Goal: Information Seeking & Learning: Learn about a topic

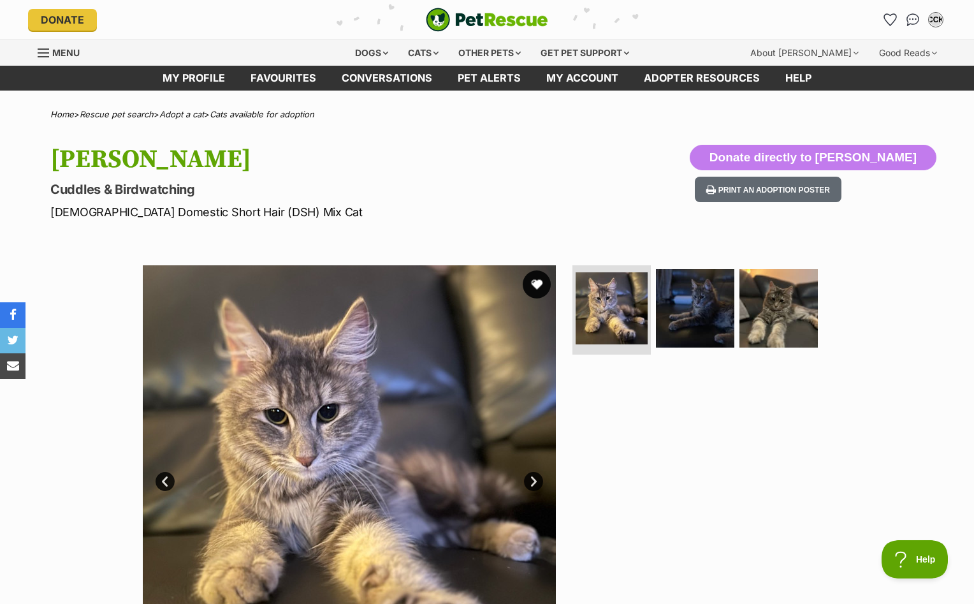
click at [537, 288] on button "favourite" at bounding box center [537, 284] width 28 height 28
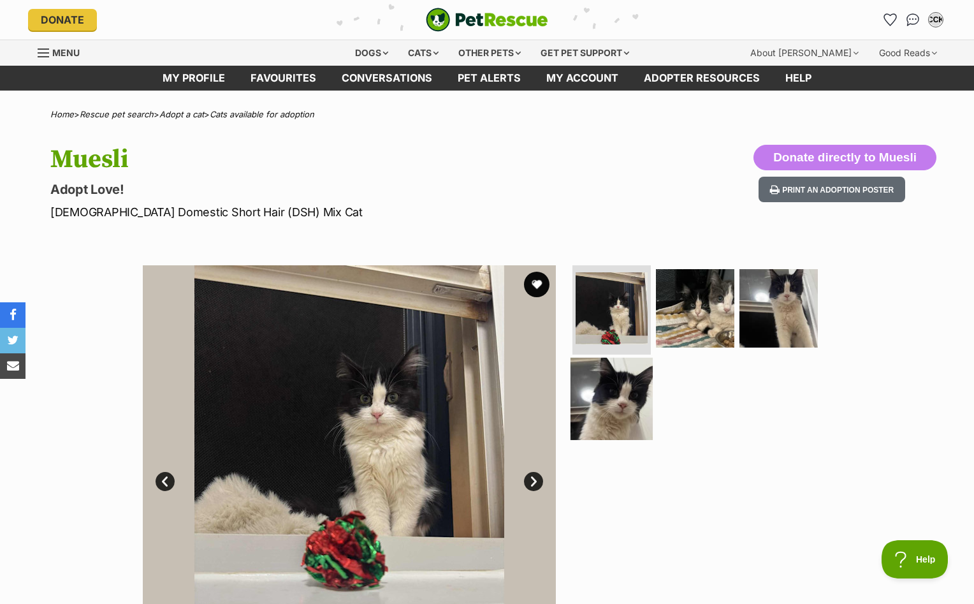
click at [606, 394] on img at bounding box center [612, 398] width 82 height 82
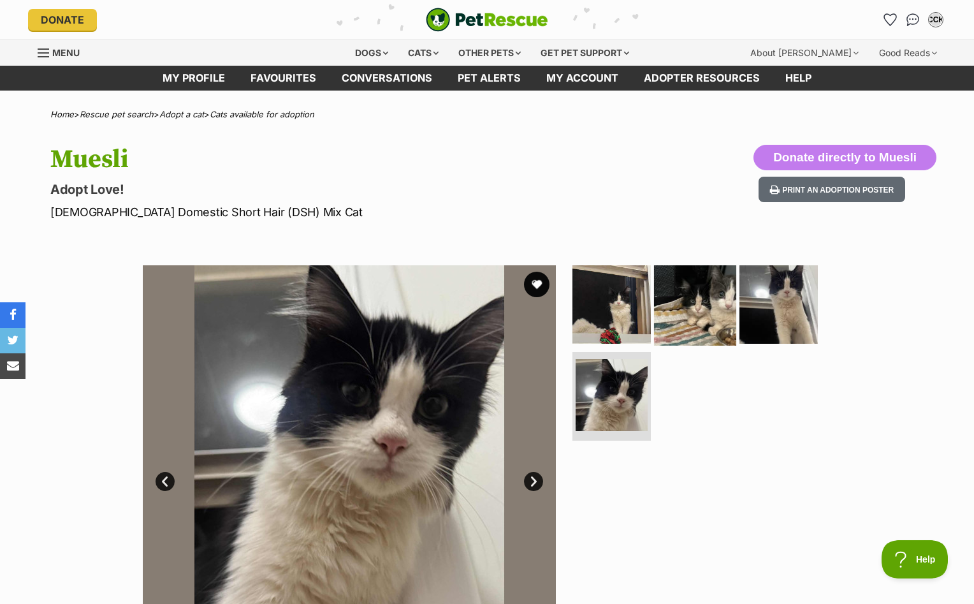
click at [682, 308] on img at bounding box center [695, 304] width 82 height 82
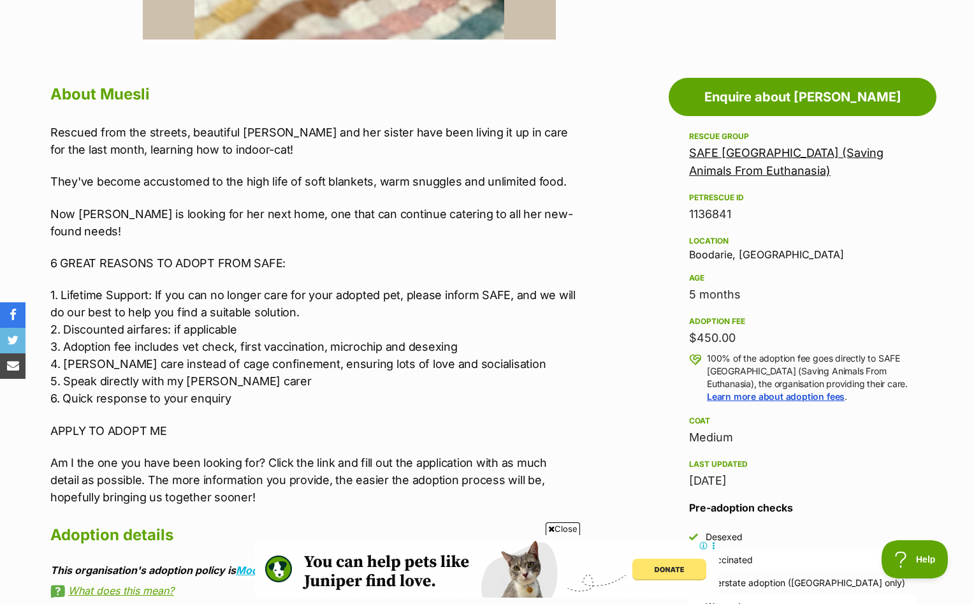
scroll to position [198, 0]
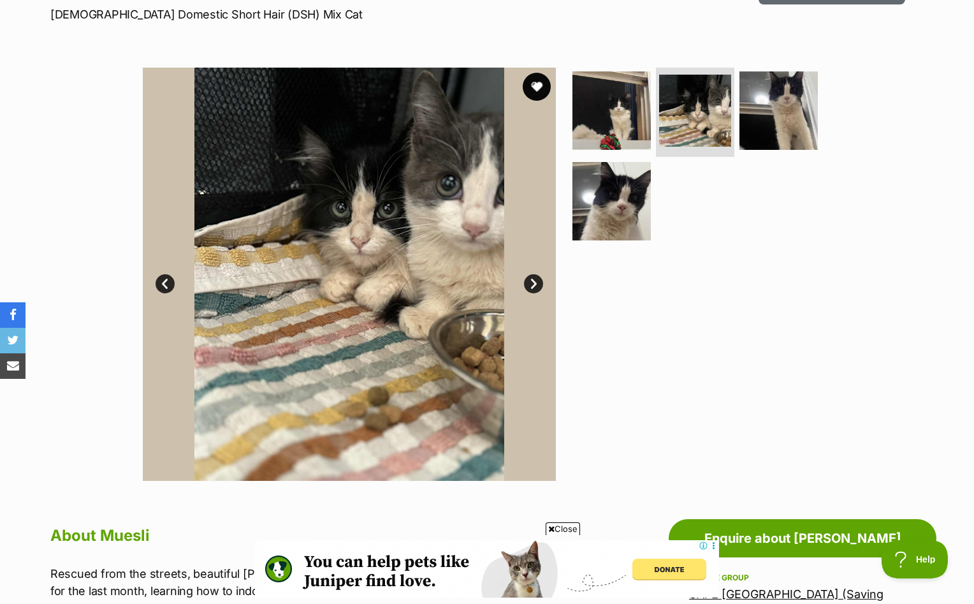
click at [531, 86] on button "favourite" at bounding box center [537, 87] width 28 height 28
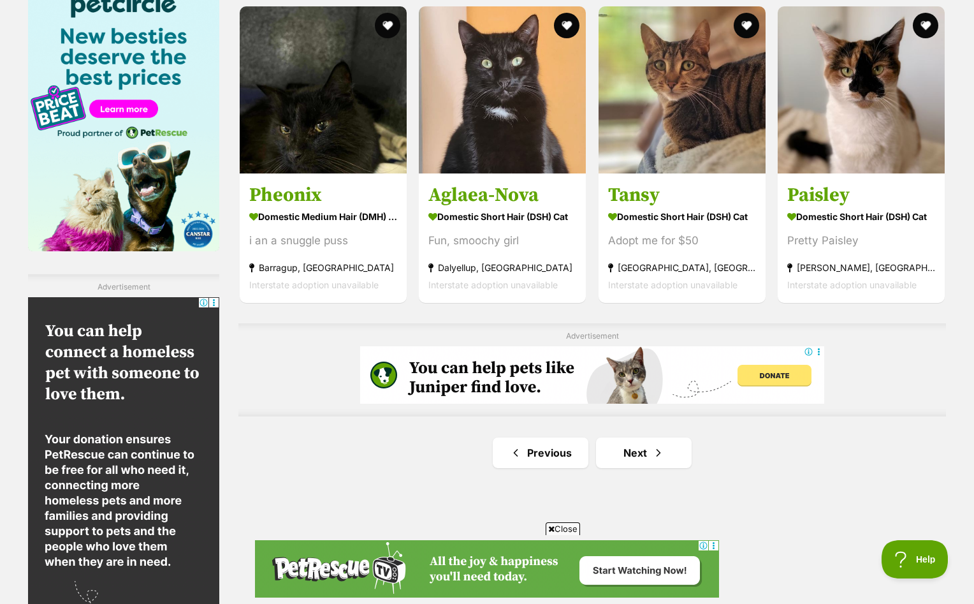
scroll to position [2060, 0]
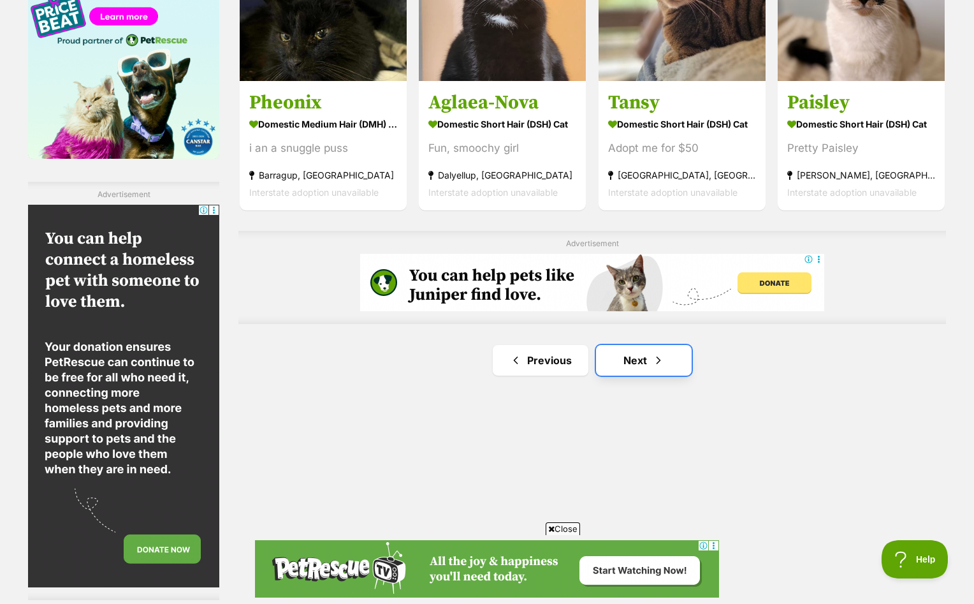
click at [655, 351] on link "Next" at bounding box center [644, 360] width 96 height 31
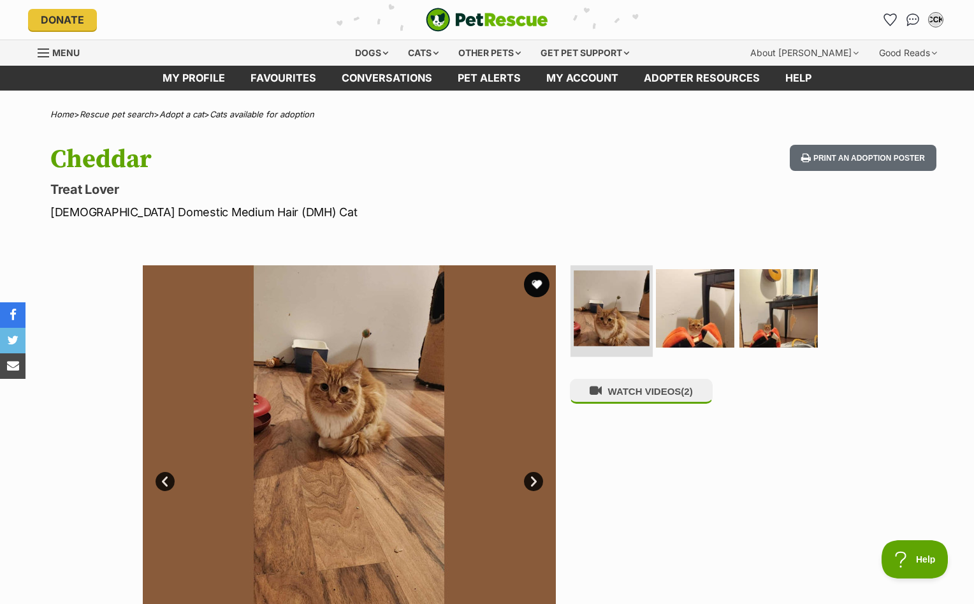
click at [648, 310] on li at bounding box center [612, 310] width 82 height 94
click at [687, 311] on img at bounding box center [695, 308] width 82 height 82
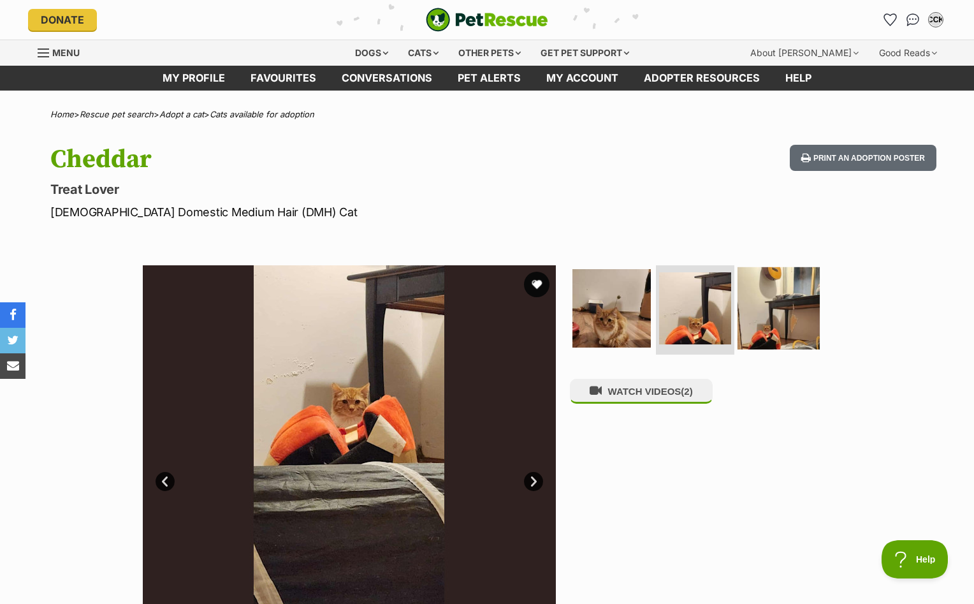
click at [772, 311] on img at bounding box center [779, 308] width 82 height 82
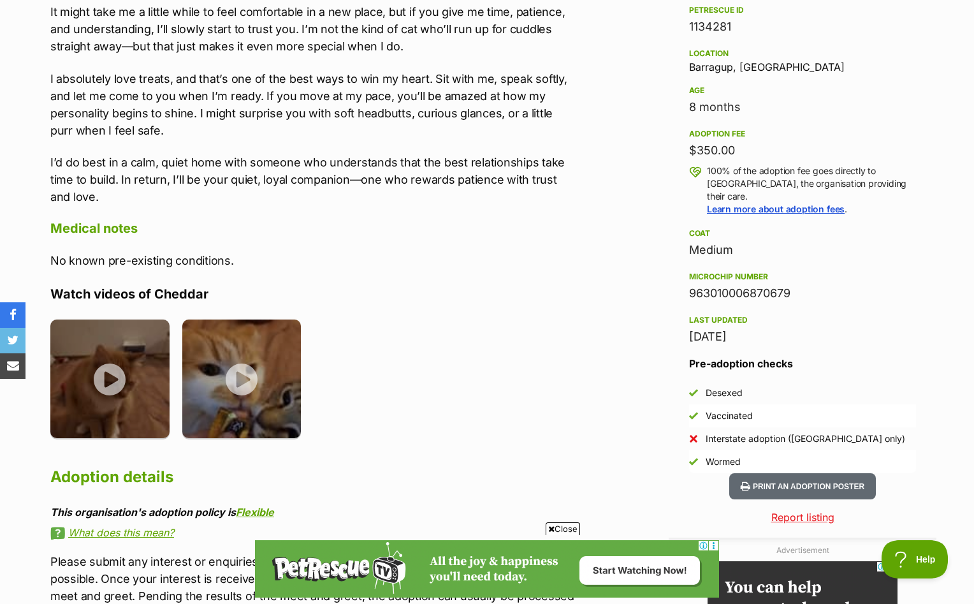
scroll to position [946, 0]
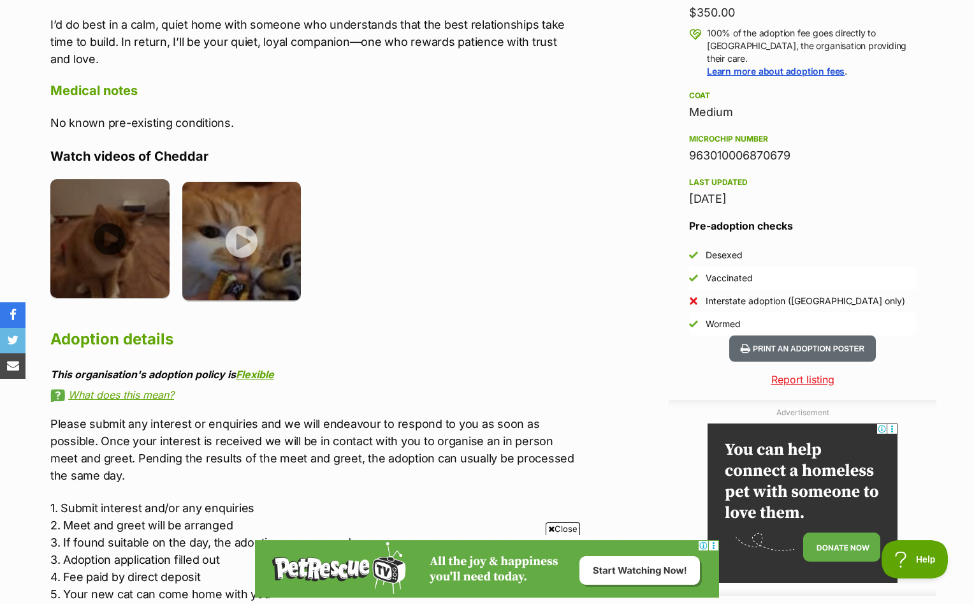
click at [127, 262] on img at bounding box center [109, 238] width 119 height 119
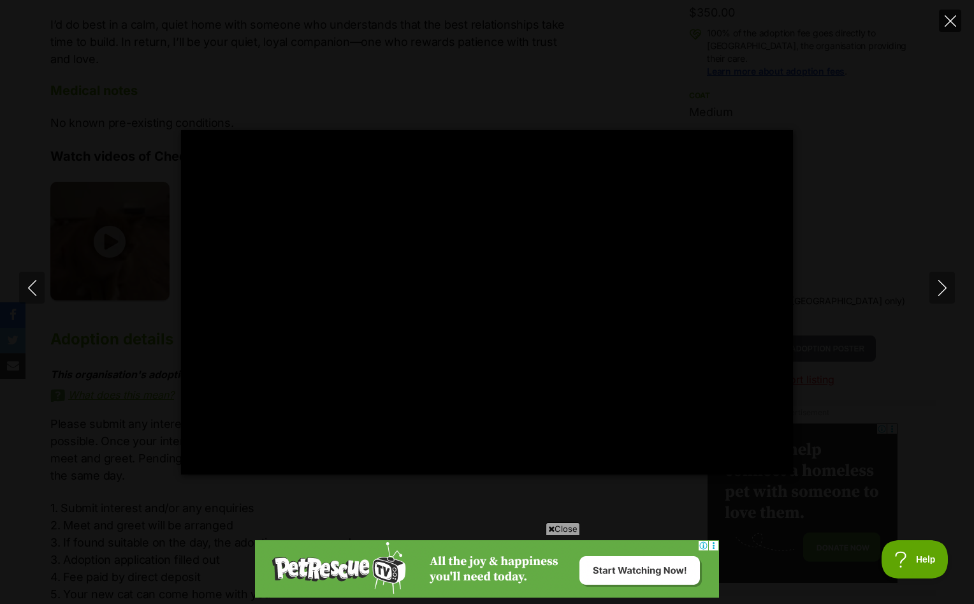
scroll to position [0, 0]
click at [332, 455] on input "Seek" at bounding box center [412, 457] width 403 height 12
click at [357, 455] on input "Seek" at bounding box center [412, 457] width 403 height 12
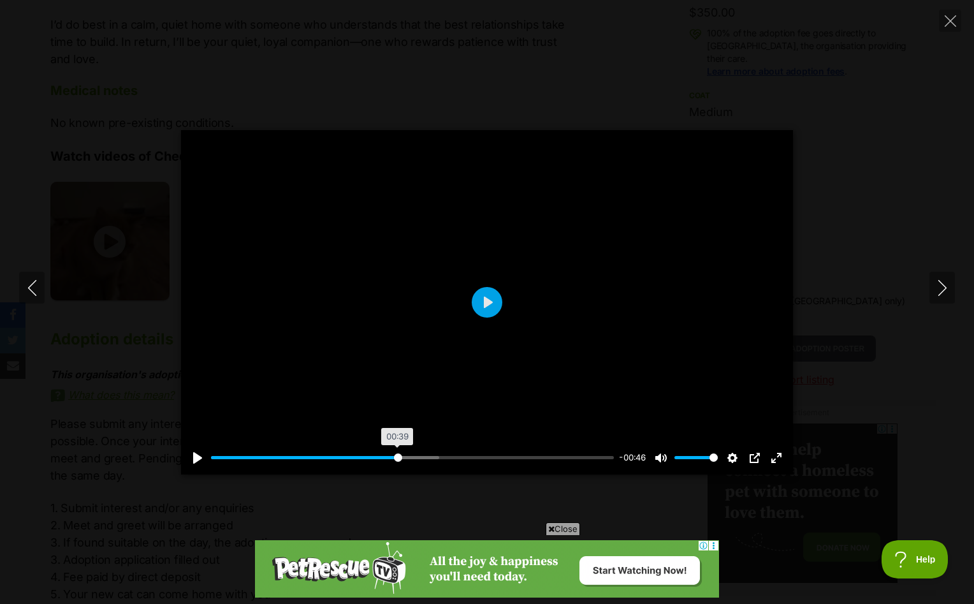
click at [397, 457] on input "Seek" at bounding box center [412, 457] width 403 height 12
click at [425, 456] on input "Seek" at bounding box center [412, 457] width 403 height 12
click at [471, 456] on input "Seek" at bounding box center [412, 457] width 403 height 12
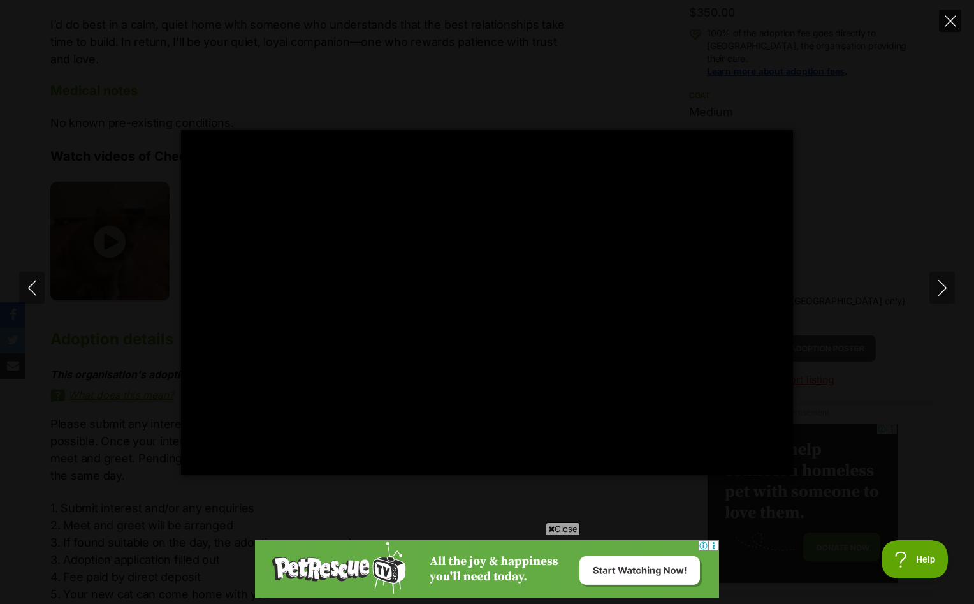
click at [951, 17] on icon "Close" at bounding box center [950, 20] width 11 height 11
type input "68.03"
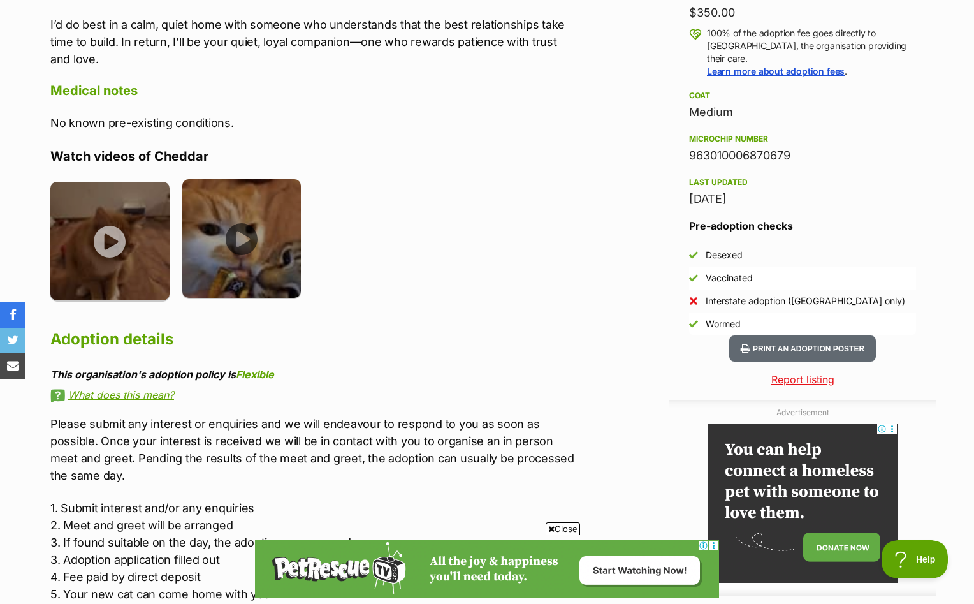
click at [272, 254] on img at bounding box center [241, 238] width 119 height 119
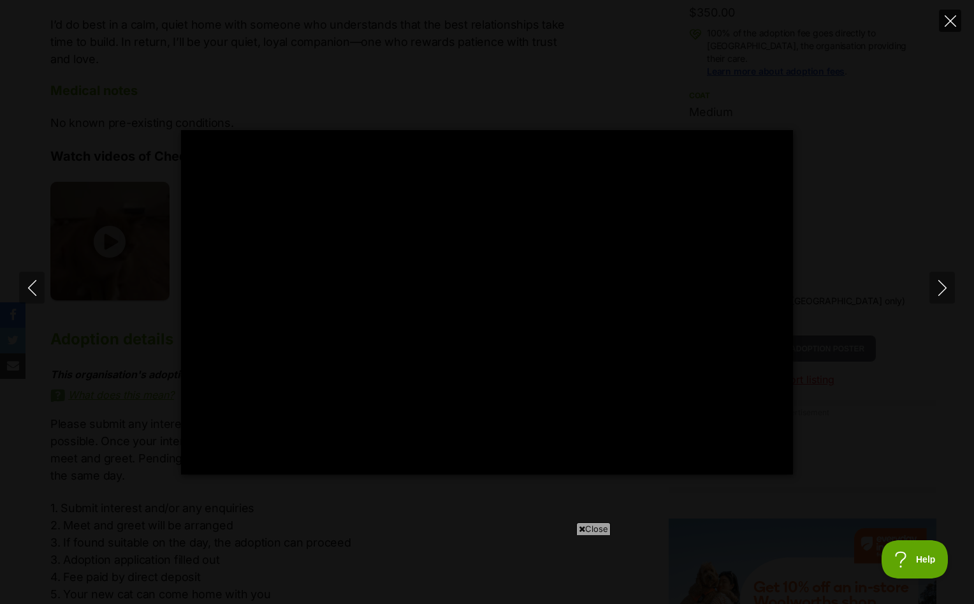
click at [950, 16] on icon "Close" at bounding box center [950, 20] width 11 height 11
type input "25.9"
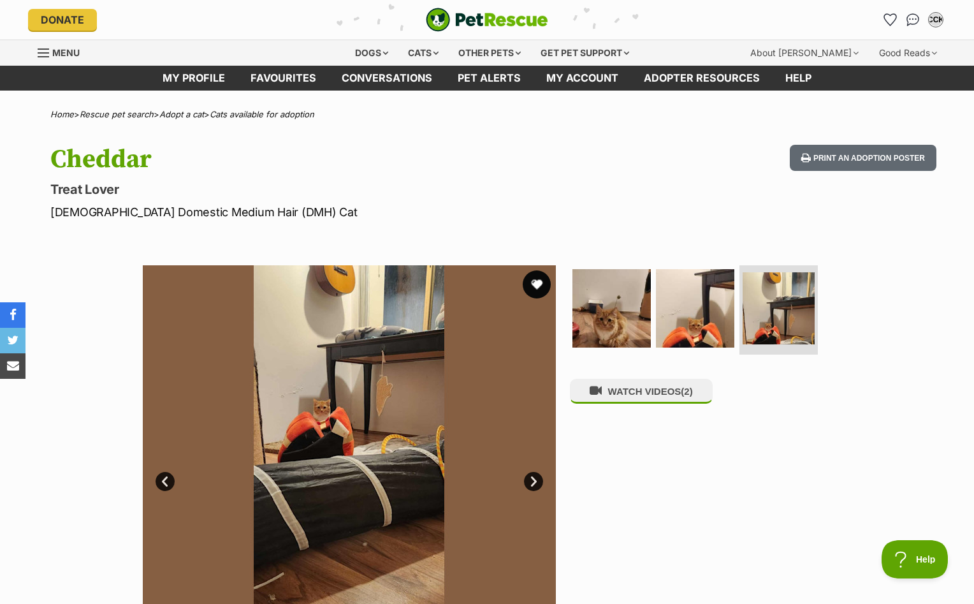
click at [539, 281] on button "favourite" at bounding box center [537, 284] width 28 height 28
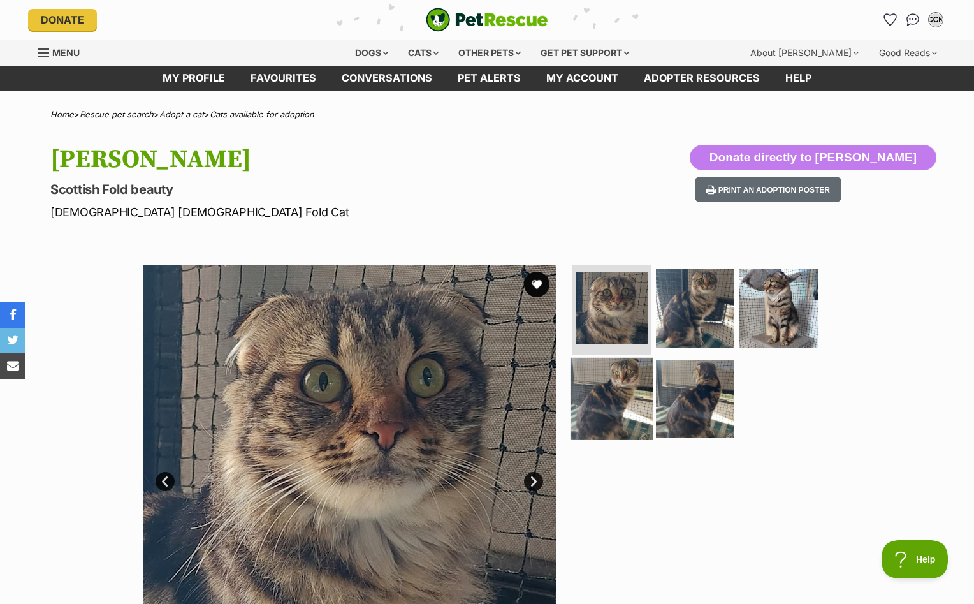
click at [636, 397] on img at bounding box center [612, 398] width 82 height 82
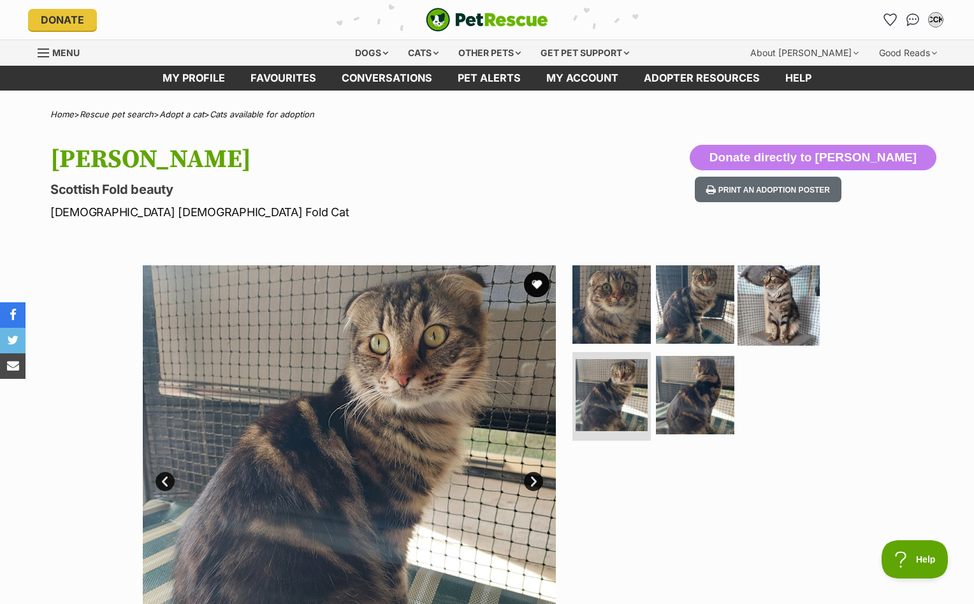
click at [757, 307] on img at bounding box center [779, 304] width 82 height 82
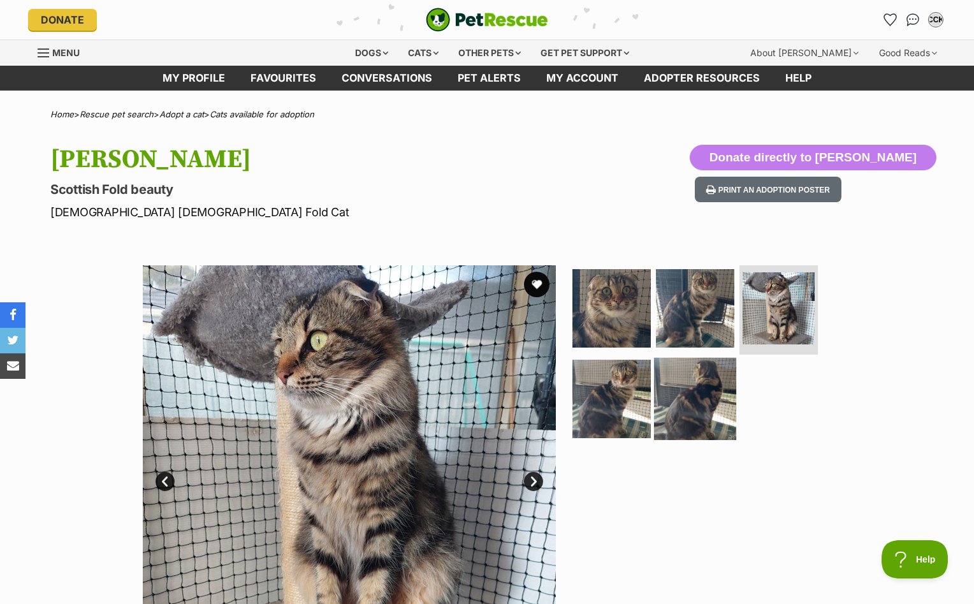
click at [662, 384] on img at bounding box center [695, 398] width 82 height 82
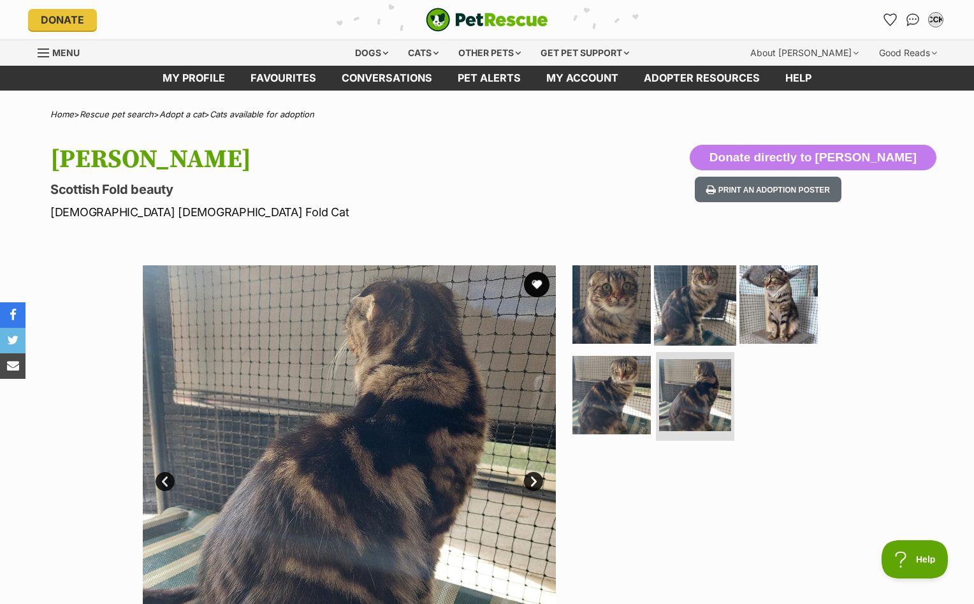
click at [674, 303] on img at bounding box center [695, 304] width 82 height 82
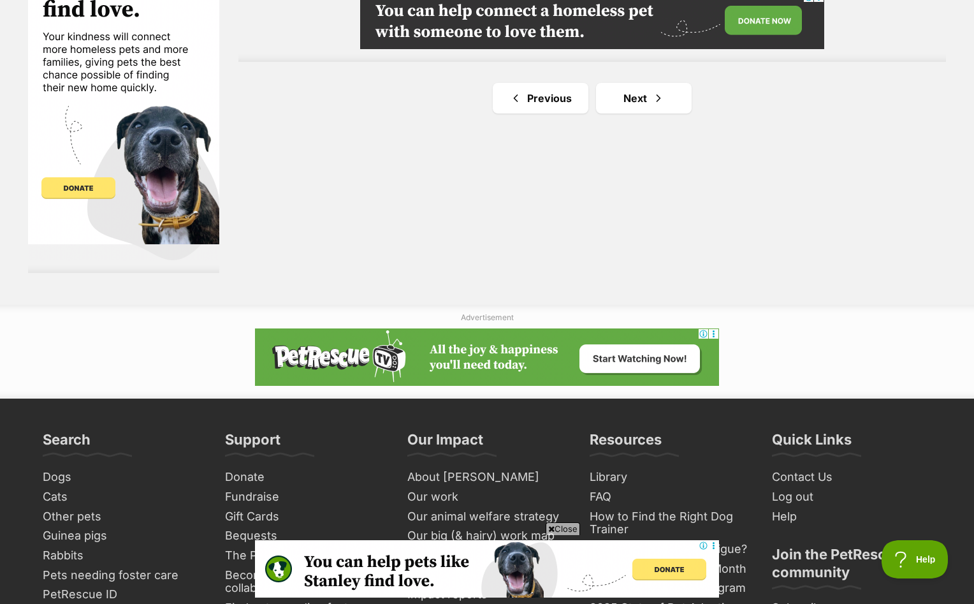
scroll to position [2442, 0]
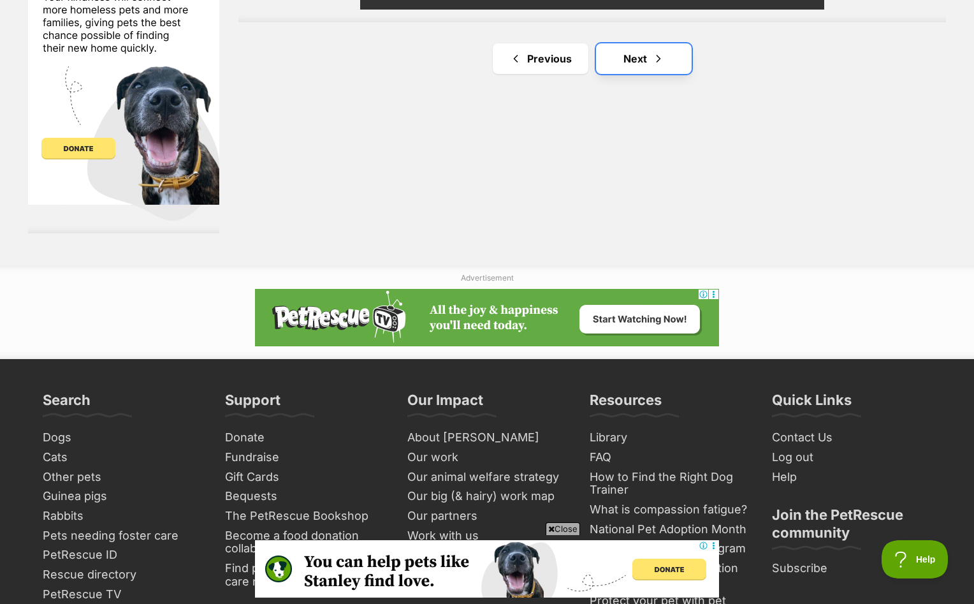
click at [659, 57] on span "Next page" at bounding box center [658, 58] width 13 height 15
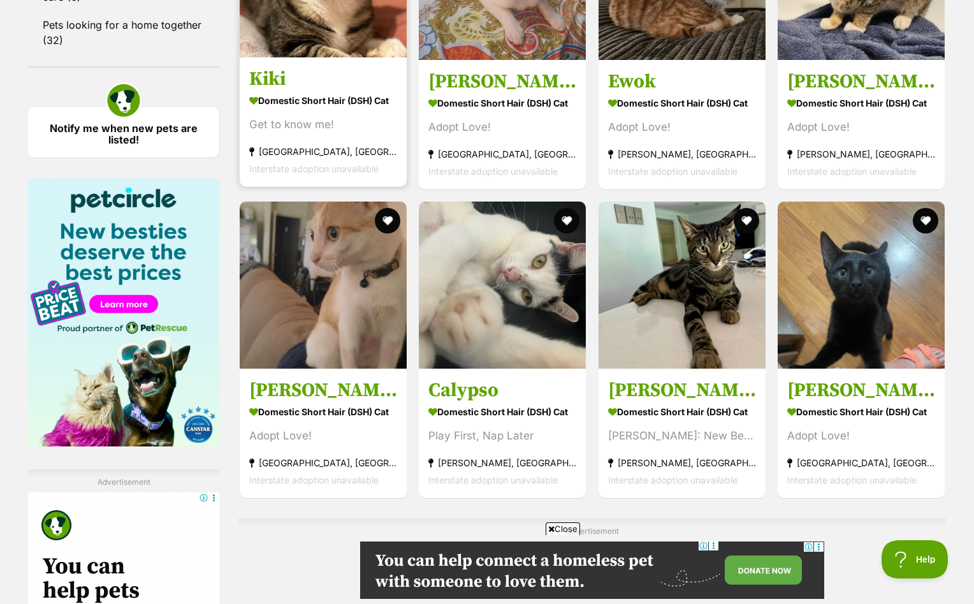
scroll to position [2102, 0]
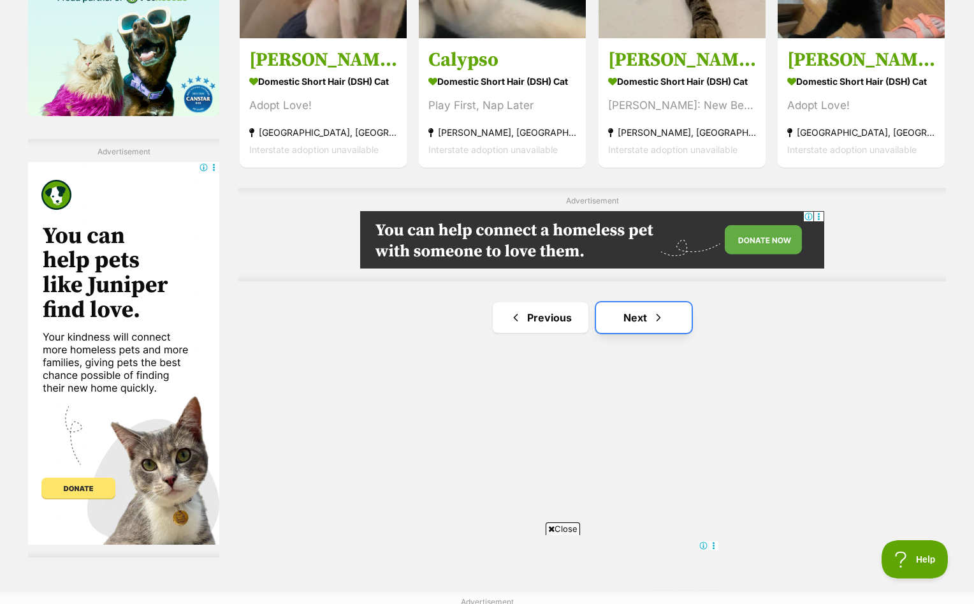
click at [628, 318] on link "Next" at bounding box center [644, 317] width 96 height 31
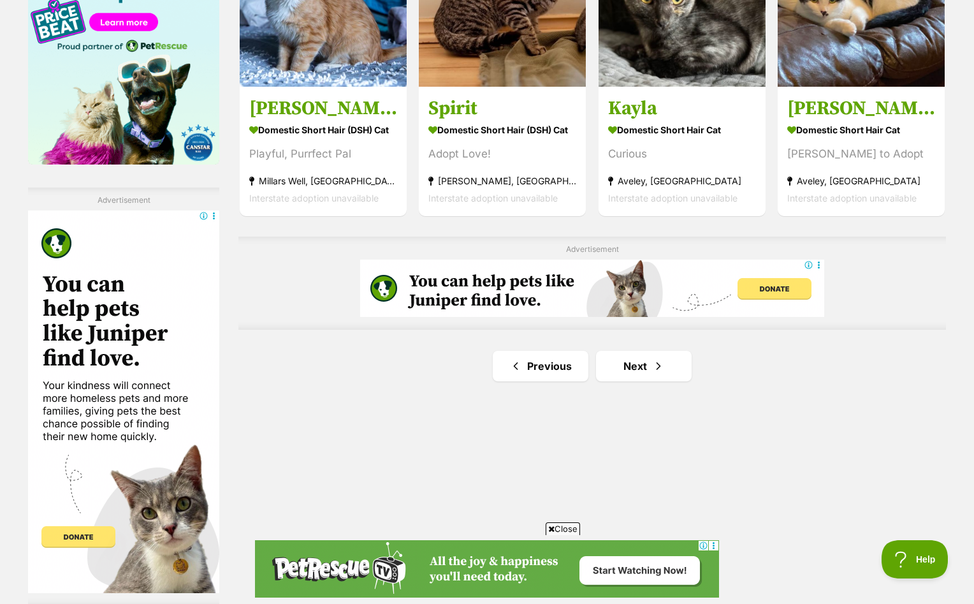
scroll to position [2128, 0]
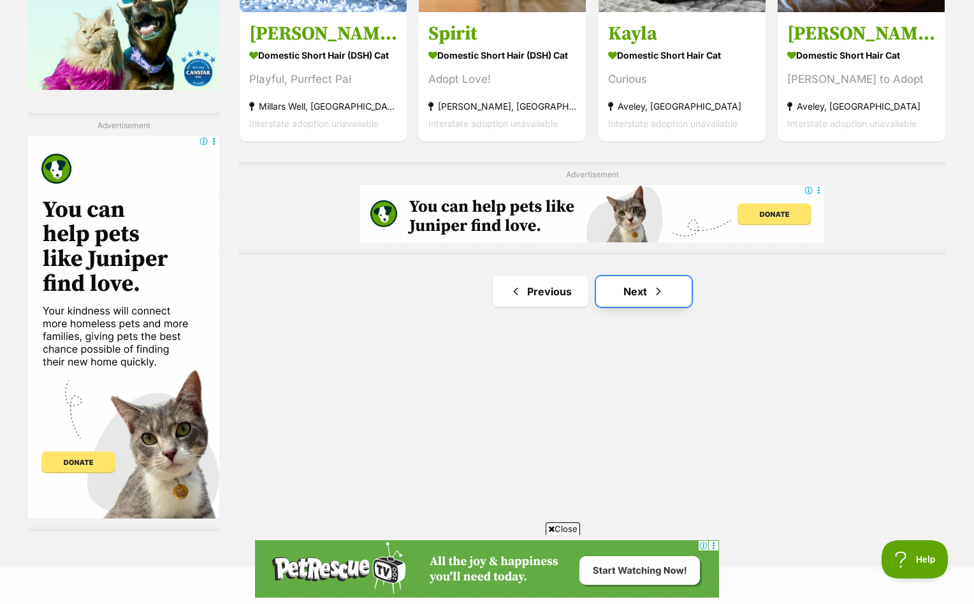
click at [632, 289] on link "Next" at bounding box center [644, 291] width 96 height 31
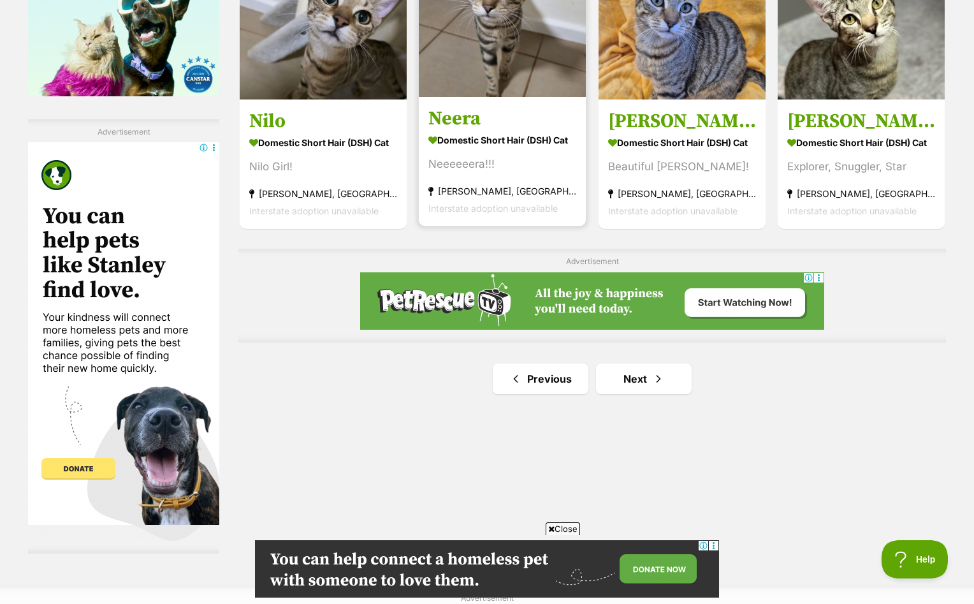
scroll to position [2287, 0]
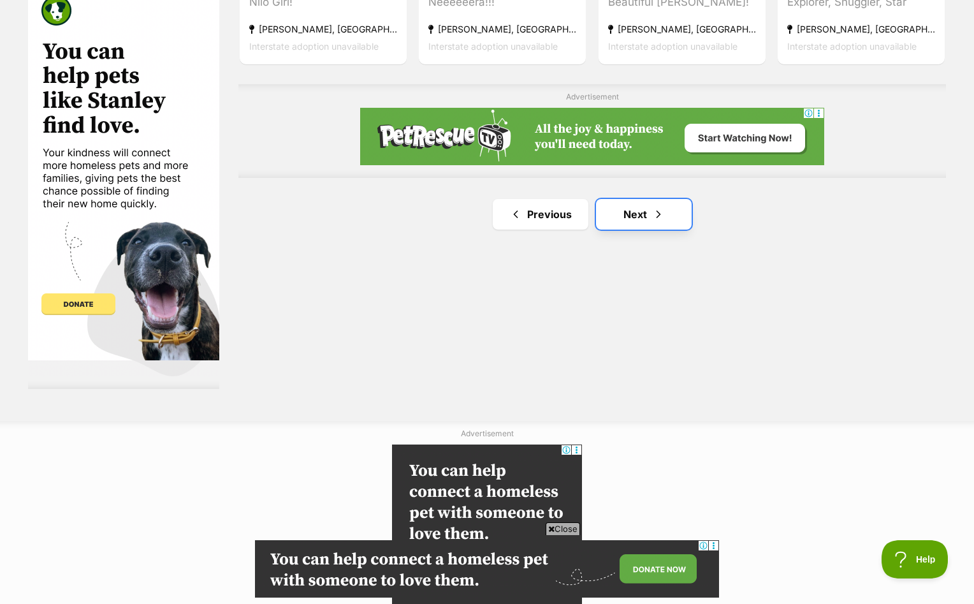
click at [639, 221] on link "Next" at bounding box center [644, 214] width 96 height 31
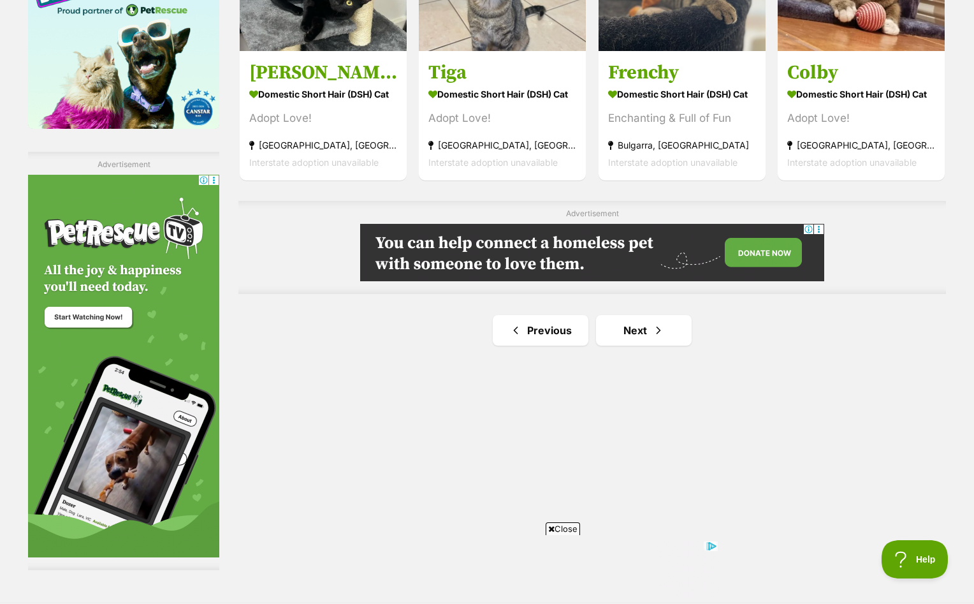
scroll to position [2246, 0]
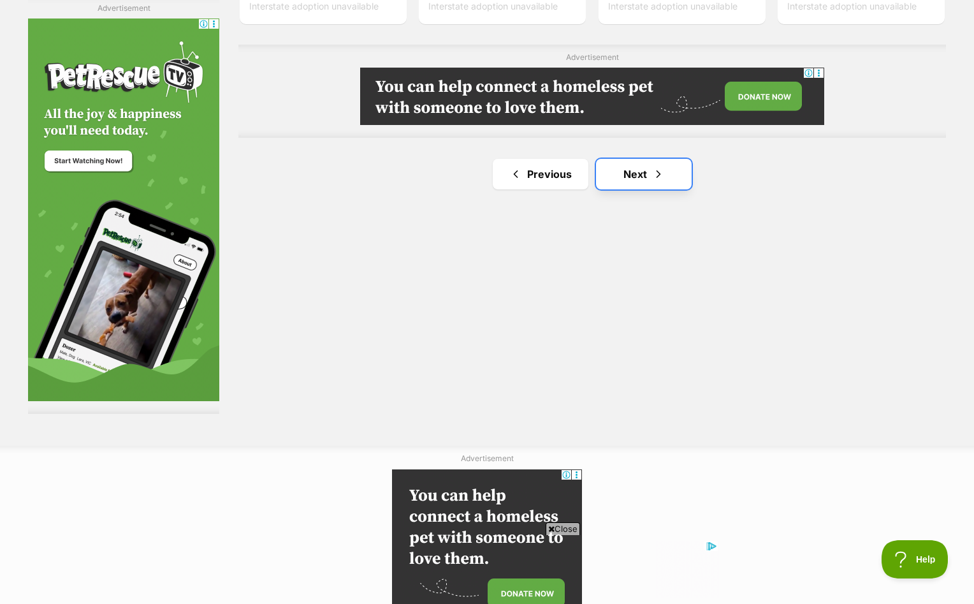
click at [638, 169] on link "Next" at bounding box center [644, 174] width 96 height 31
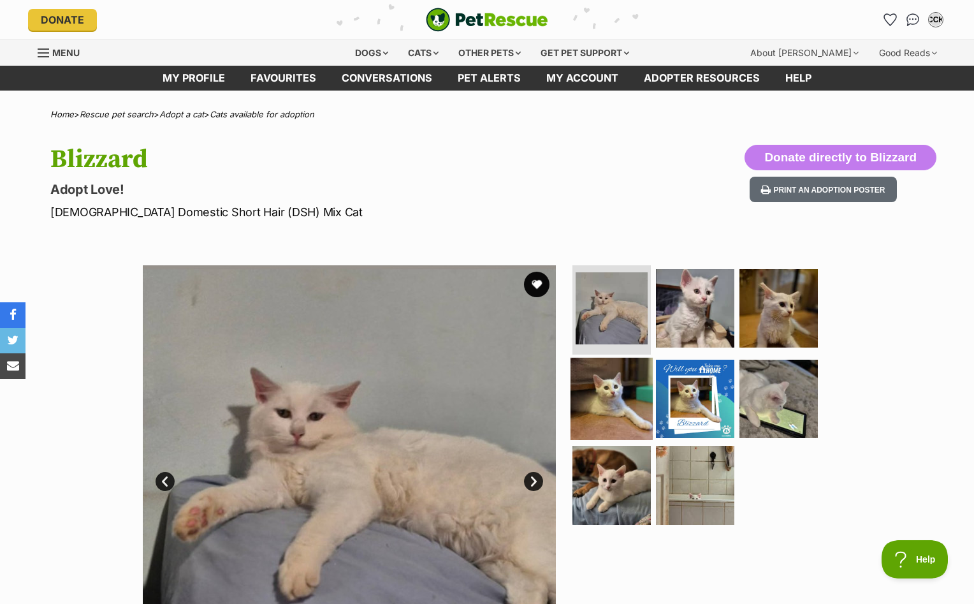
click at [616, 400] on img at bounding box center [612, 398] width 82 height 82
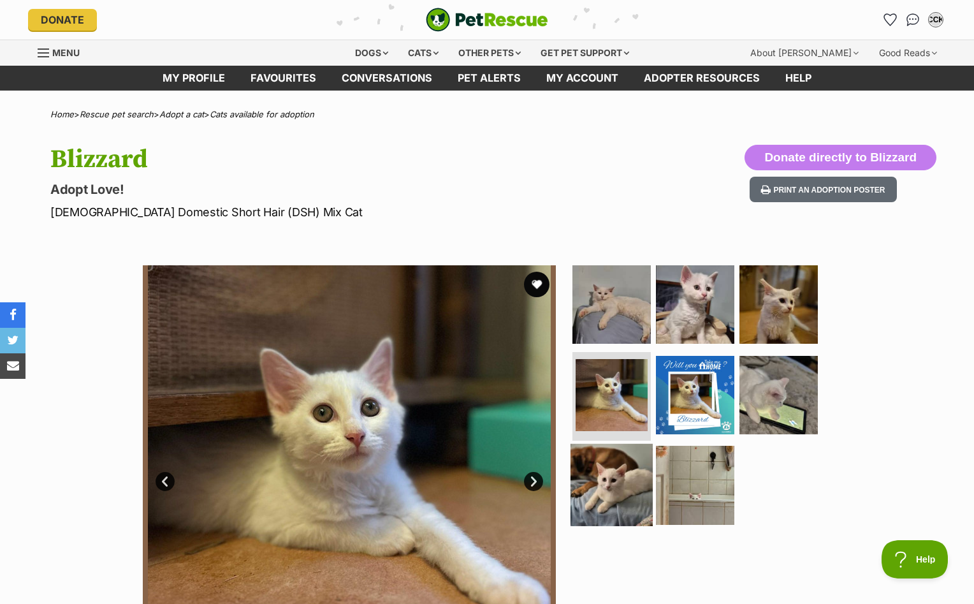
click at [605, 492] on img at bounding box center [612, 485] width 82 height 82
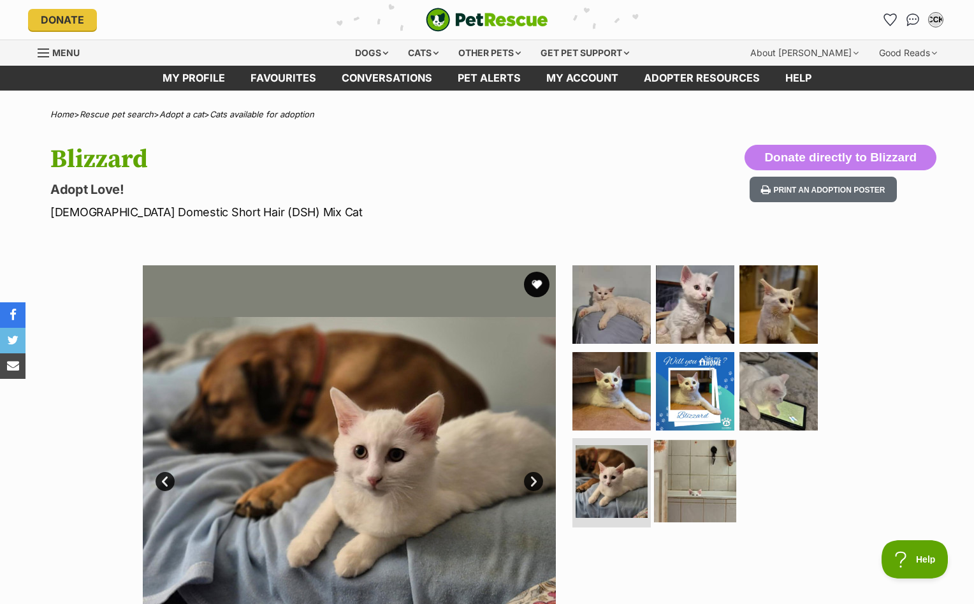
click at [698, 483] on img at bounding box center [695, 481] width 82 height 82
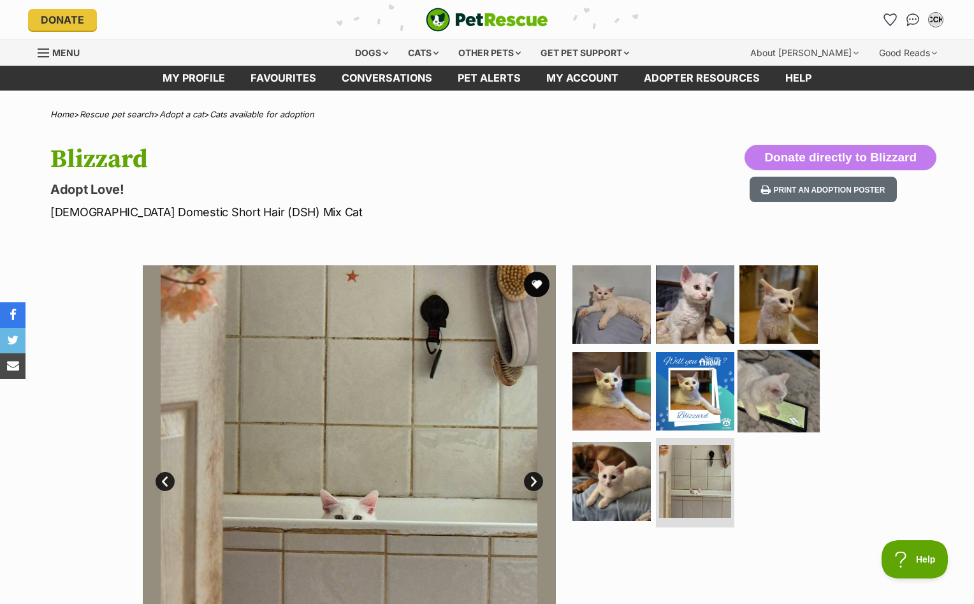
click at [796, 368] on img at bounding box center [779, 390] width 82 height 82
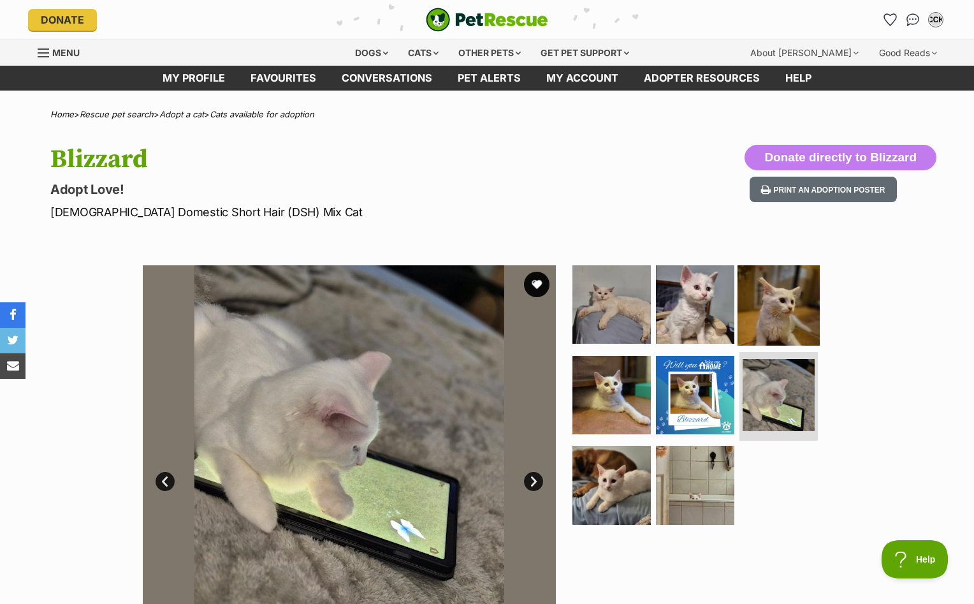
click at [783, 311] on img at bounding box center [779, 304] width 82 height 82
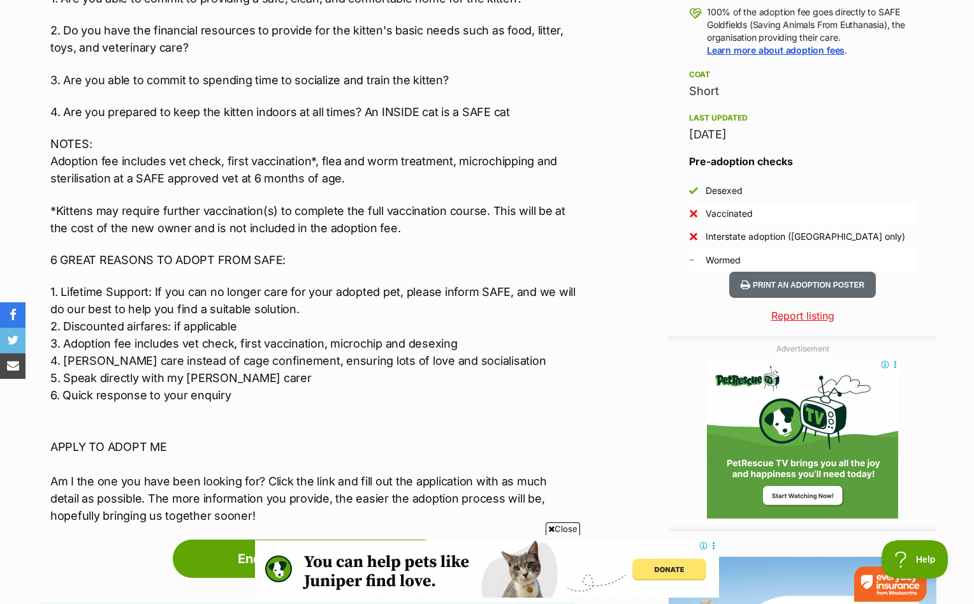
scroll to position [1002, 0]
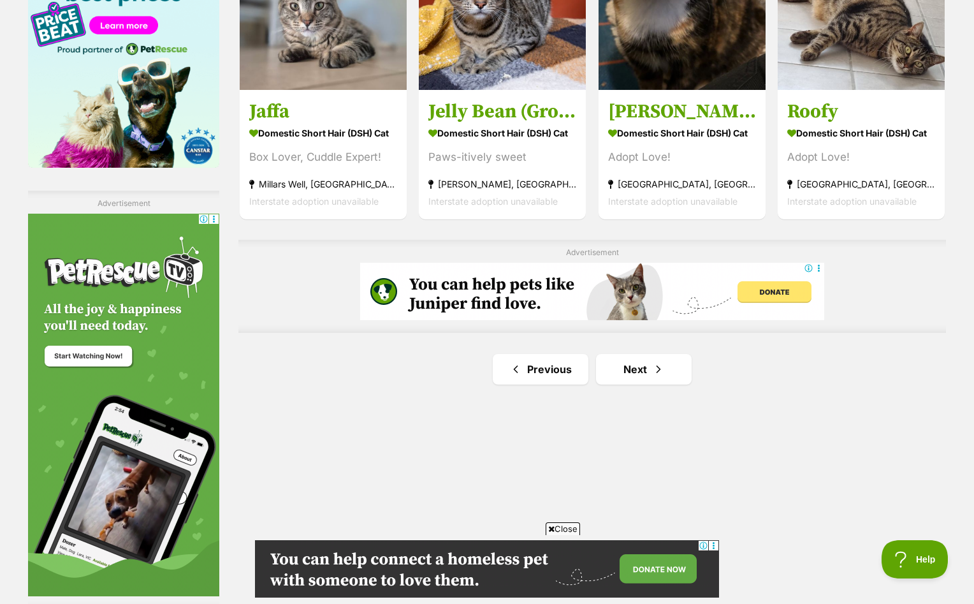
scroll to position [2188, 0]
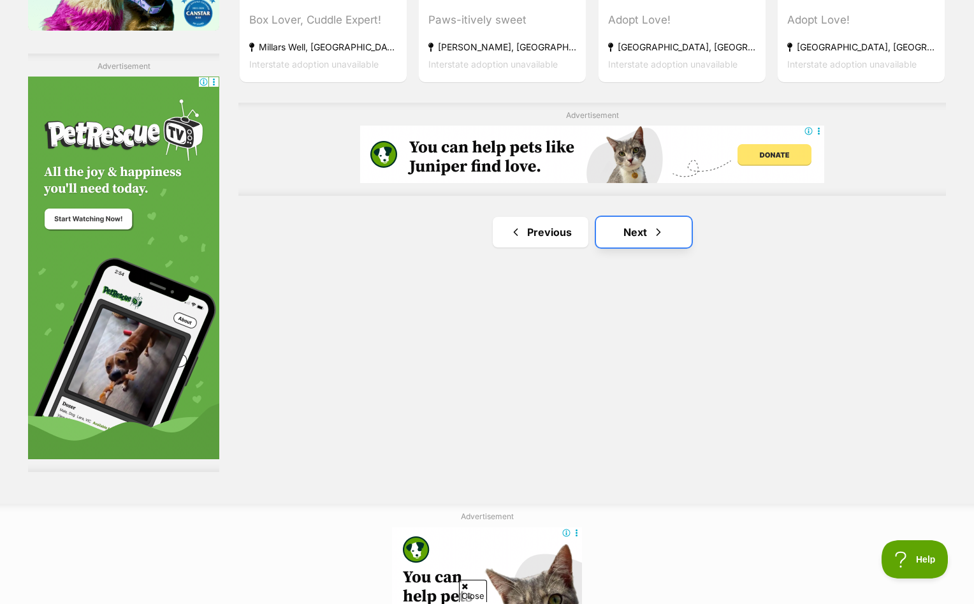
click at [627, 237] on link "Next" at bounding box center [644, 232] width 96 height 31
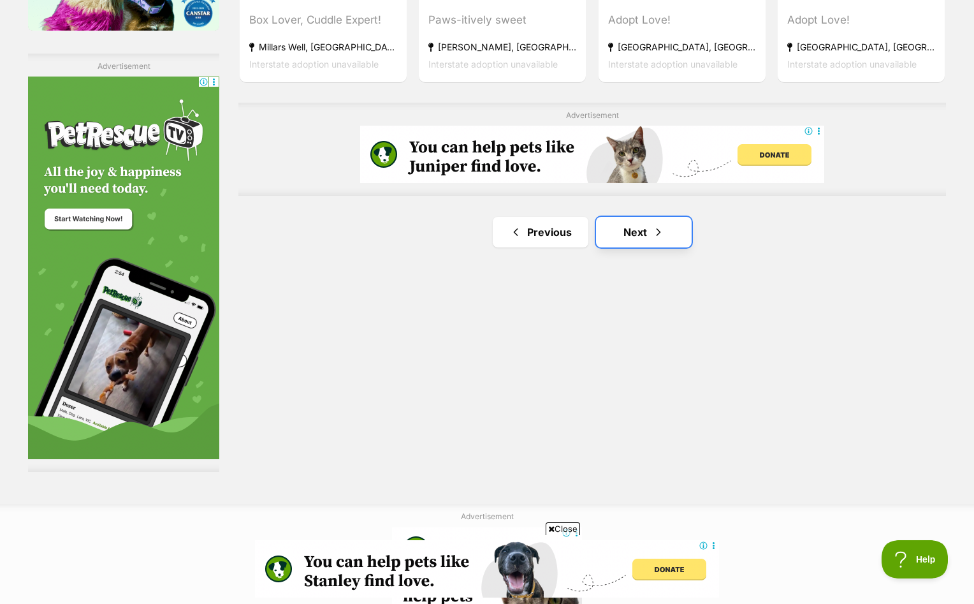
scroll to position [0, 0]
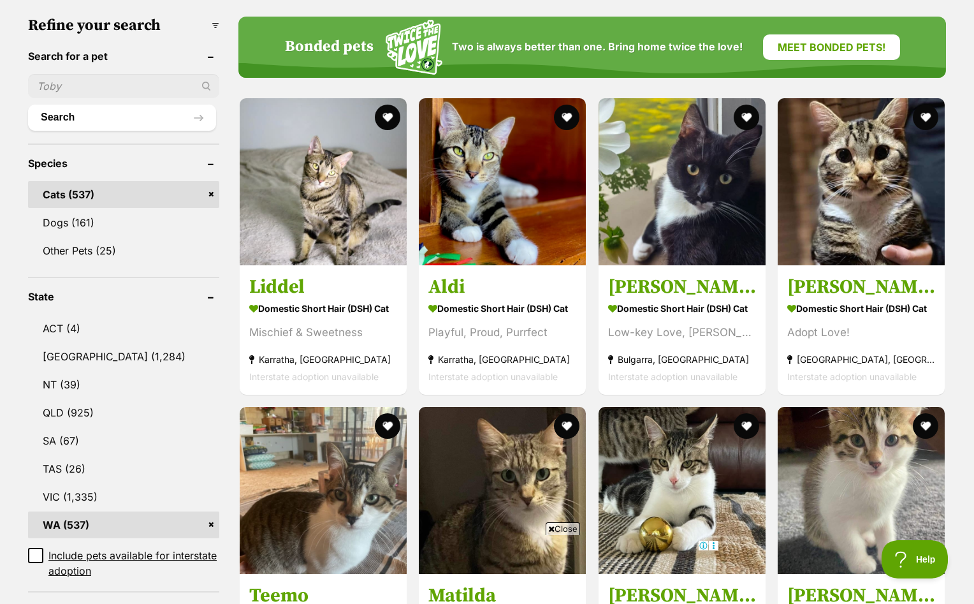
scroll to position [369, 0]
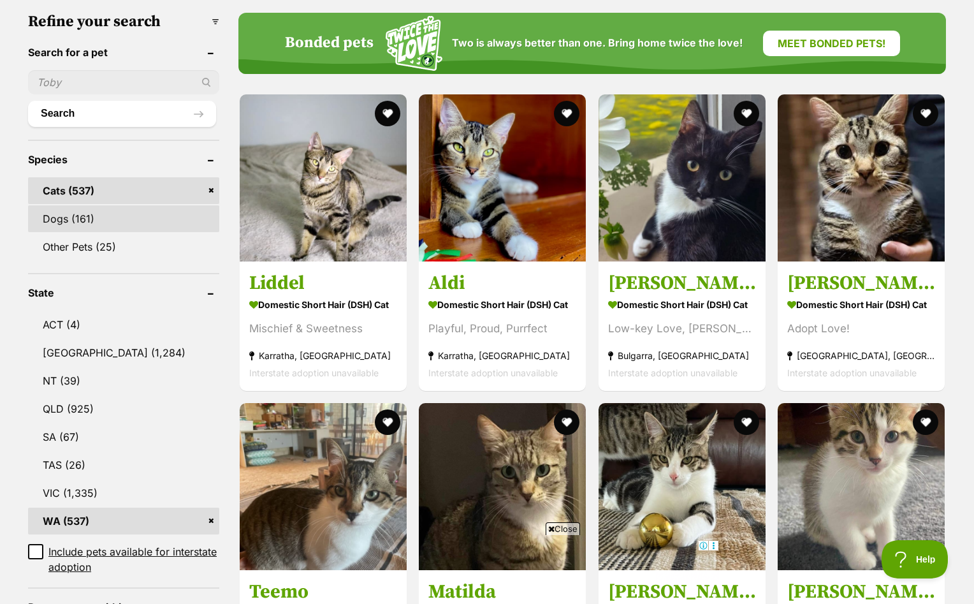
click at [92, 216] on link "Dogs (161)" at bounding box center [123, 218] width 191 height 27
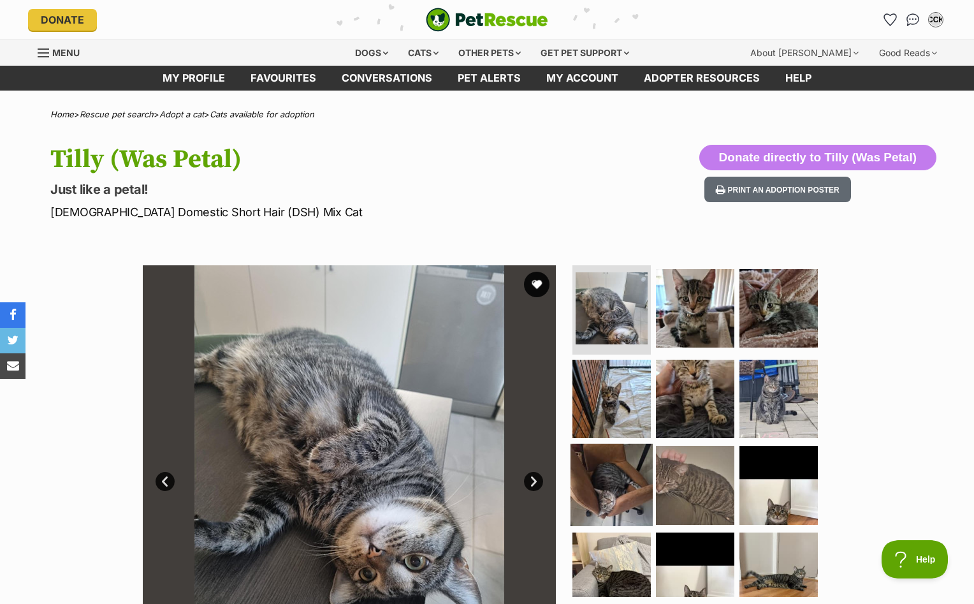
click at [617, 483] on img at bounding box center [612, 485] width 82 height 82
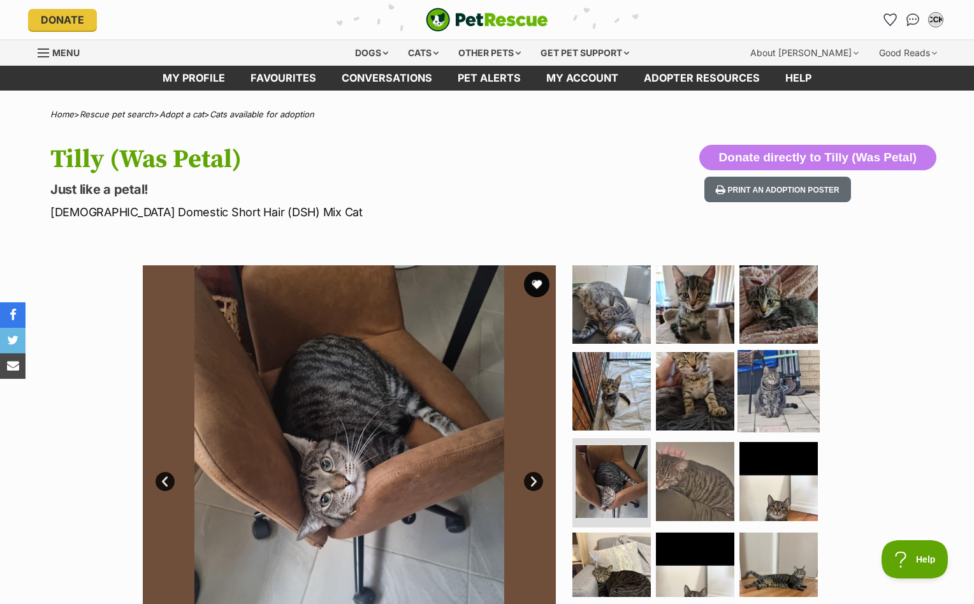
click at [745, 404] on img at bounding box center [779, 390] width 82 height 82
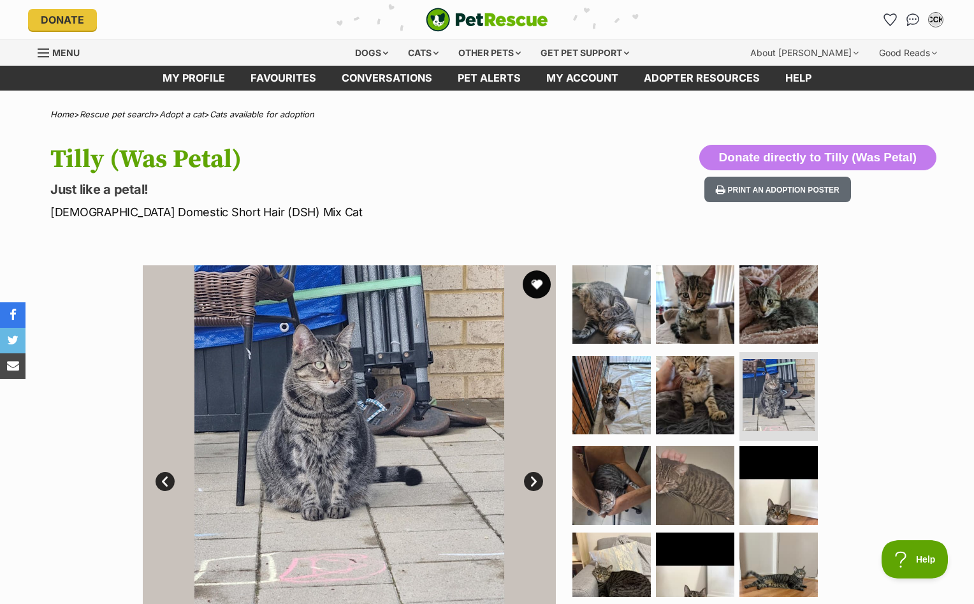
click at [538, 284] on button "favourite" at bounding box center [537, 284] width 28 height 28
click at [686, 467] on img at bounding box center [695, 485] width 82 height 82
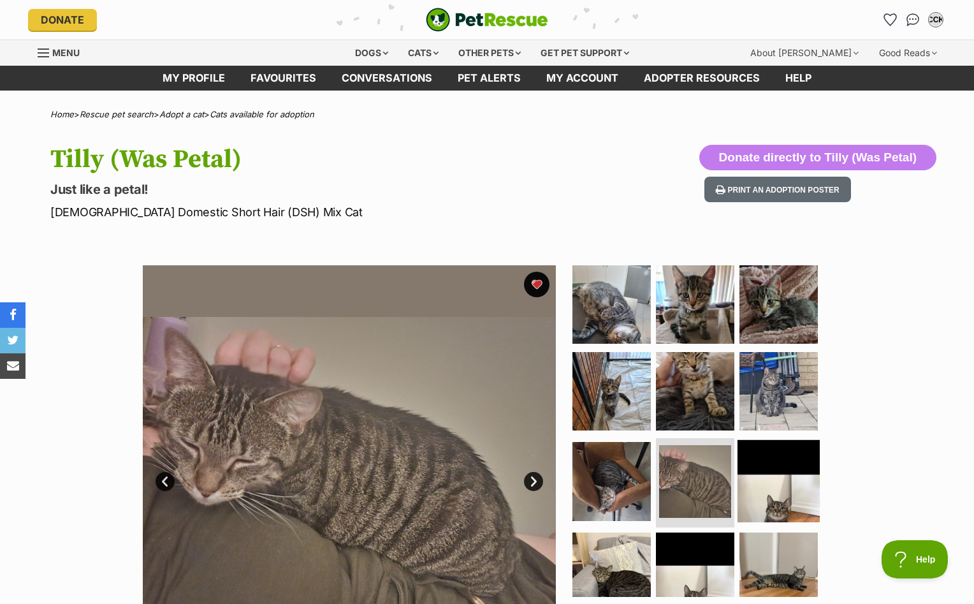
scroll to position [26, 0]
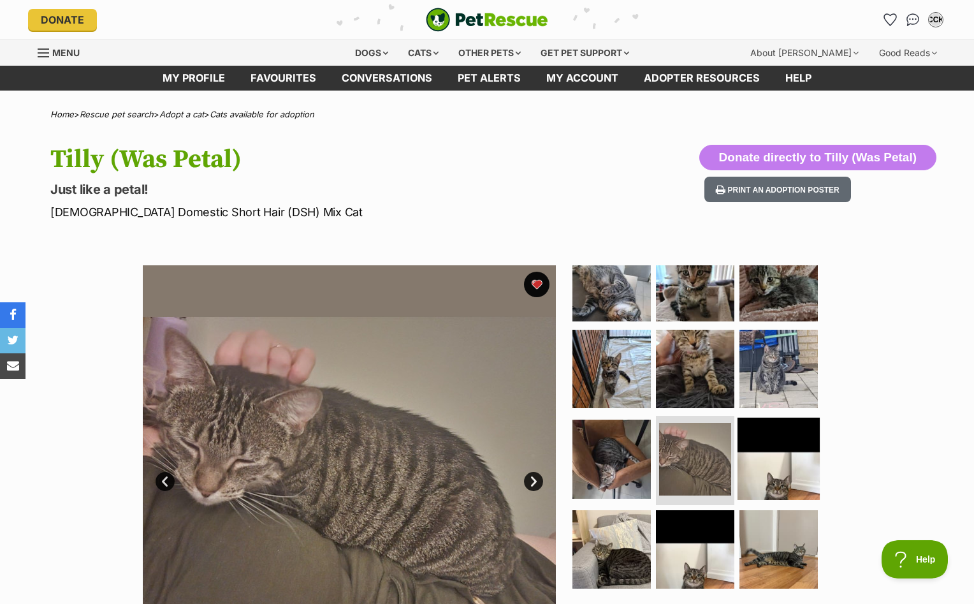
click at [763, 474] on img at bounding box center [779, 459] width 82 height 82
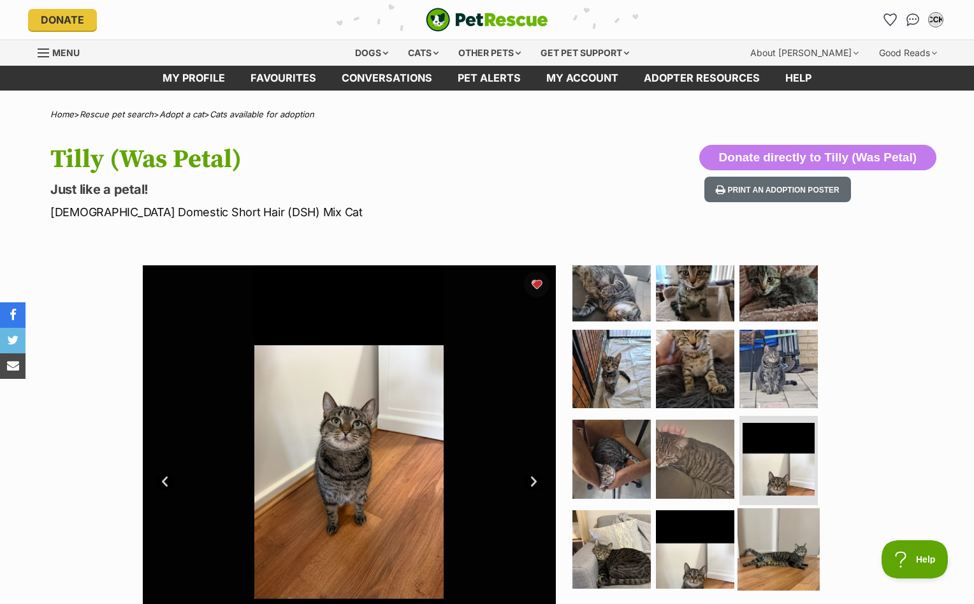
click at [772, 546] on img at bounding box center [779, 549] width 82 height 82
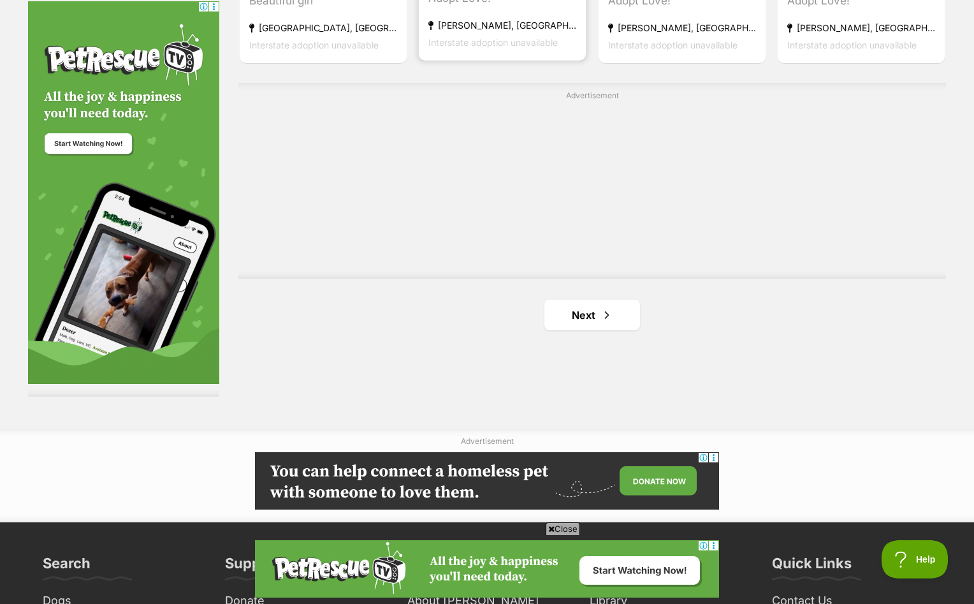
scroll to position [2311, 0]
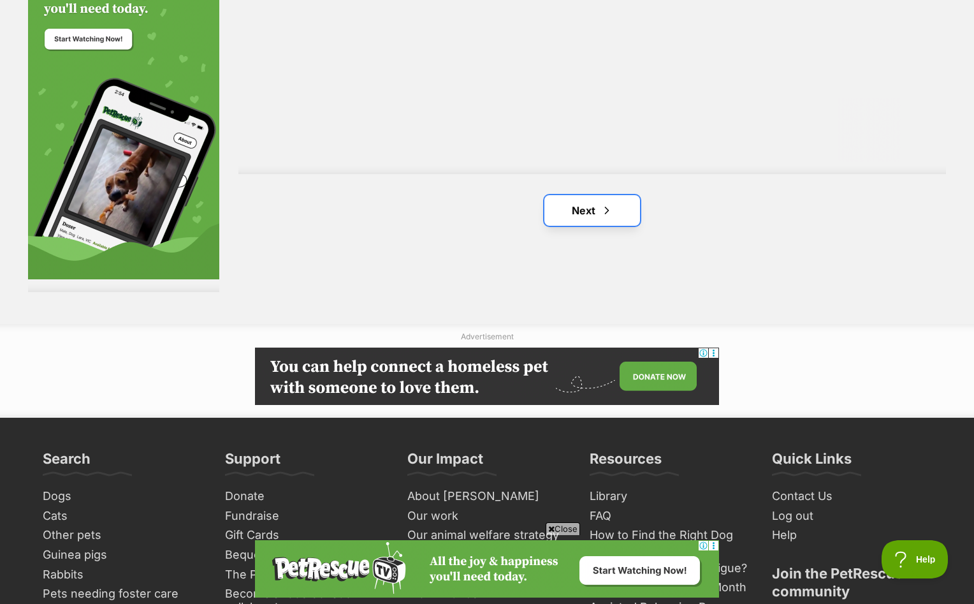
click at [605, 207] on span "Next page" at bounding box center [607, 210] width 13 height 15
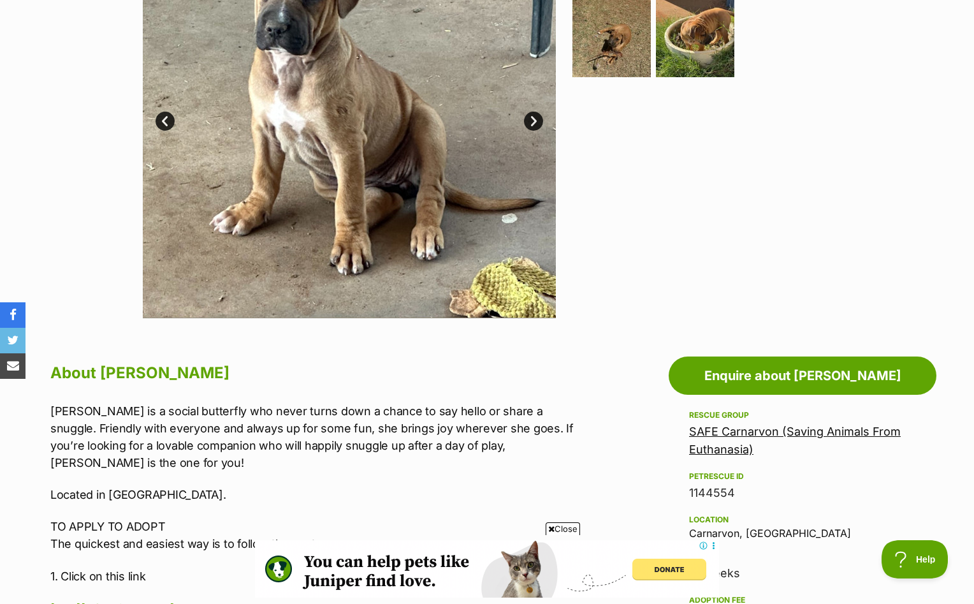
click at [534, 136] on img at bounding box center [349, 111] width 413 height 413
click at [534, 104] on img at bounding box center [349, 111] width 413 height 413
click at [534, 129] on link "Next" at bounding box center [533, 121] width 19 height 19
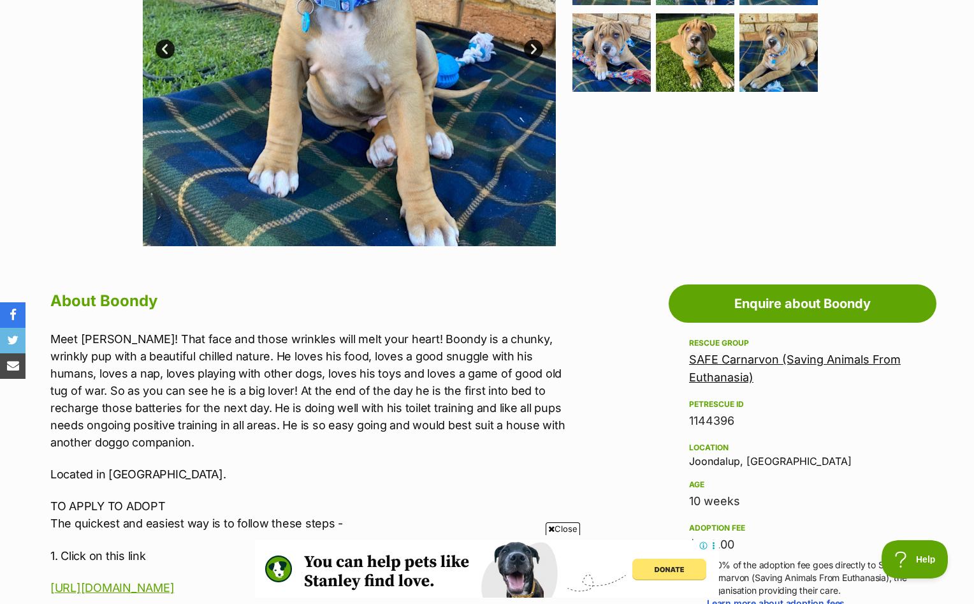
scroll to position [596, 0]
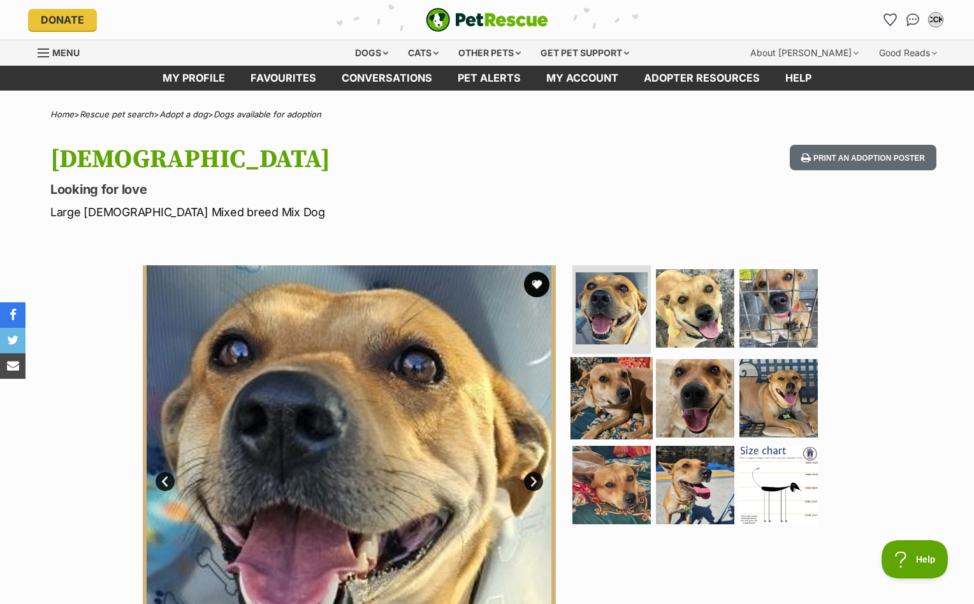
click at [585, 374] on img at bounding box center [612, 398] width 82 height 82
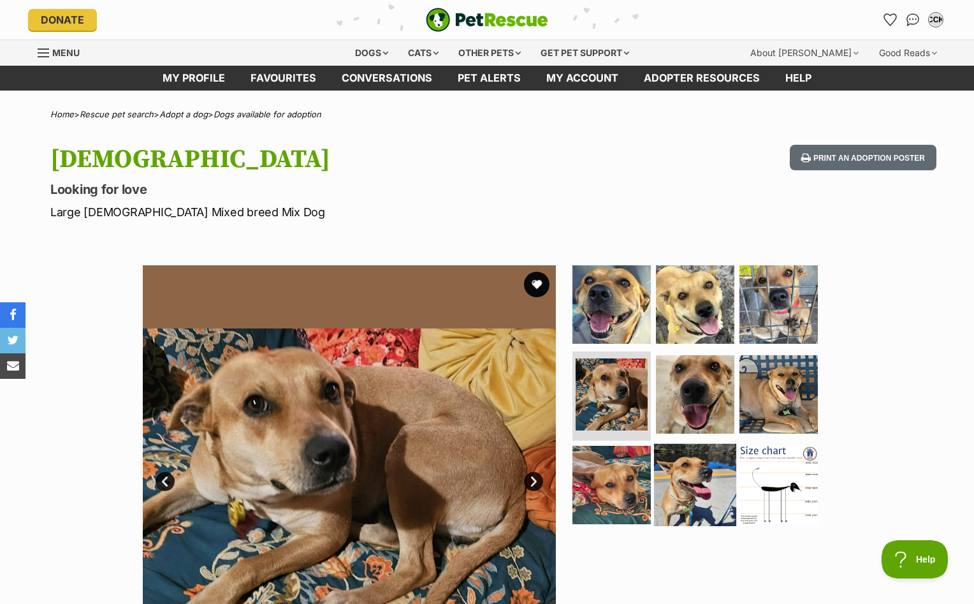
click at [670, 470] on img at bounding box center [695, 485] width 82 height 82
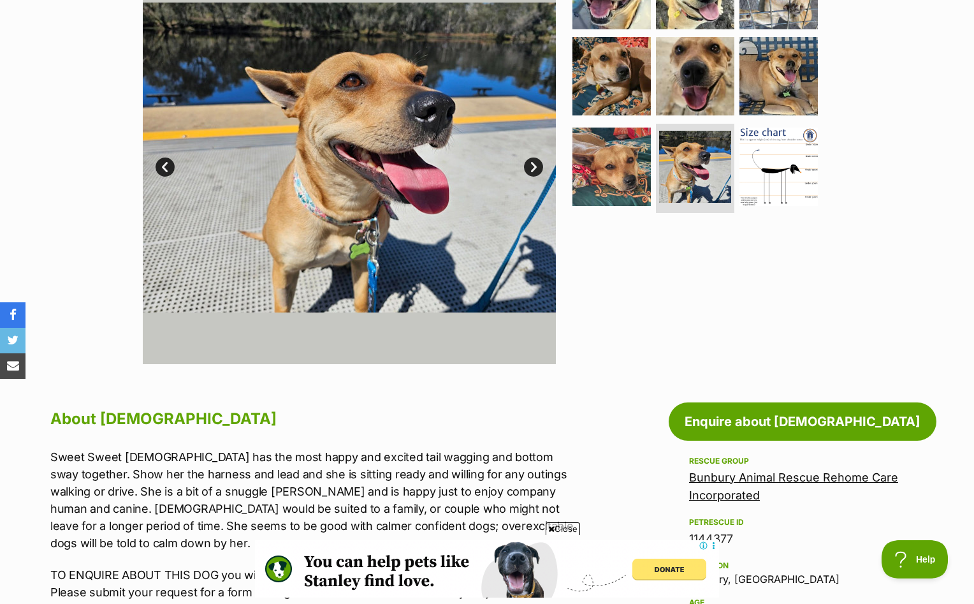
scroll to position [294, 0]
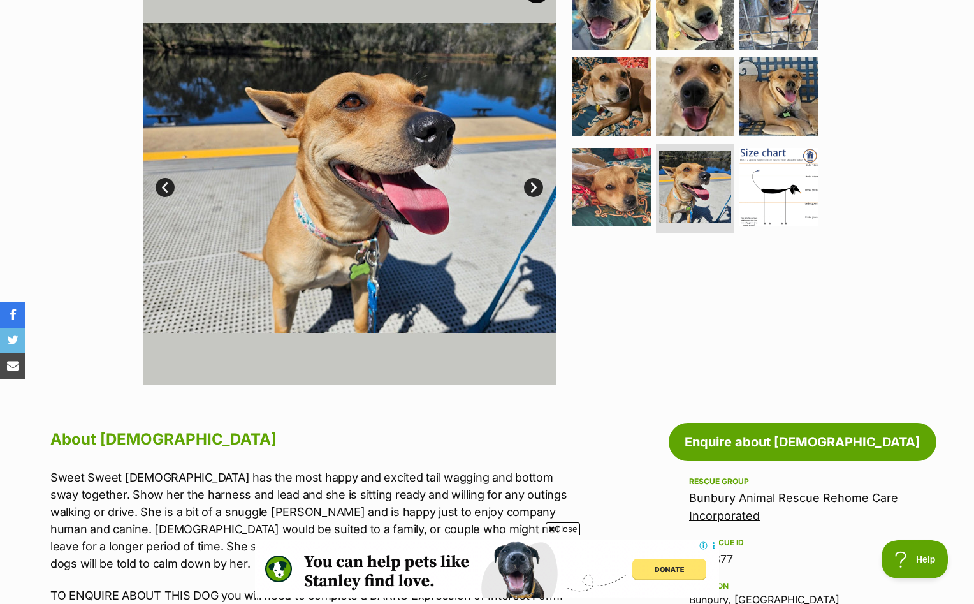
click at [541, 198] on img at bounding box center [349, 177] width 413 height 413
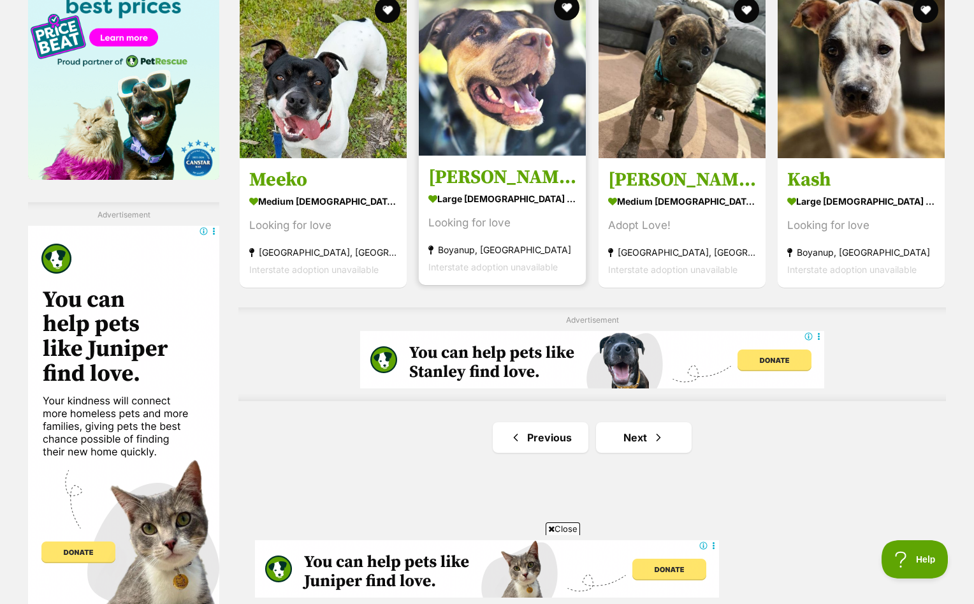
scroll to position [1984, 0]
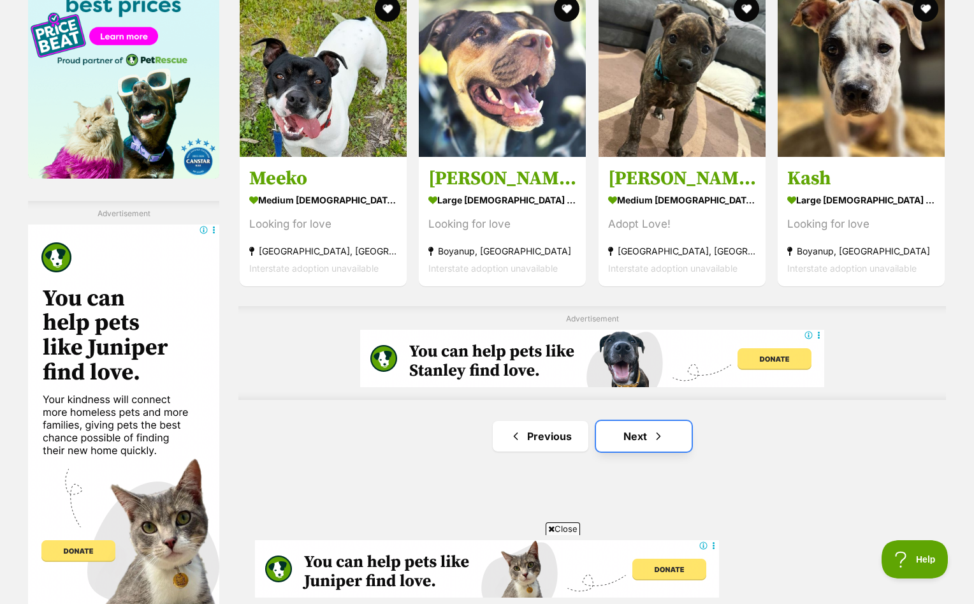
click at [615, 434] on link "Next" at bounding box center [644, 436] width 96 height 31
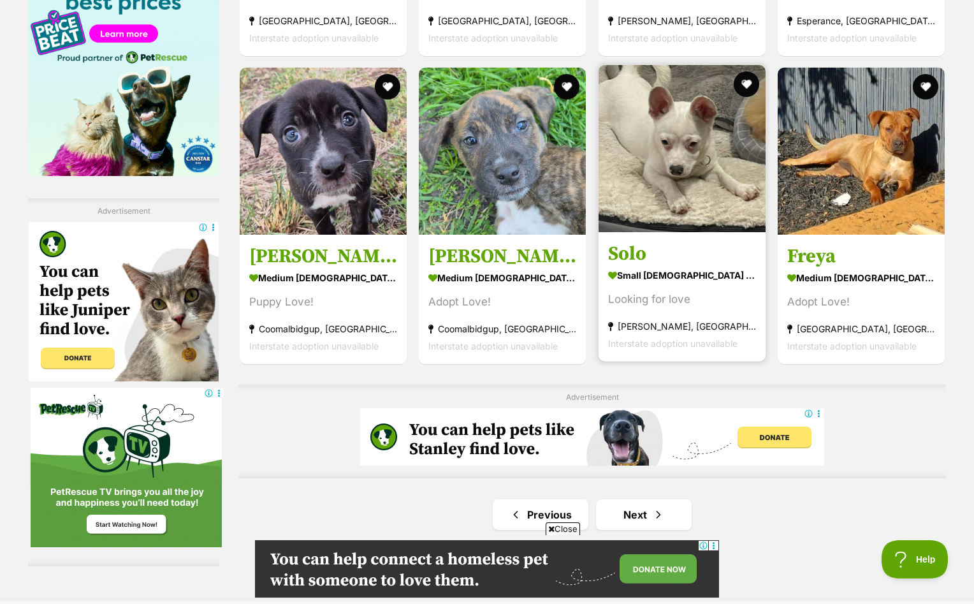
scroll to position [2202, 0]
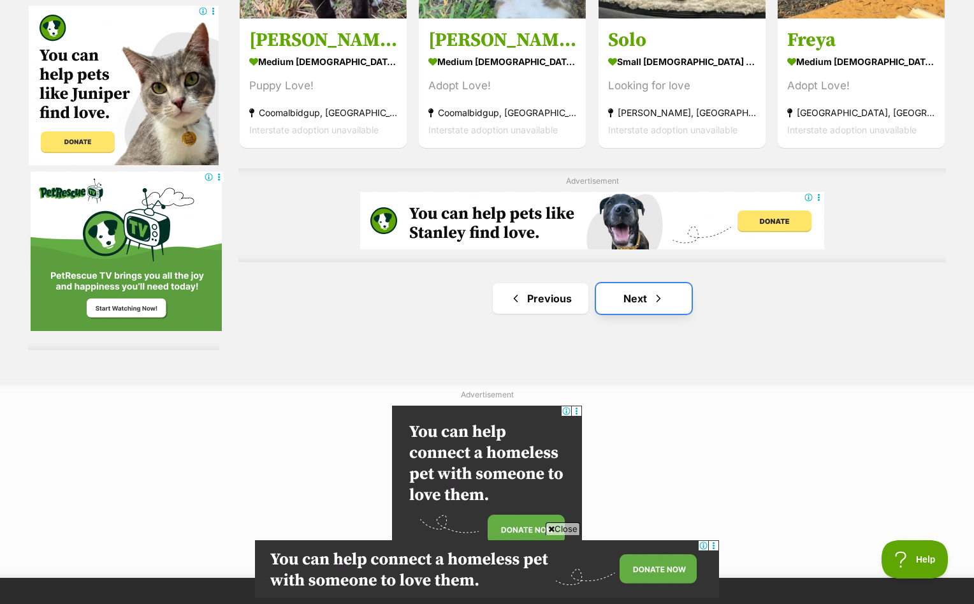
click at [659, 284] on link "Next" at bounding box center [644, 298] width 96 height 31
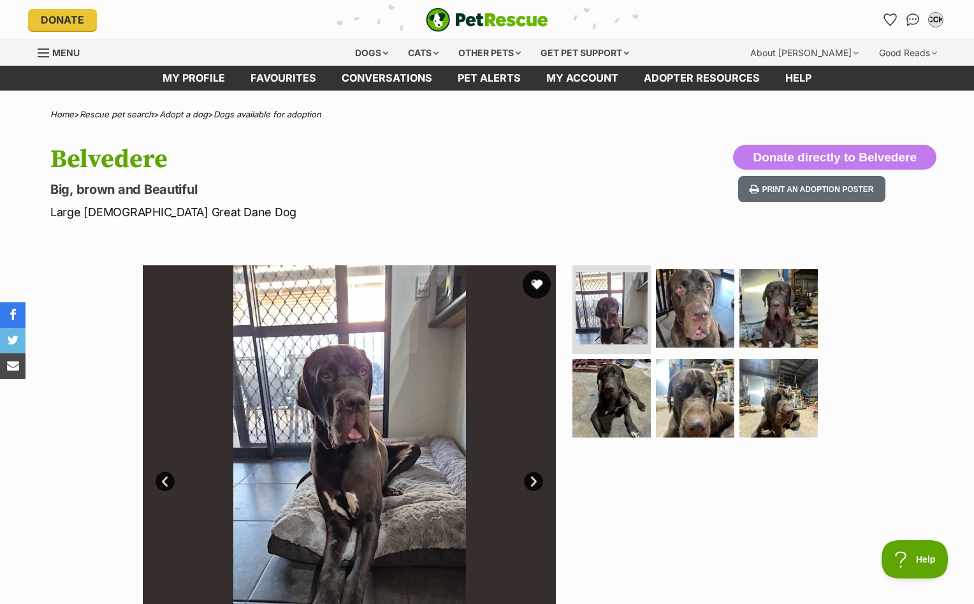
click at [532, 286] on button "favourite" at bounding box center [537, 284] width 28 height 28
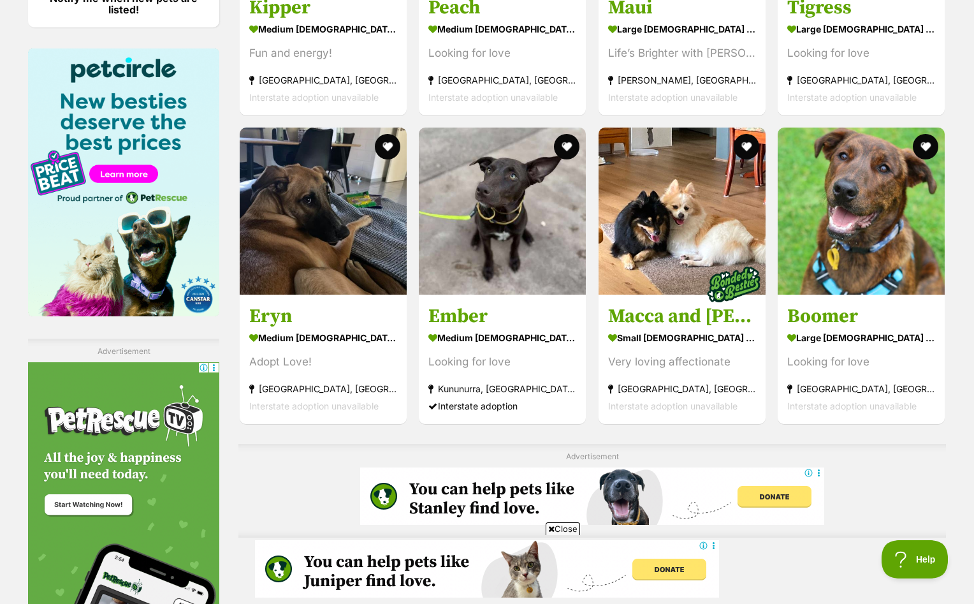
scroll to position [2132, 0]
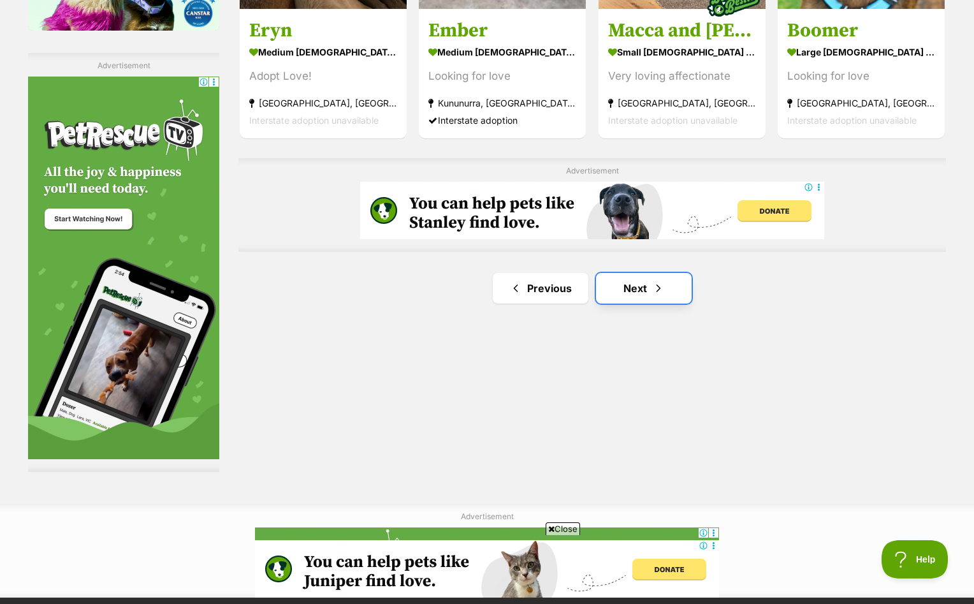
click at [650, 294] on link "Next" at bounding box center [644, 288] width 96 height 31
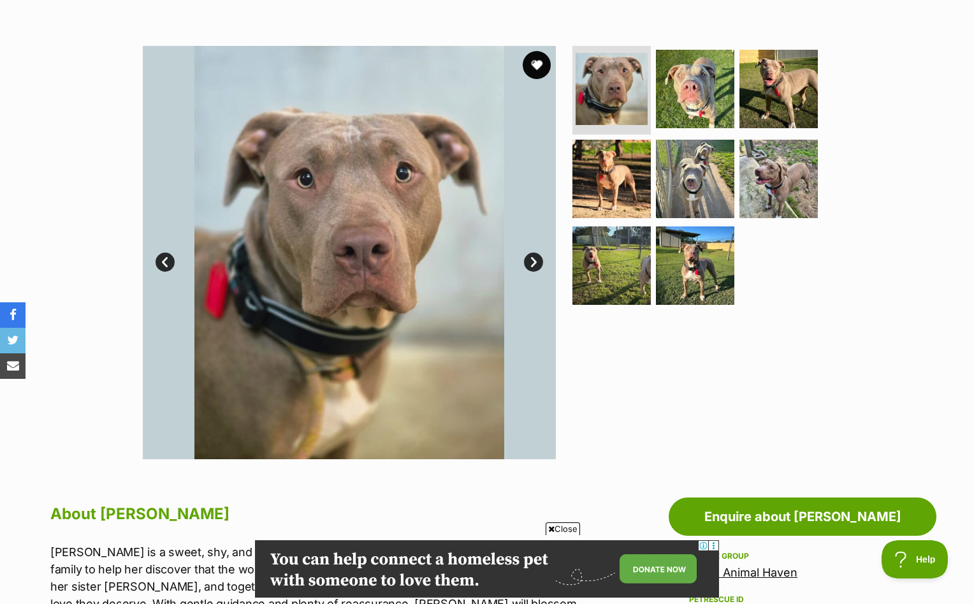
click at [542, 68] on button "favourite" at bounding box center [537, 65] width 28 height 28
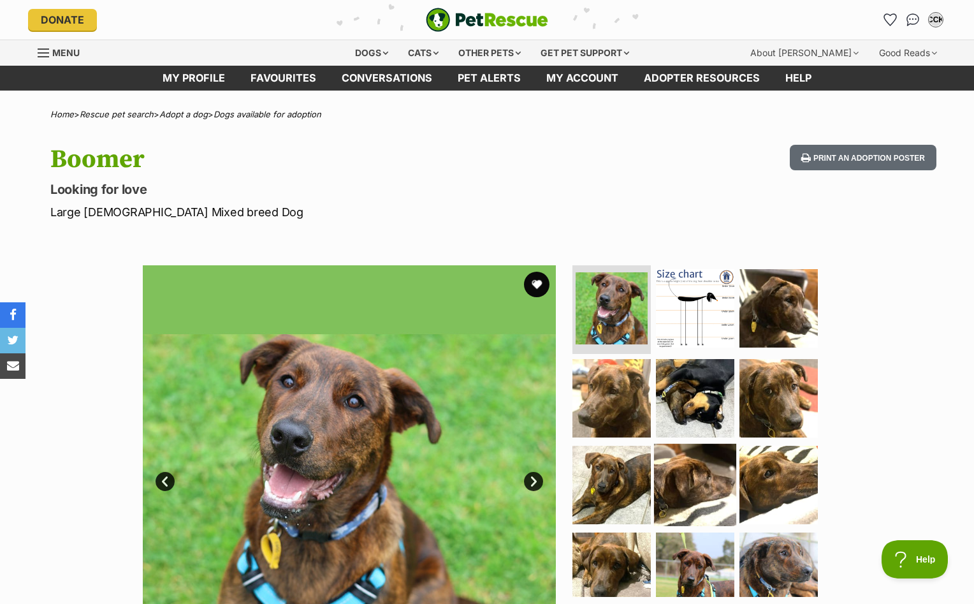
click at [676, 447] on img at bounding box center [695, 485] width 82 height 82
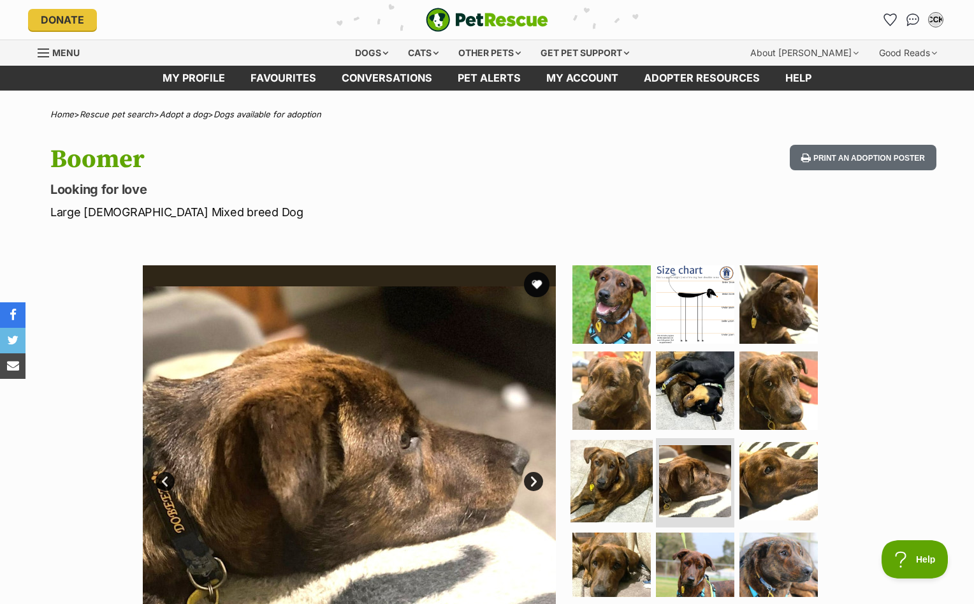
click at [605, 460] on img at bounding box center [612, 481] width 82 height 82
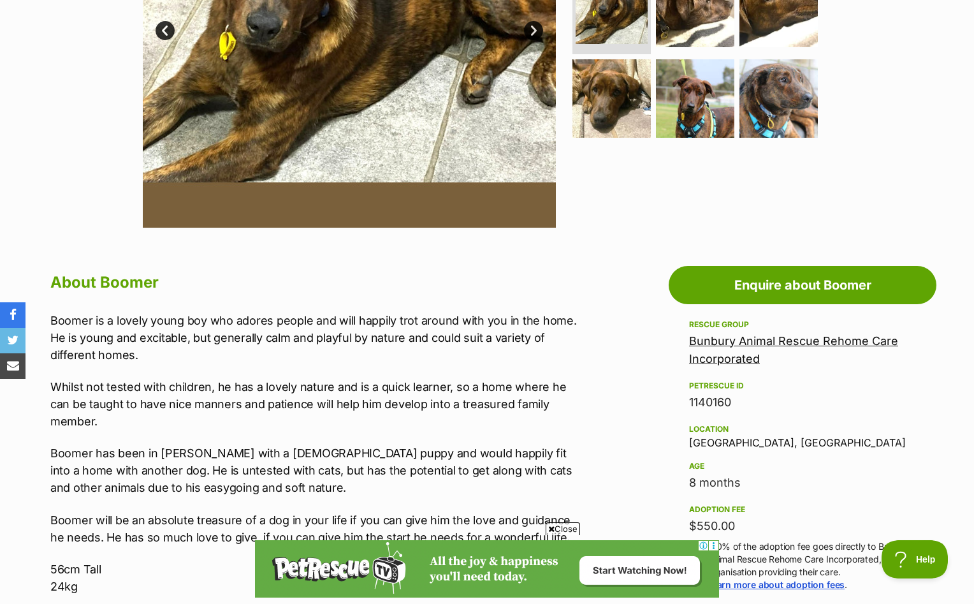
scroll to position [489, 0]
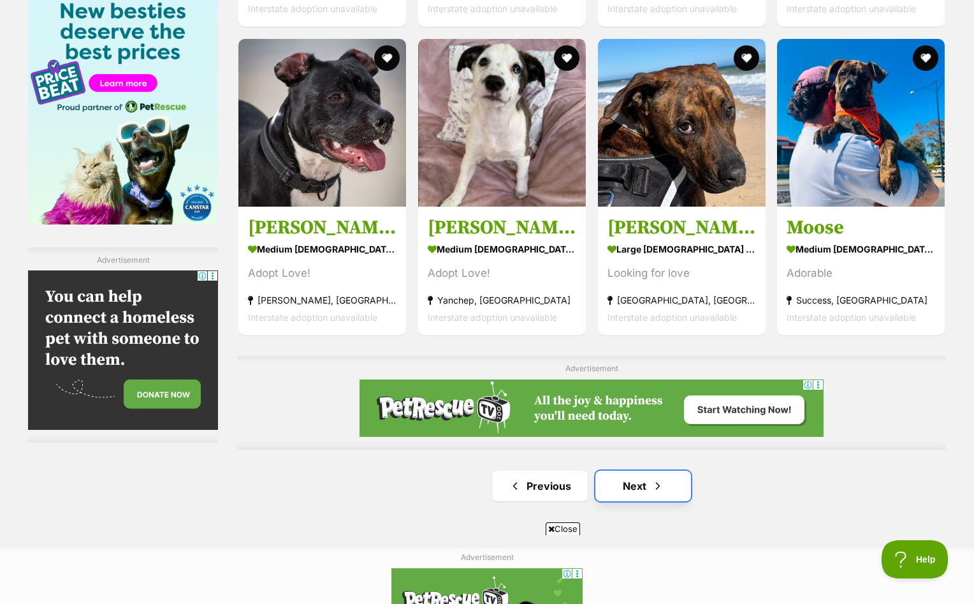
click at [636, 484] on link "Next" at bounding box center [644, 486] width 96 height 31
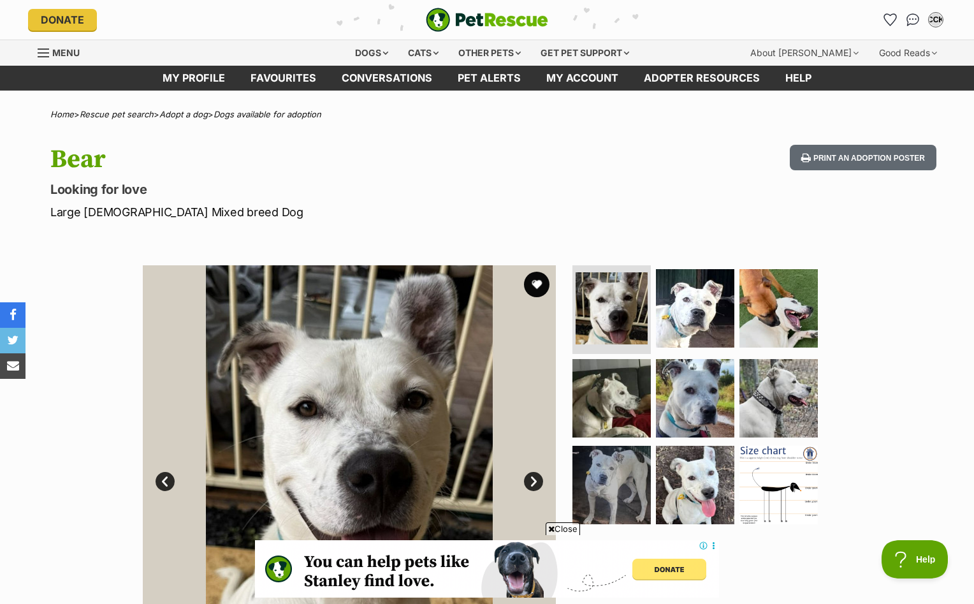
scroll to position [198, 0]
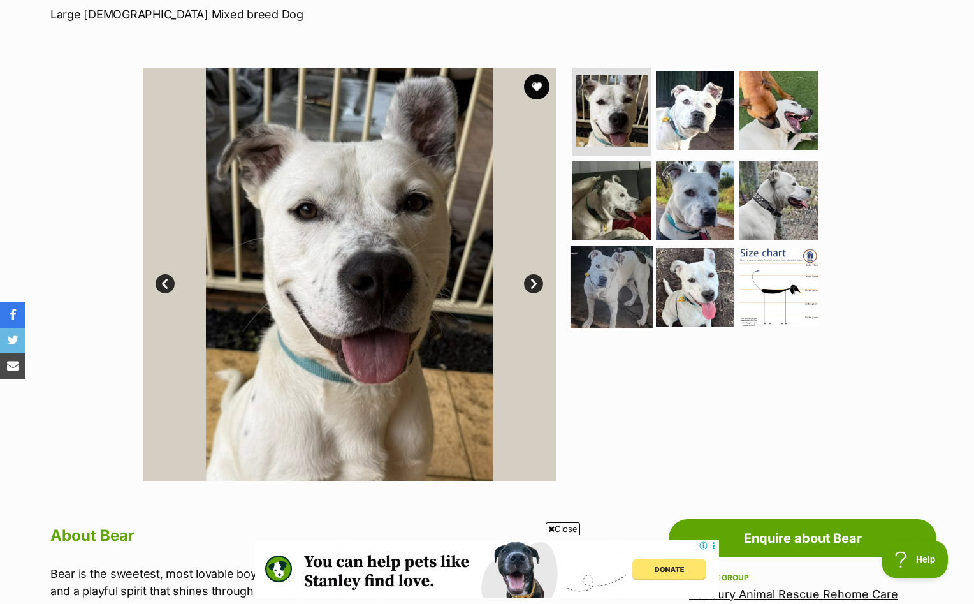
click at [620, 309] on img at bounding box center [612, 287] width 82 height 82
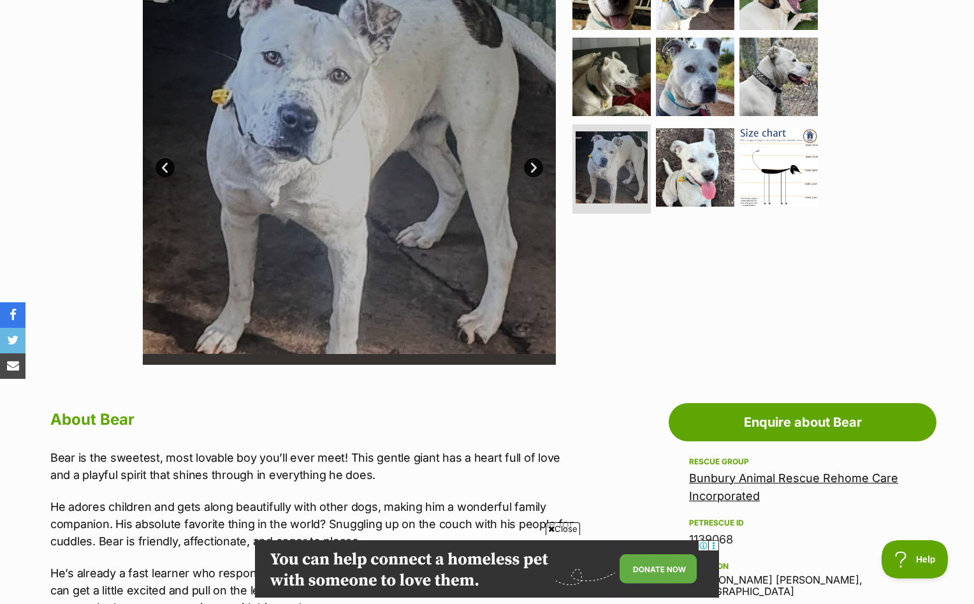
scroll to position [263, 0]
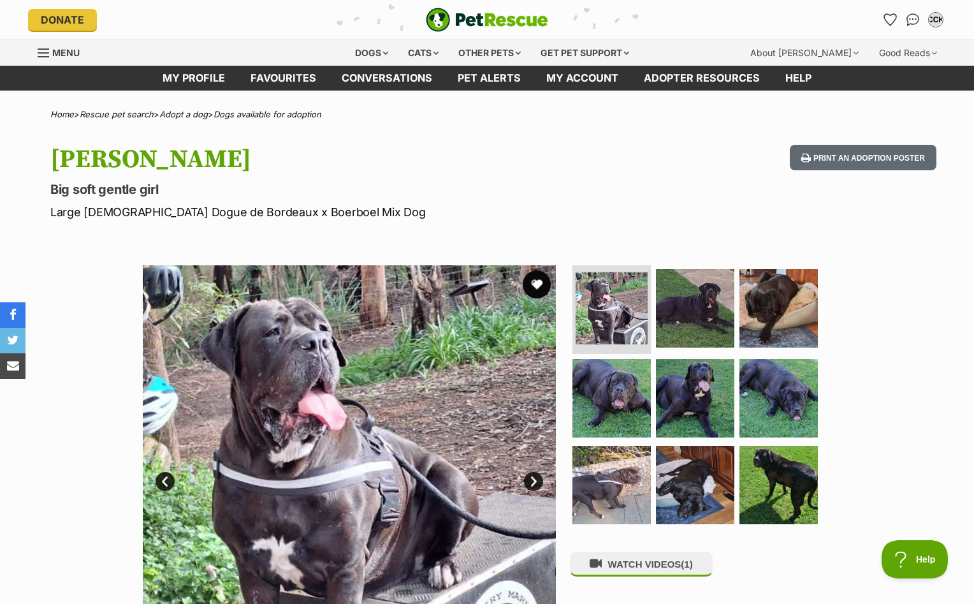
click at [533, 293] on button "favourite" at bounding box center [537, 284] width 28 height 28
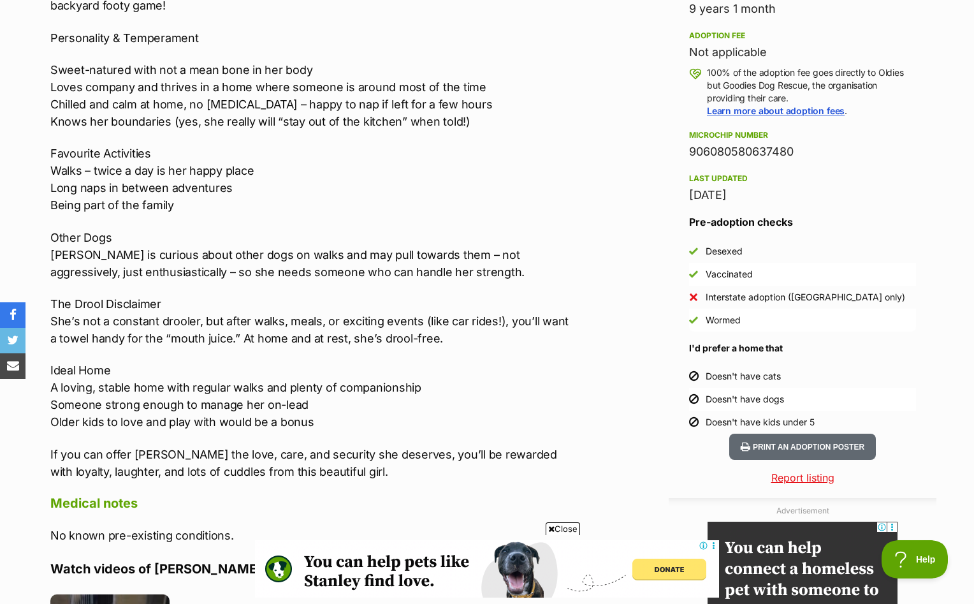
scroll to position [1525, 0]
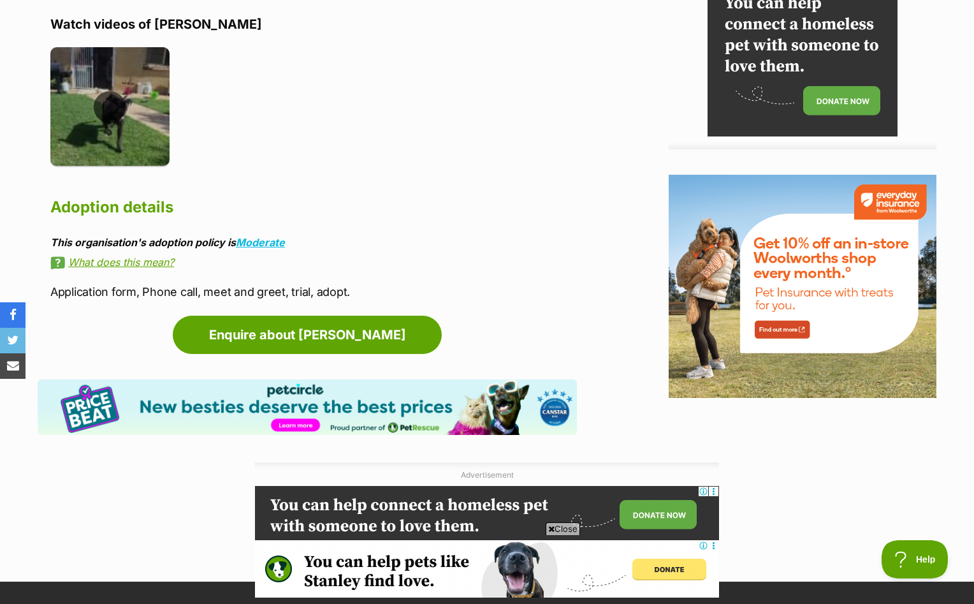
click at [120, 133] on img at bounding box center [109, 106] width 119 height 119
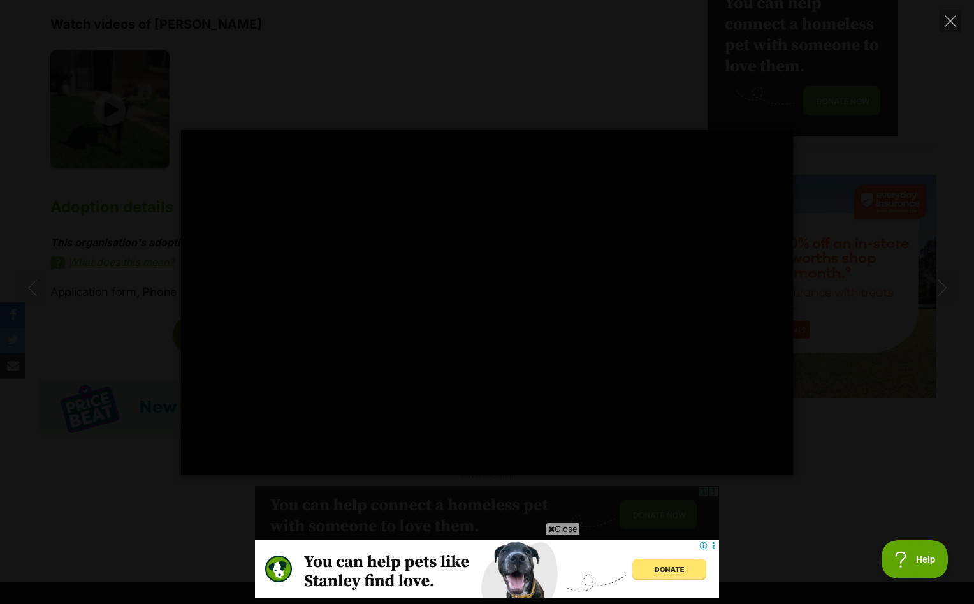
click at [910, 166] on div "Pause Play % buffered 00:00 -00:01 Unmute Mute Disable captions Enable captions…" at bounding box center [487, 302] width 974 height 344
type input "57.95"
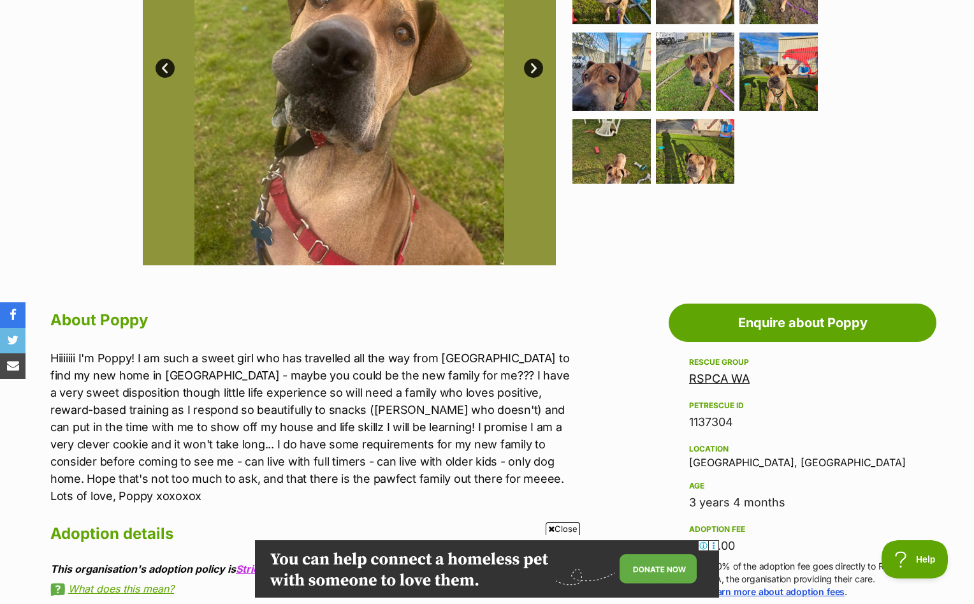
scroll to position [415, 0]
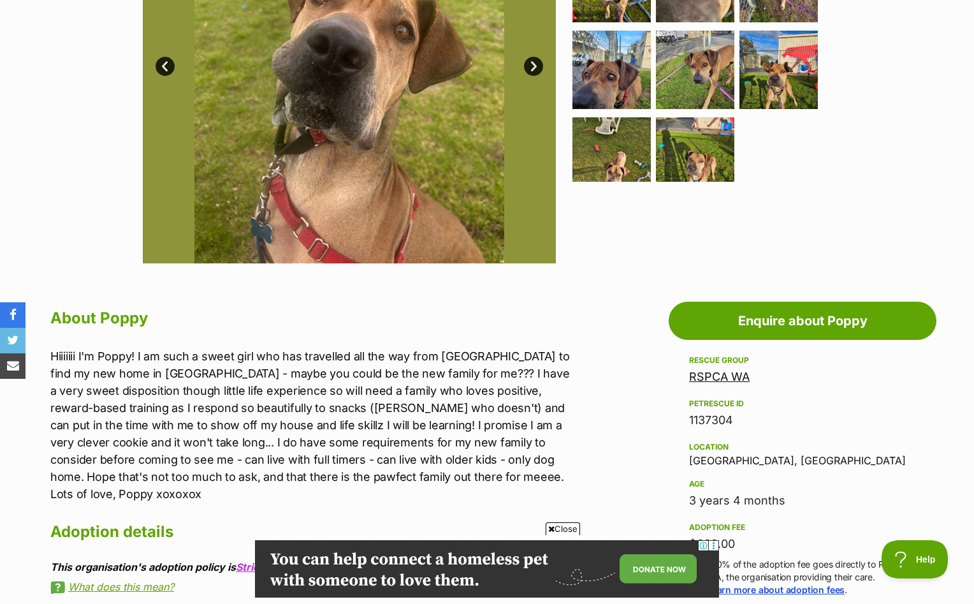
click at [591, 272] on section "Home > Rescue pet search > Adopt a dog > Dogs available for adoption Poppy Look…" at bounding box center [487, 590] width 974 height 1790
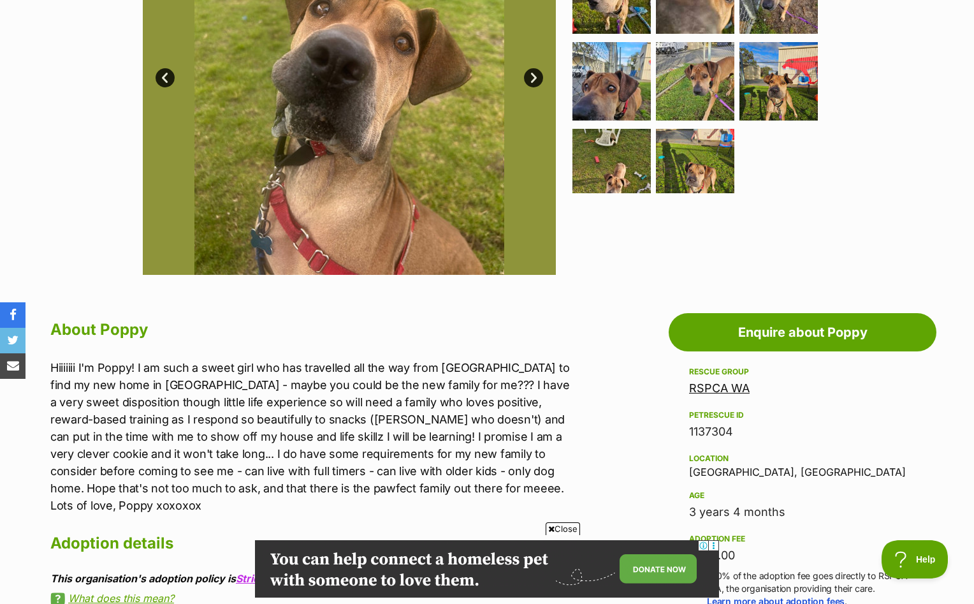
scroll to position [251, 0]
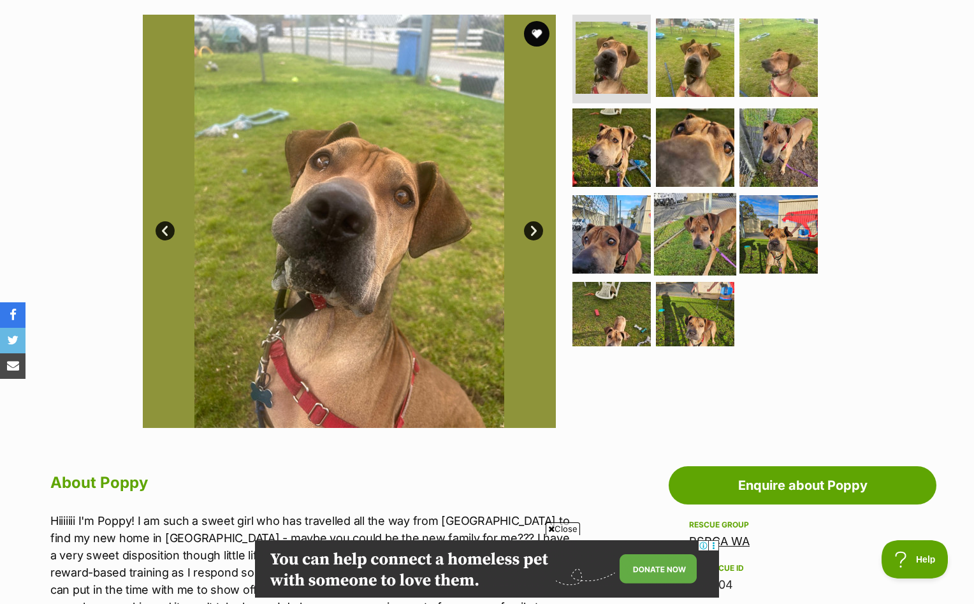
click at [729, 239] on img at bounding box center [695, 234] width 82 height 82
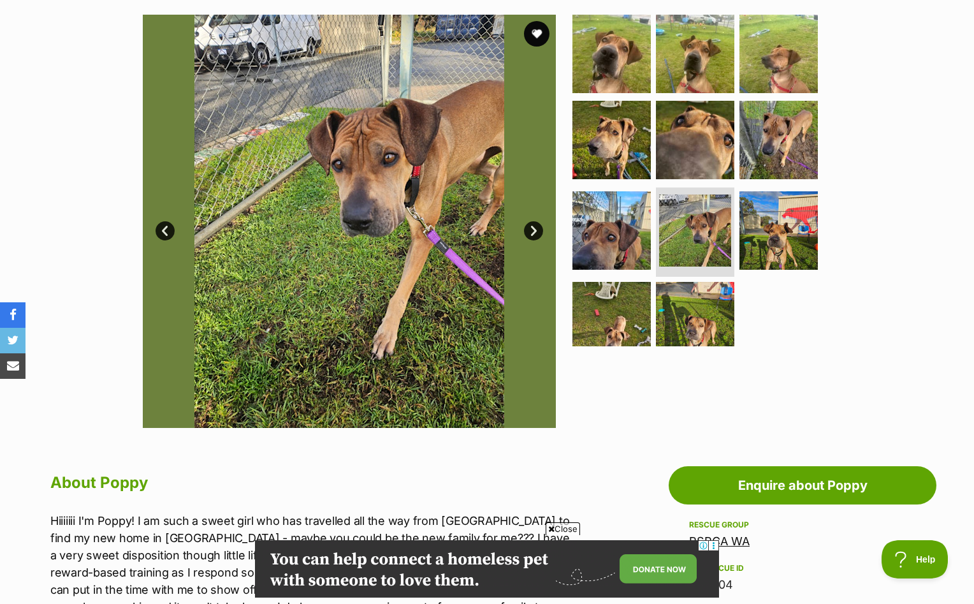
click at [819, 203] on ul at bounding box center [700, 181] width 261 height 332
click at [777, 240] on img at bounding box center [779, 230] width 82 height 82
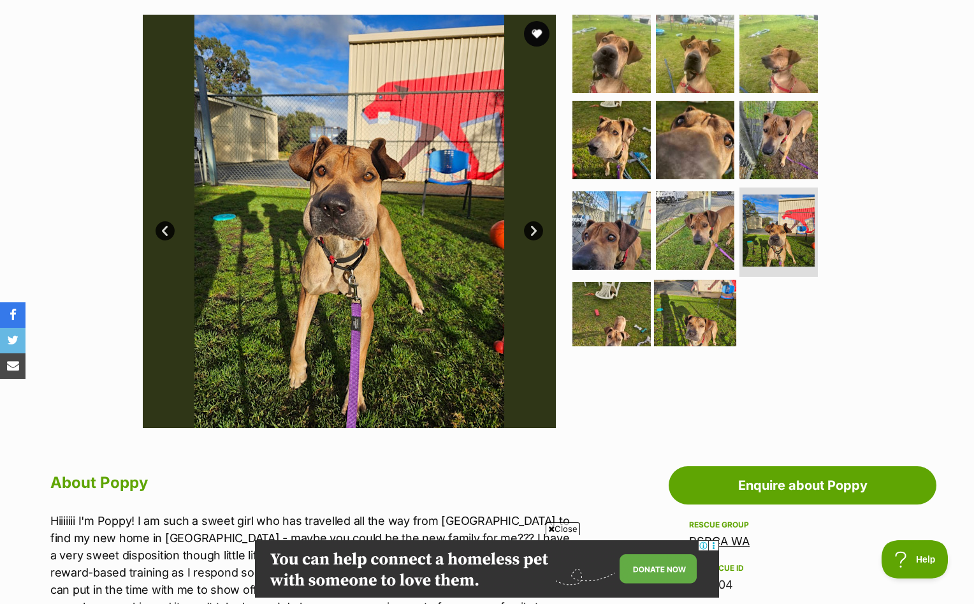
click at [682, 314] on img at bounding box center [695, 321] width 82 height 82
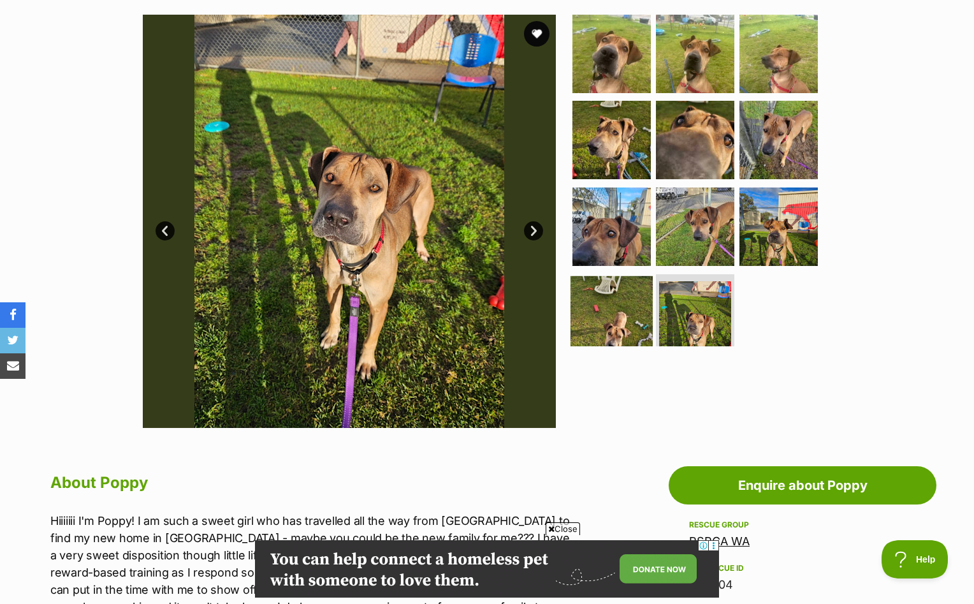
click at [611, 317] on img at bounding box center [612, 317] width 82 height 82
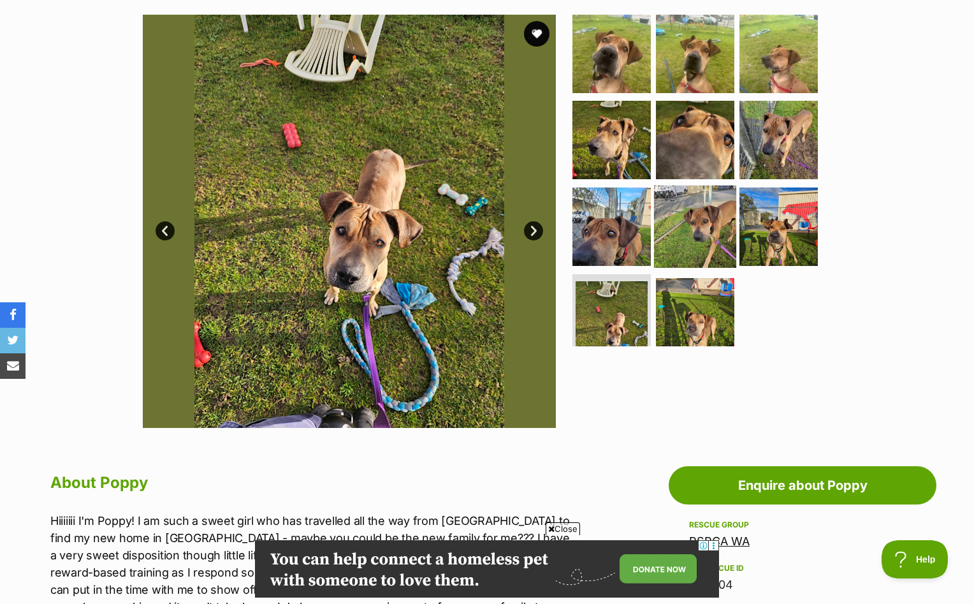
scroll to position [138, 0]
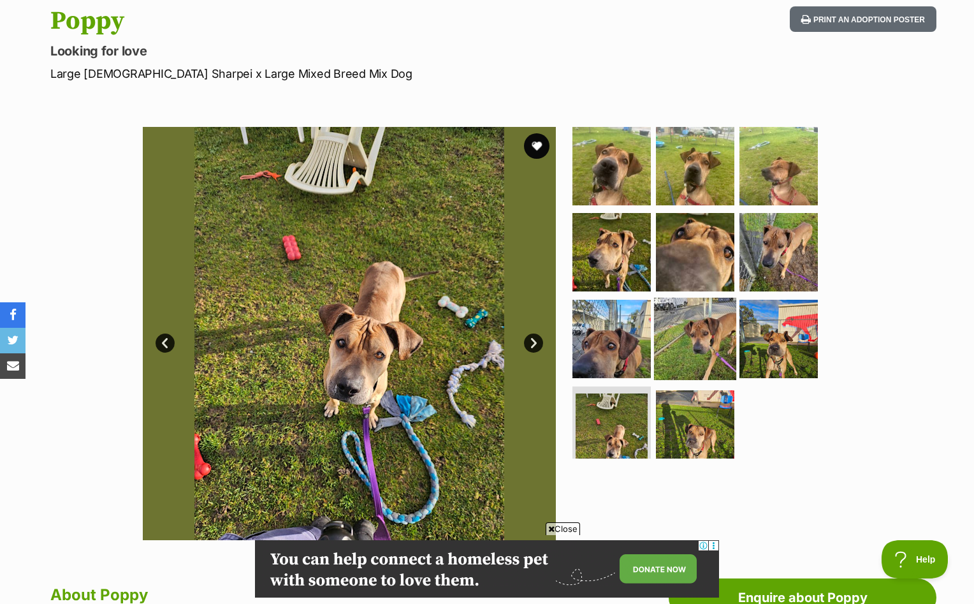
click at [684, 198] on img at bounding box center [695, 166] width 78 height 78
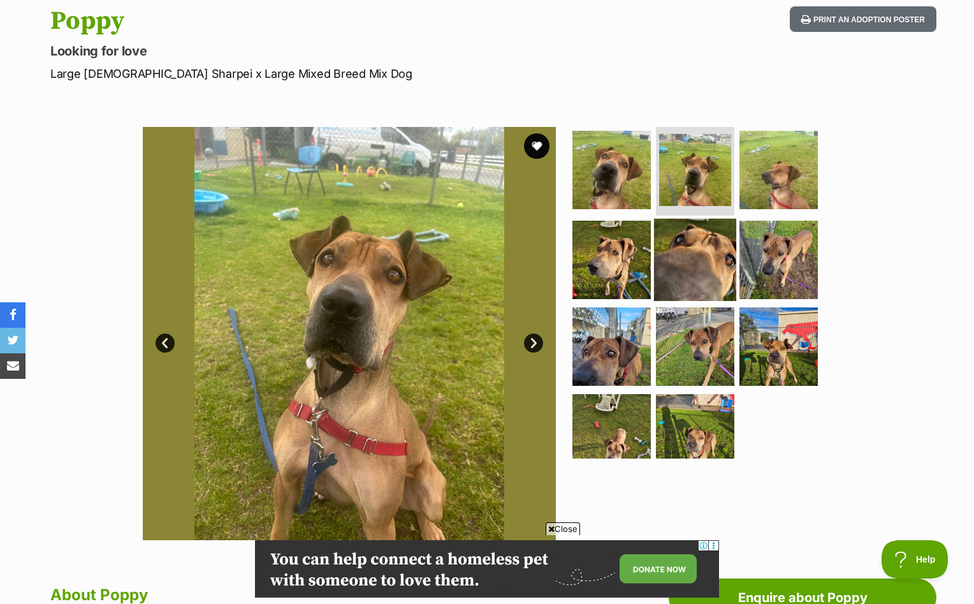
click at [693, 240] on img at bounding box center [695, 260] width 82 height 82
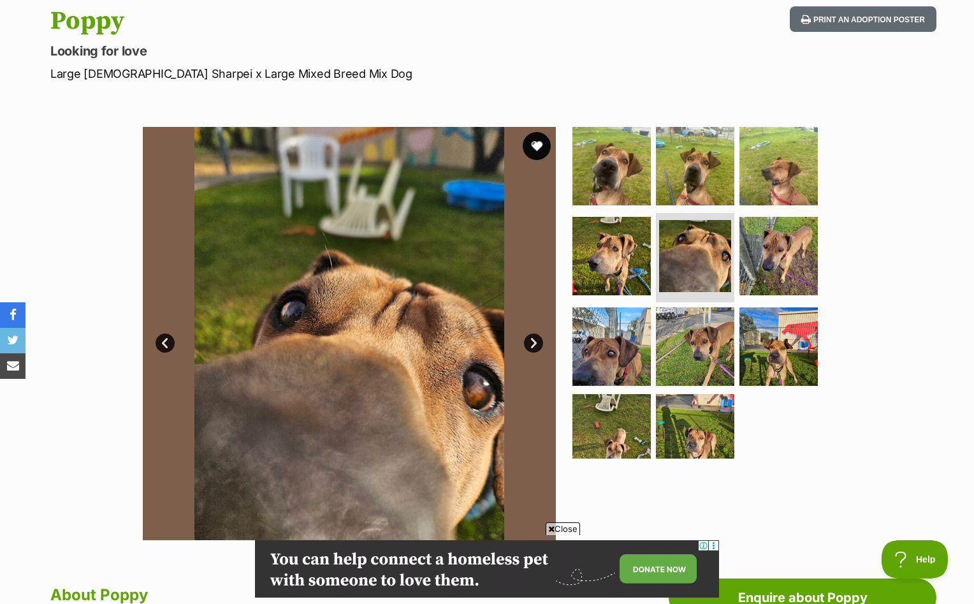
click at [534, 152] on button "favourite" at bounding box center [537, 146] width 28 height 28
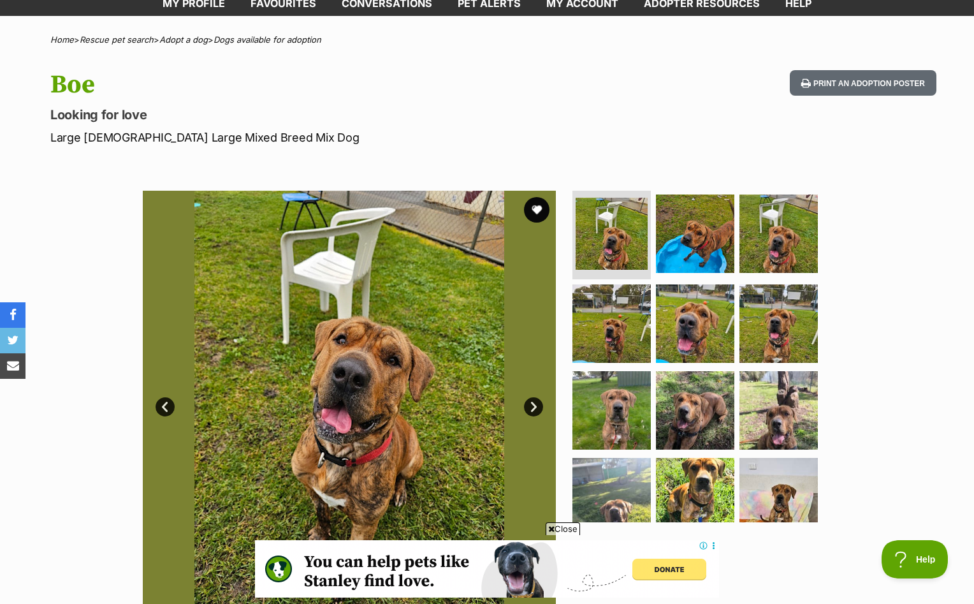
scroll to position [75, 0]
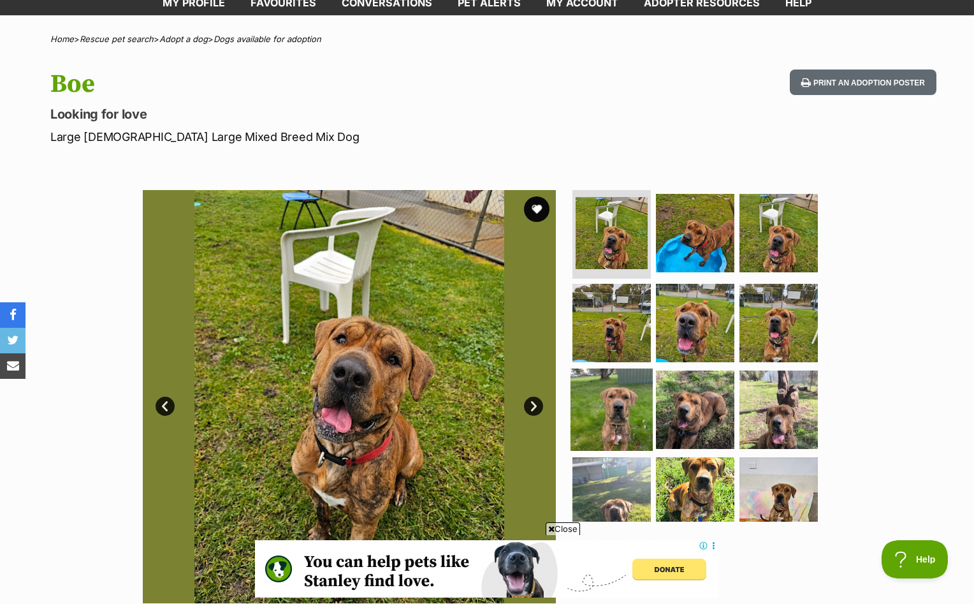
click at [596, 401] on img at bounding box center [612, 410] width 82 height 82
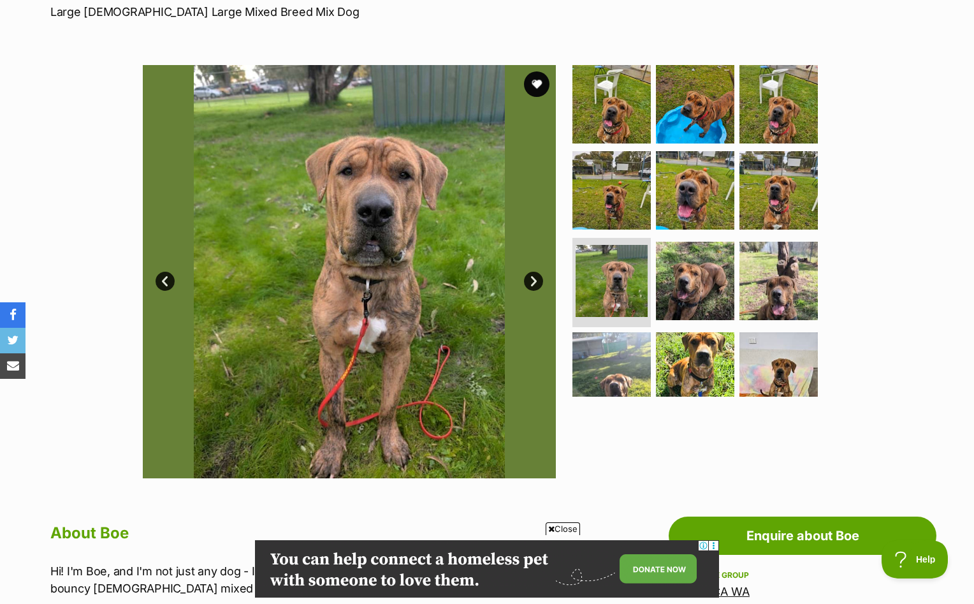
scroll to position [201, 0]
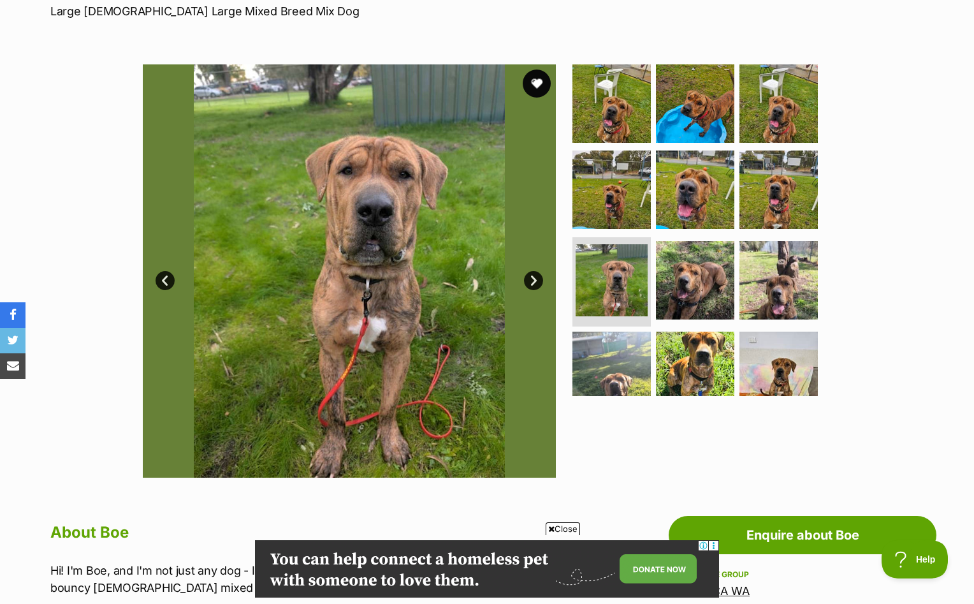
click at [531, 87] on button "favourite" at bounding box center [537, 84] width 28 height 28
click at [798, 353] on img at bounding box center [779, 371] width 82 height 82
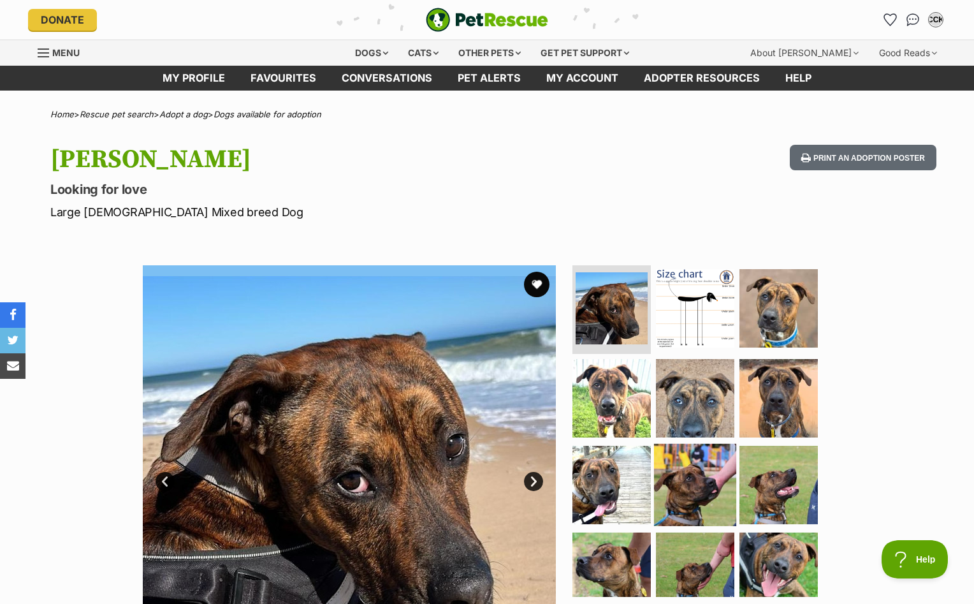
click at [675, 514] on img at bounding box center [695, 485] width 82 height 82
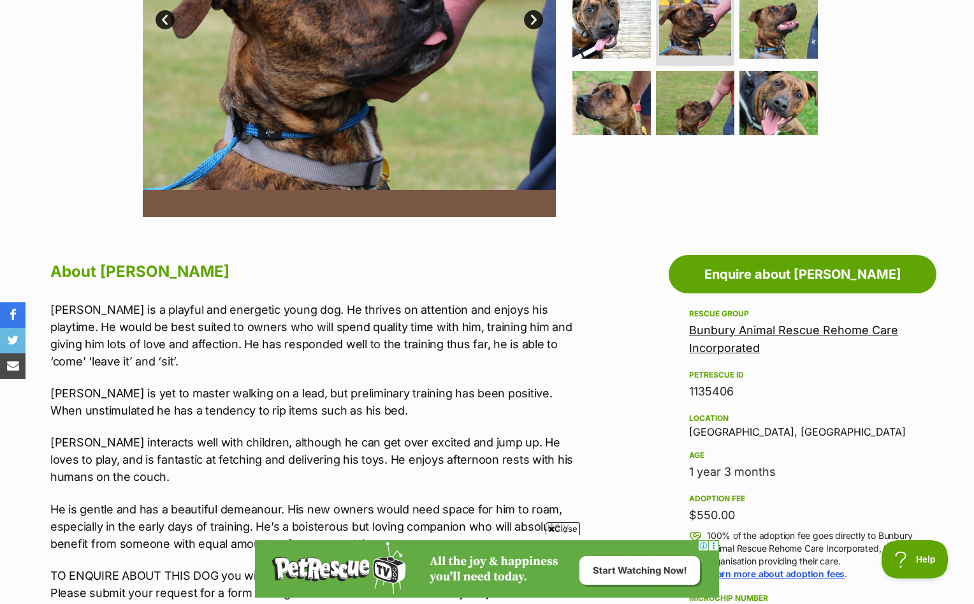
scroll to position [535, 0]
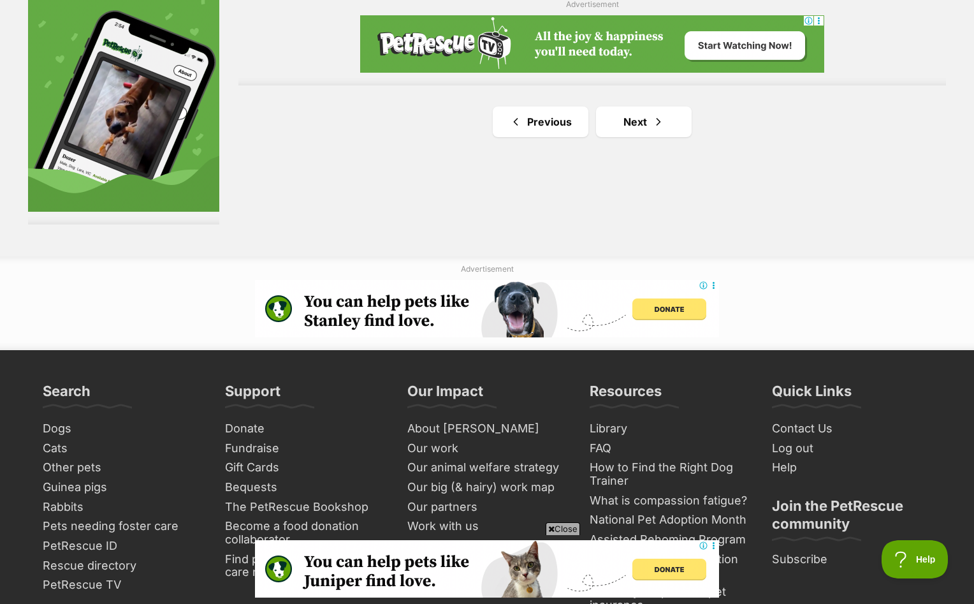
scroll to position [2383, 0]
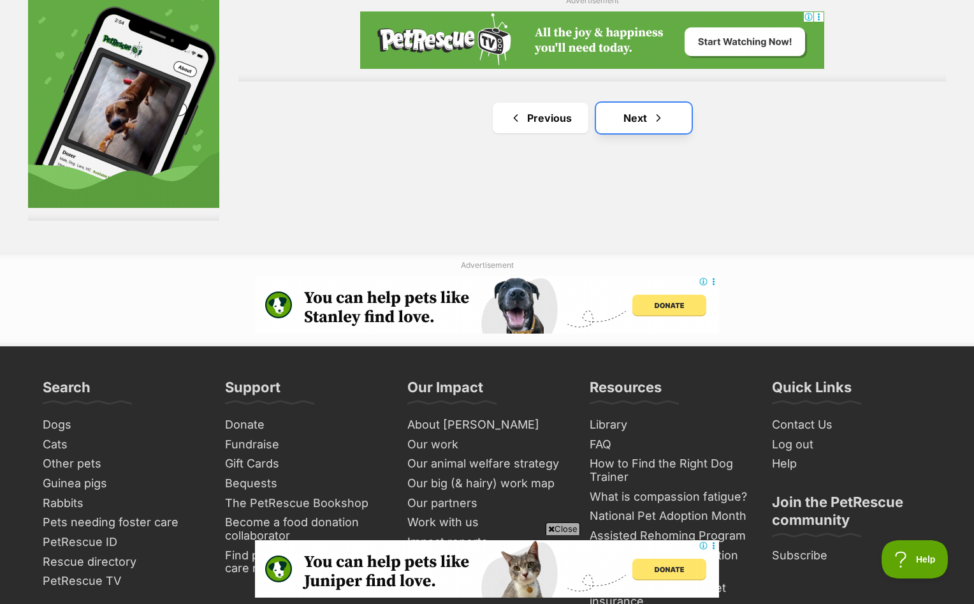
click at [646, 113] on link "Next" at bounding box center [644, 118] width 96 height 31
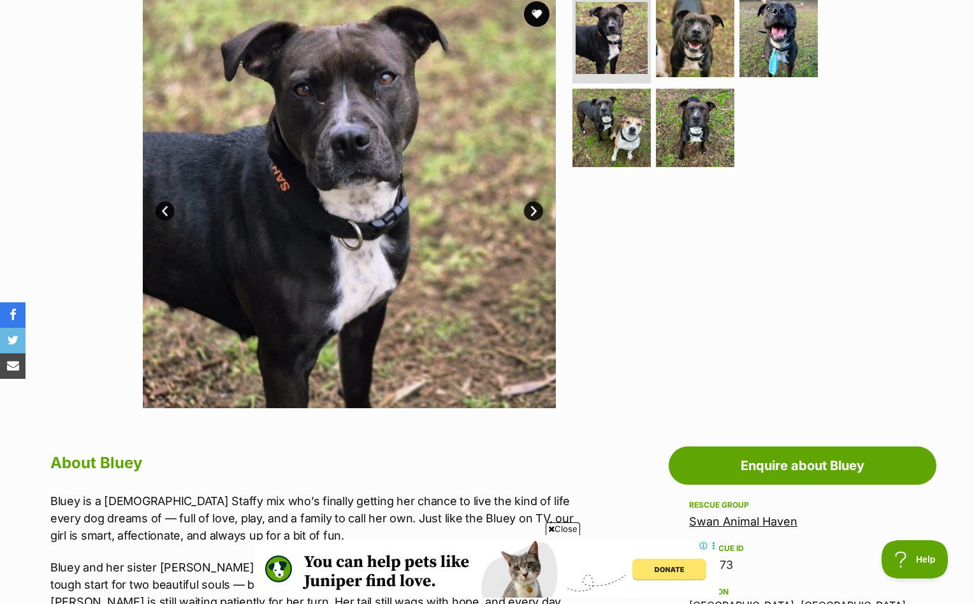
scroll to position [177, 0]
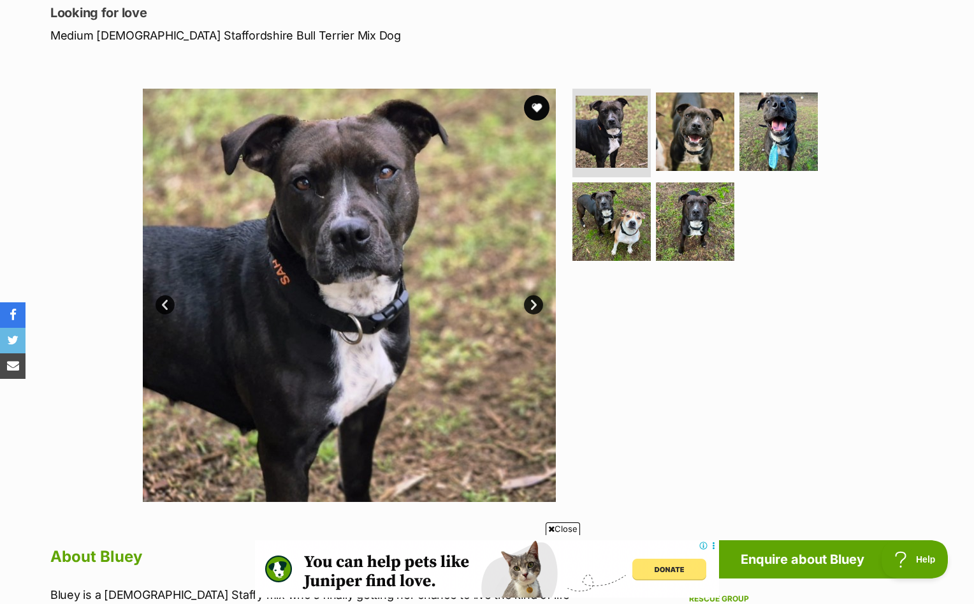
click at [535, 311] on link "Next" at bounding box center [533, 304] width 19 height 19
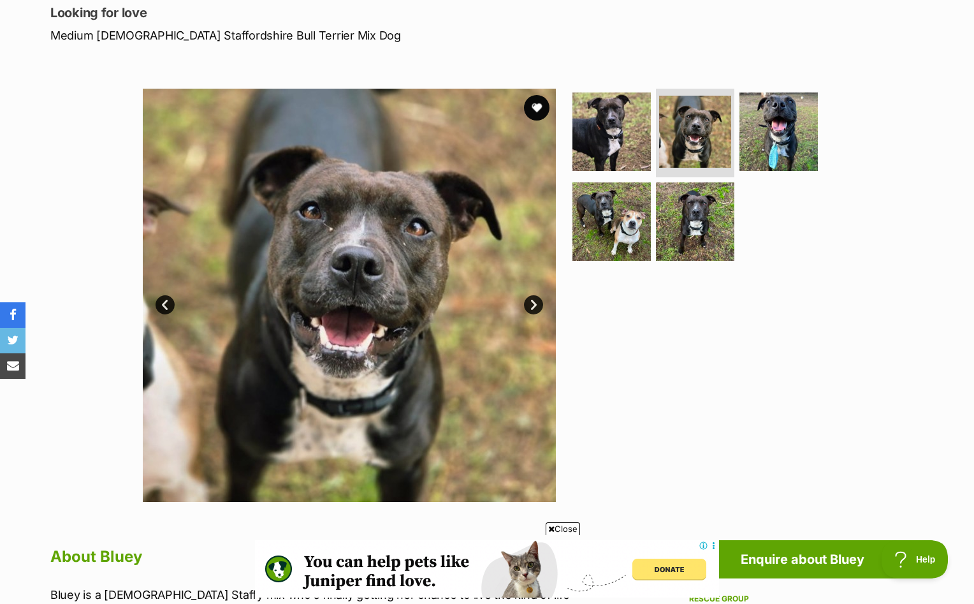
click at [535, 311] on link "Next" at bounding box center [533, 304] width 19 height 19
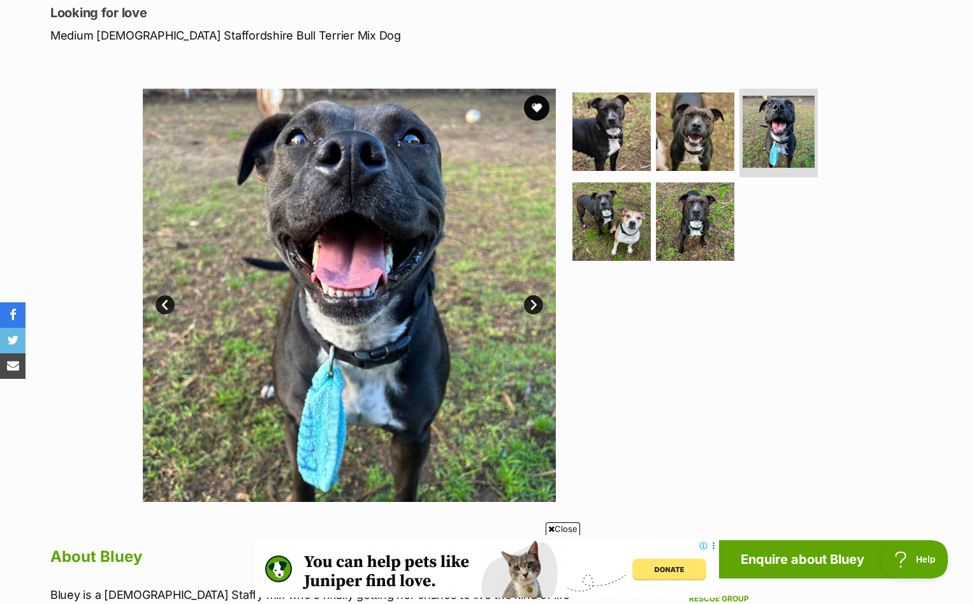
click at [535, 311] on link "Next" at bounding box center [533, 304] width 19 height 19
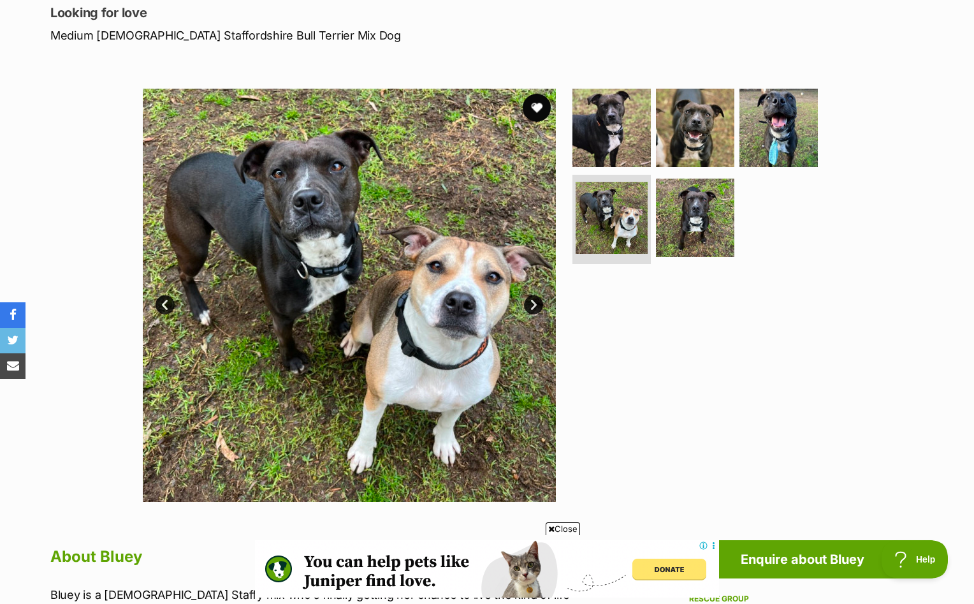
click at [539, 96] on button "favourite" at bounding box center [537, 108] width 28 height 28
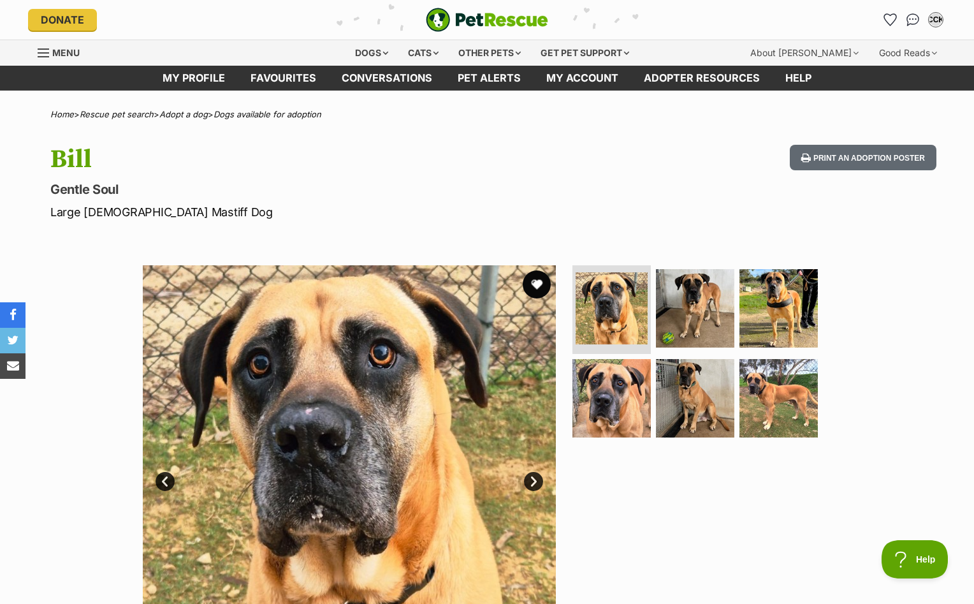
click at [533, 293] on button "favourite" at bounding box center [537, 284] width 28 height 28
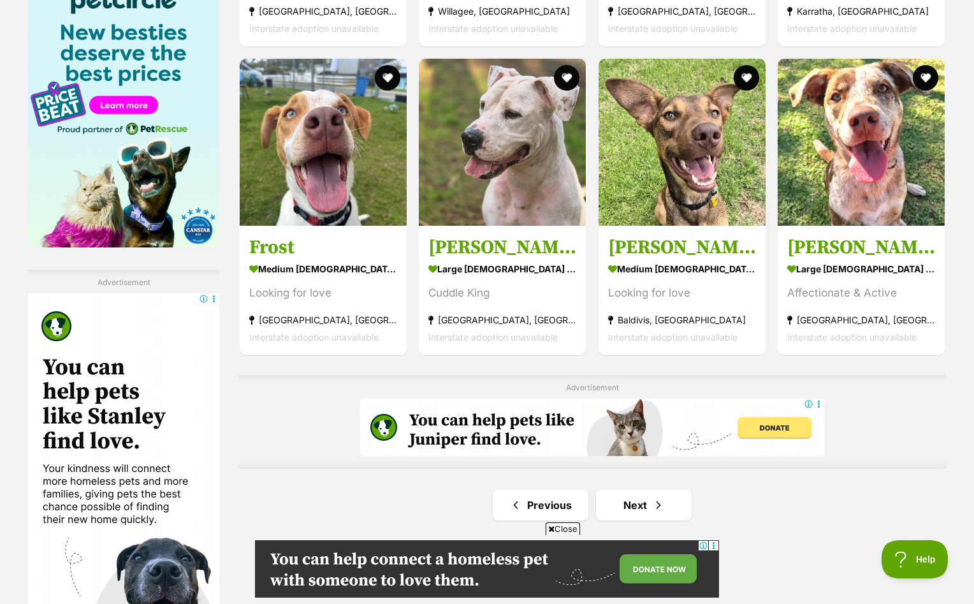
scroll to position [2050, 0]
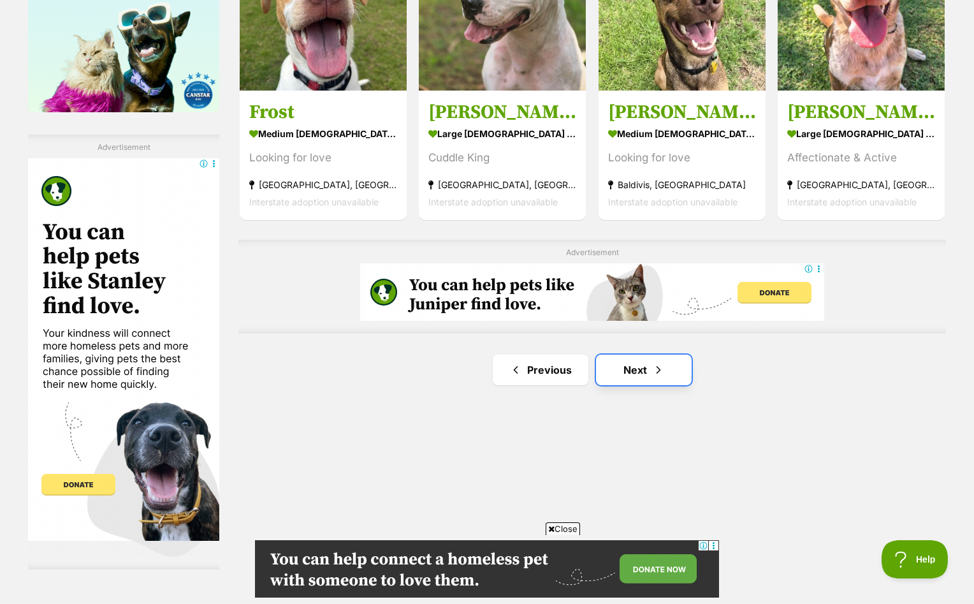
click at [619, 378] on link "Next" at bounding box center [644, 370] width 96 height 31
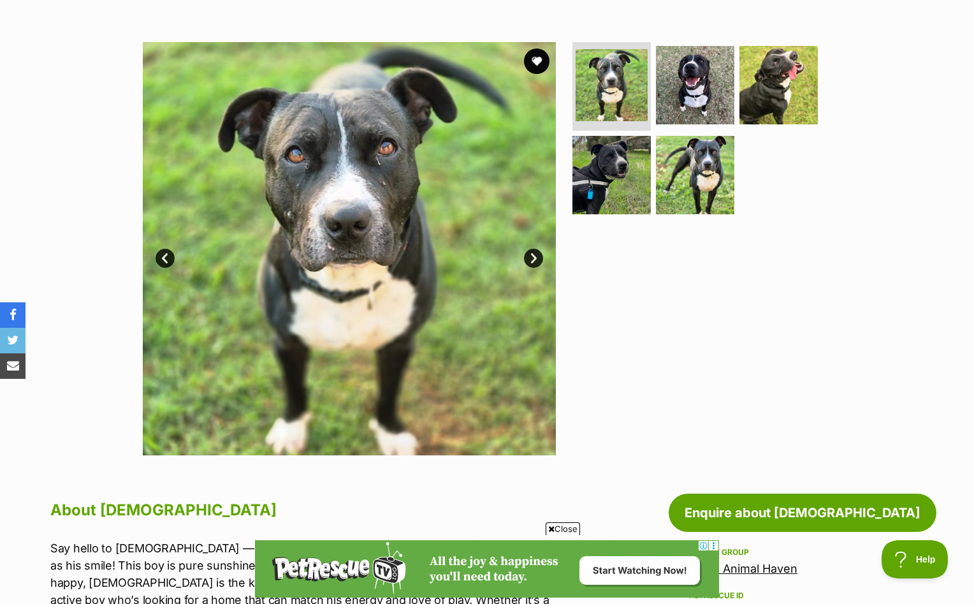
scroll to position [37, 0]
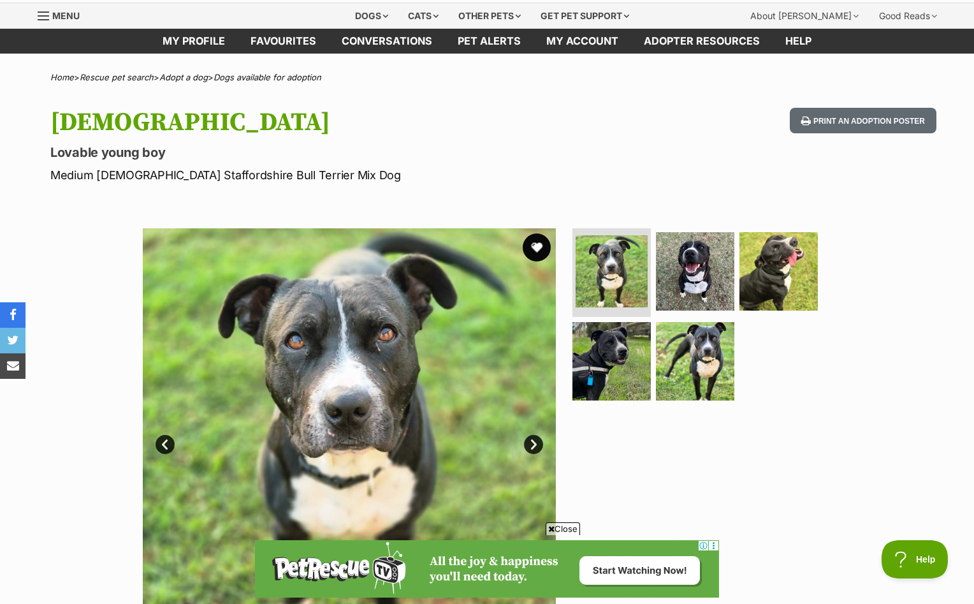
click at [538, 245] on button "favourite" at bounding box center [537, 247] width 28 height 28
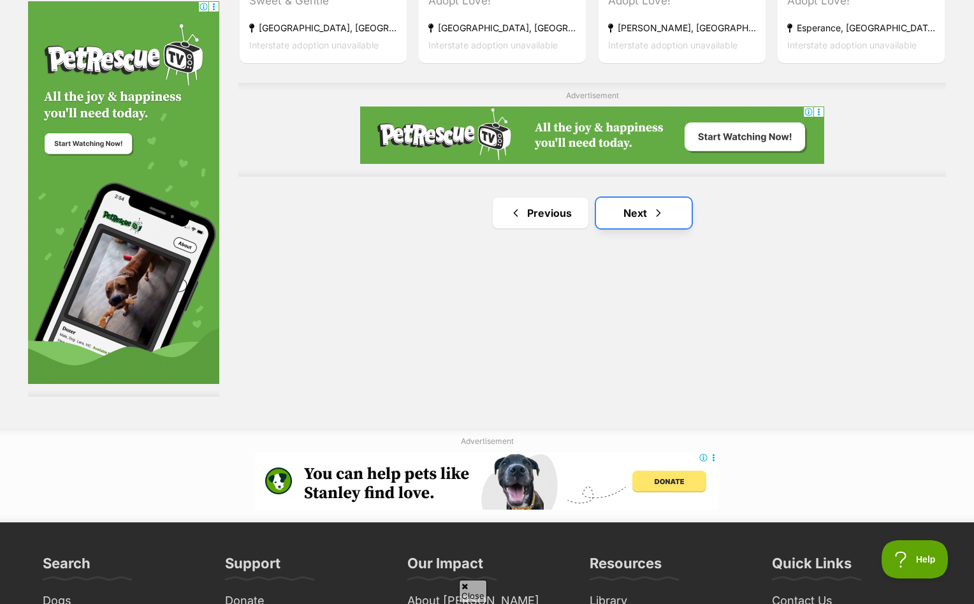
click at [617, 208] on link "Next" at bounding box center [644, 213] width 96 height 31
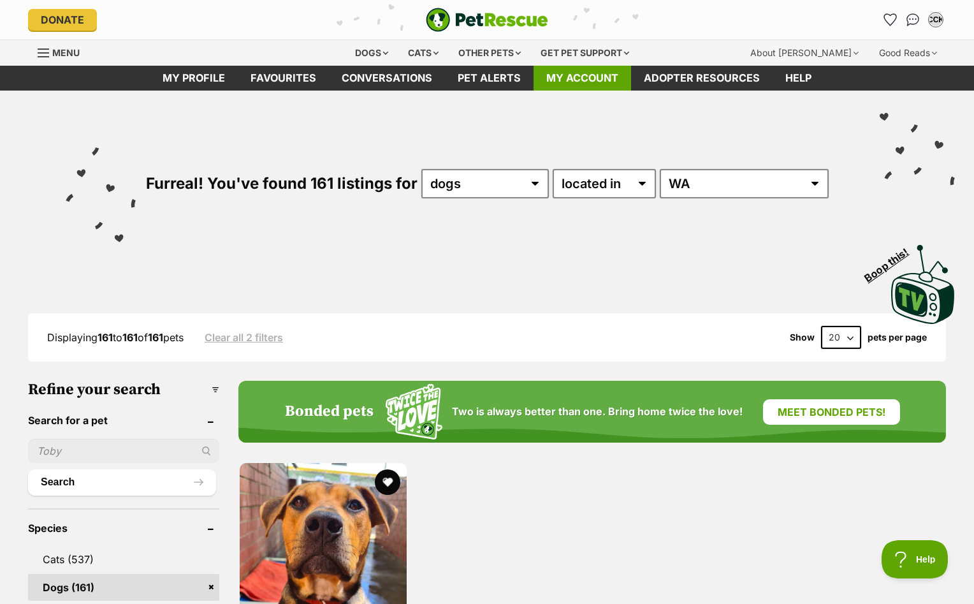
click at [607, 70] on link "My account" at bounding box center [583, 78] width 98 height 25
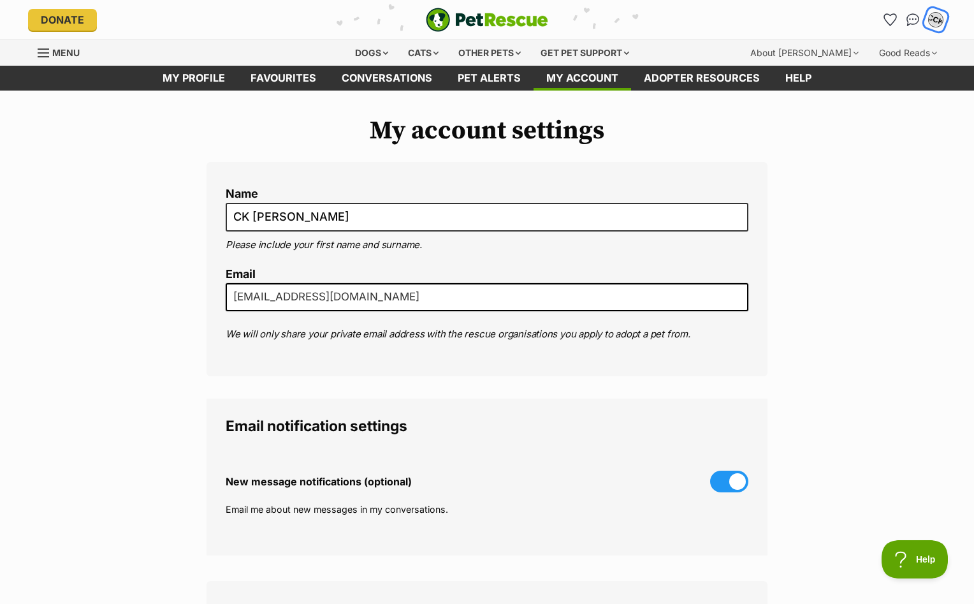
click at [933, 18] on div "CCK" at bounding box center [936, 19] width 17 height 17
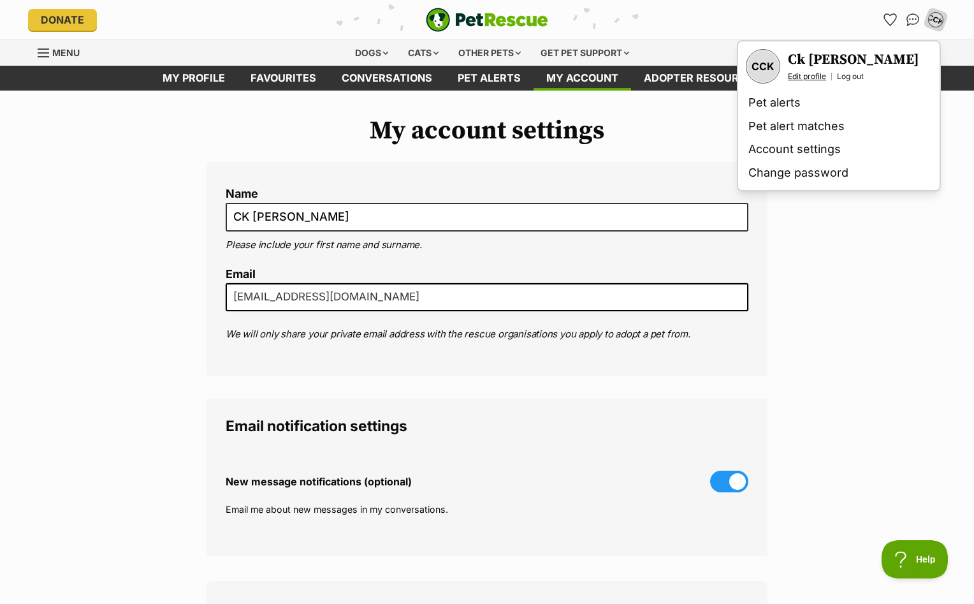
click at [797, 75] on link "Edit profile" at bounding box center [807, 76] width 38 height 10
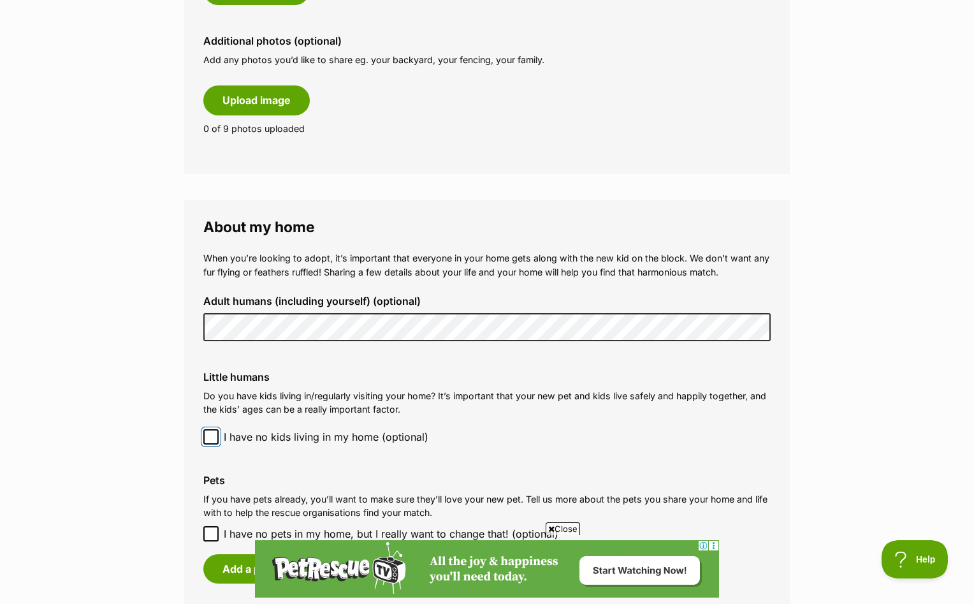
scroll to position [896, 0]
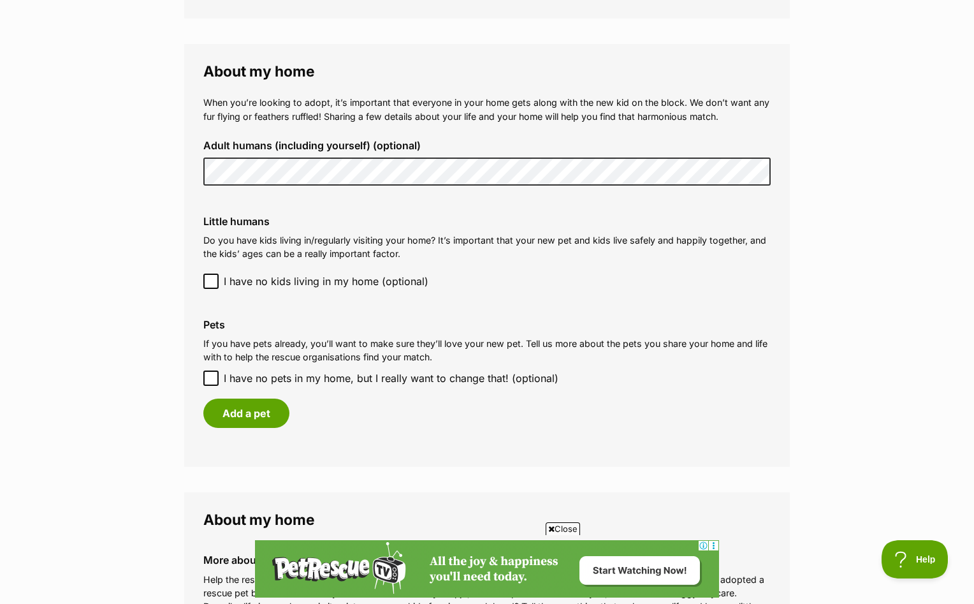
click at [212, 377] on icon at bounding box center [211, 378] width 8 height 6
click at [212, 377] on input "I have no pets in my home, but I really want to change that! (optional)" at bounding box center [210, 377] width 15 height 15
checkbox input "true"
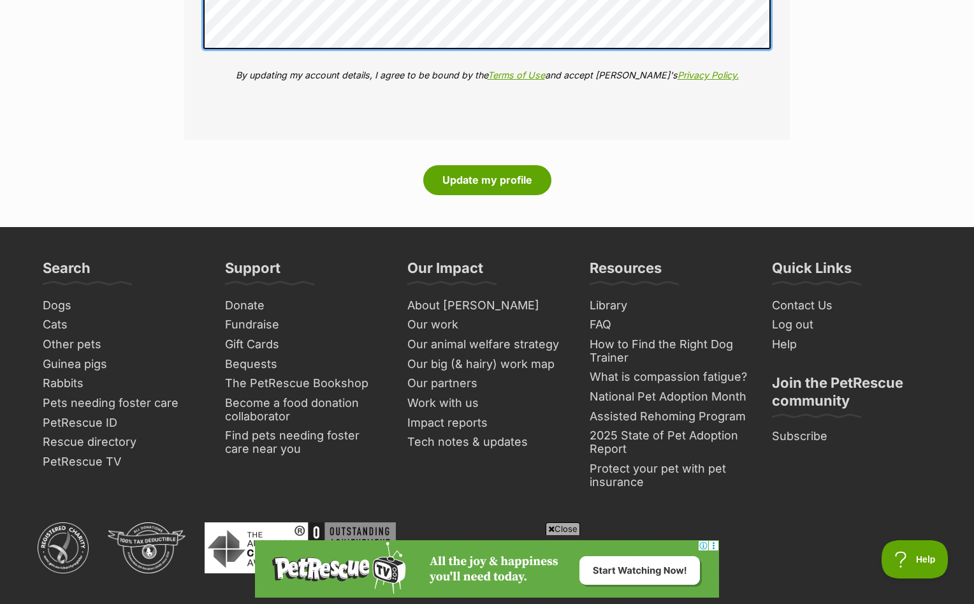
scroll to position [1799, 0]
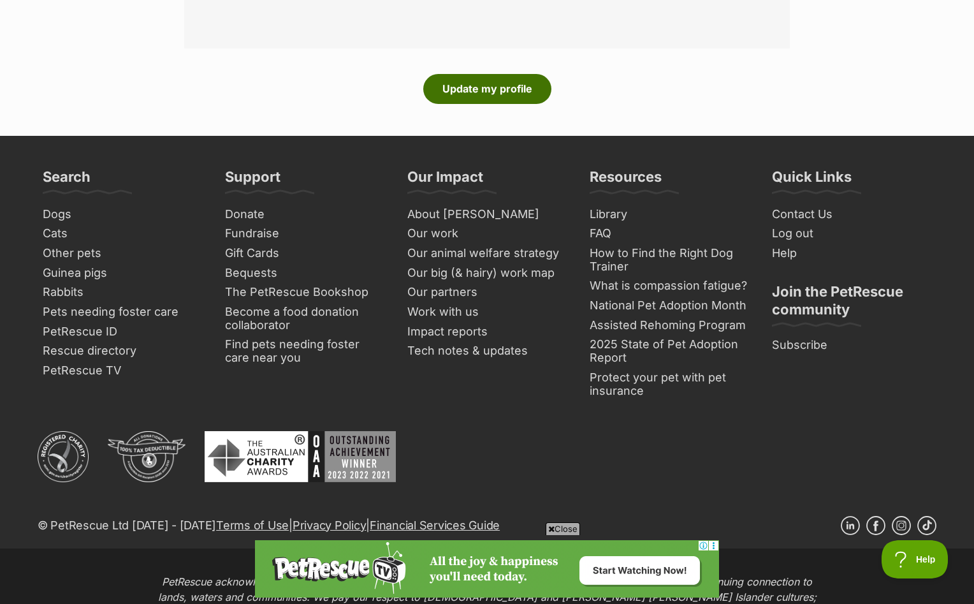
click at [502, 85] on button "Update my profile" at bounding box center [487, 88] width 128 height 29
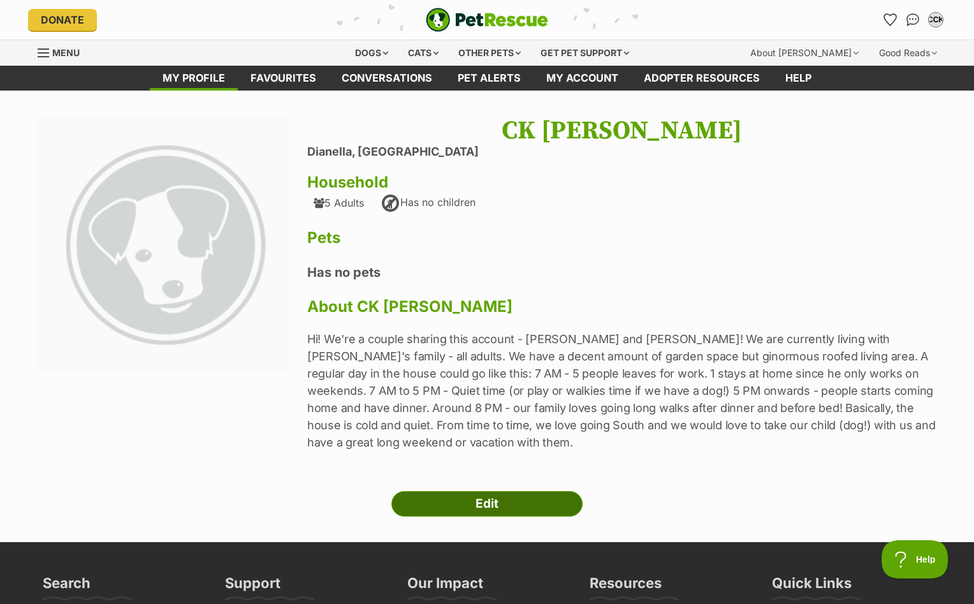
click at [468, 491] on link "Edit" at bounding box center [486, 504] width 191 height 26
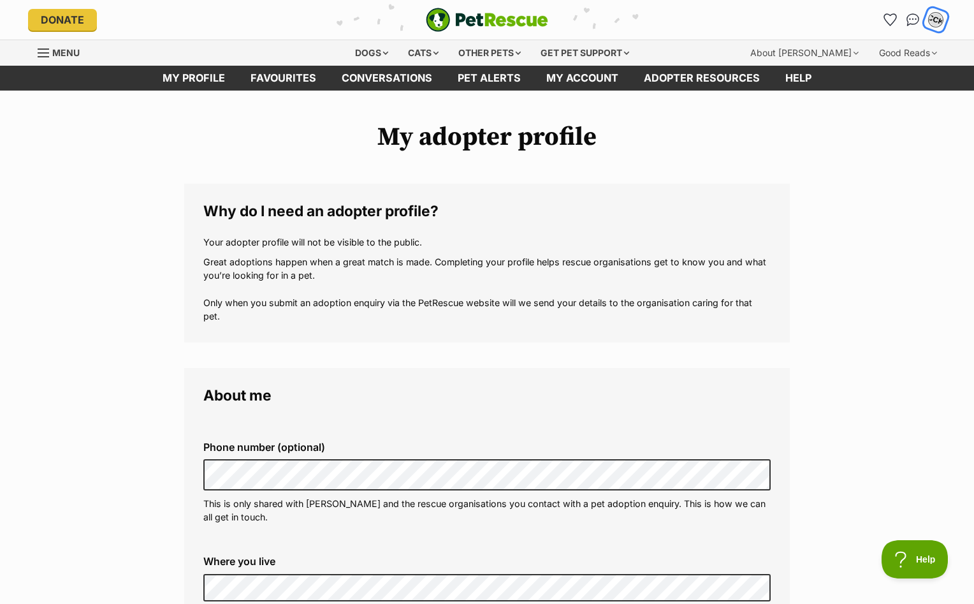
click at [935, 22] on div "CCK" at bounding box center [936, 19] width 17 height 17
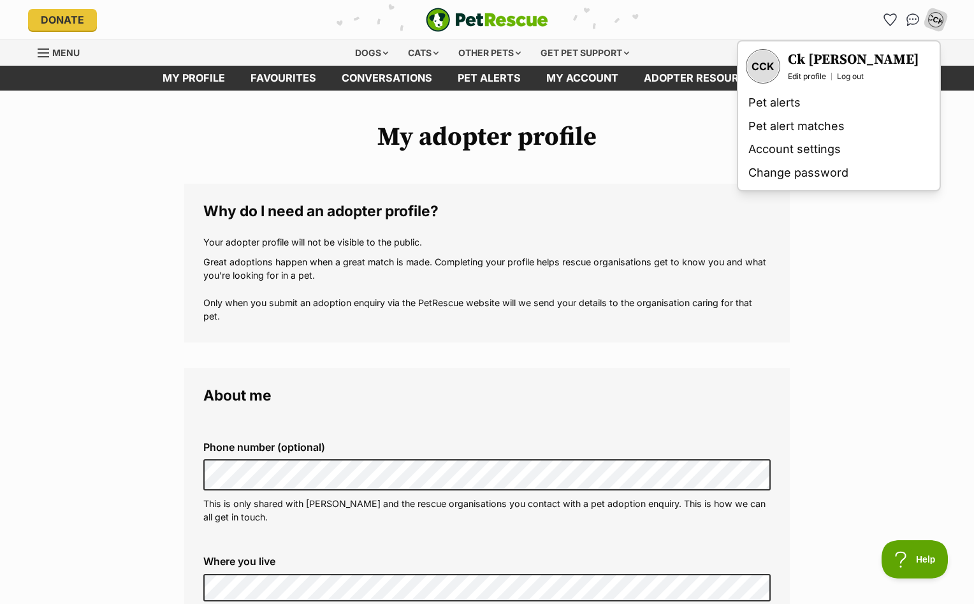
click at [768, 68] on div "CCK" at bounding box center [763, 66] width 32 height 32
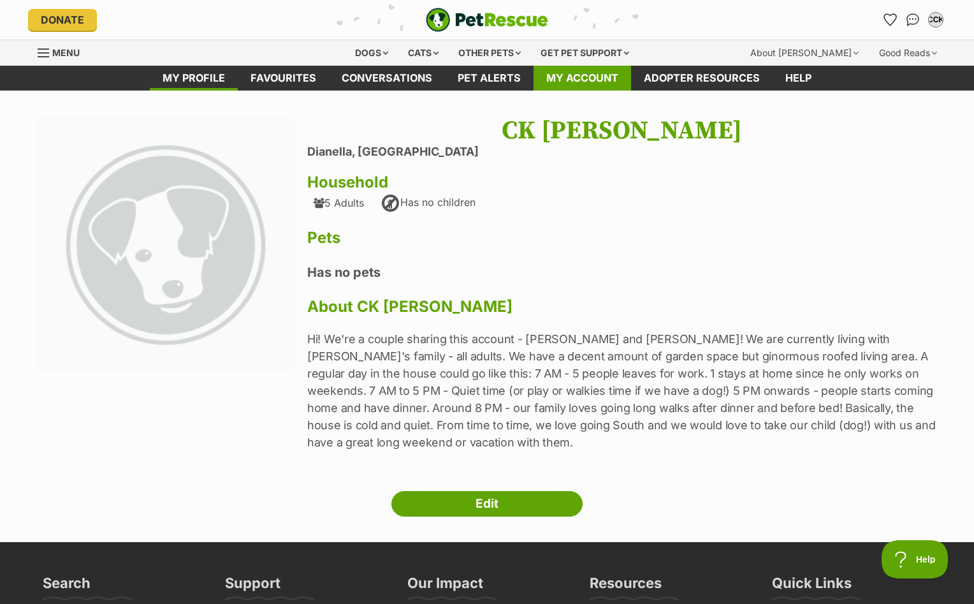
click at [599, 82] on link "My account" at bounding box center [583, 78] width 98 height 25
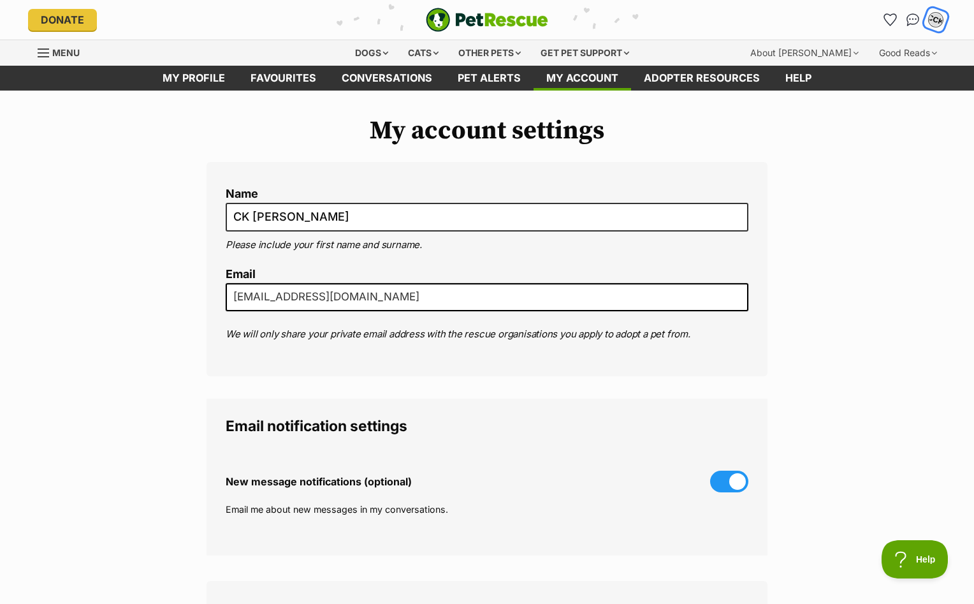
click at [935, 26] on div "CCK" at bounding box center [936, 19] width 17 height 17
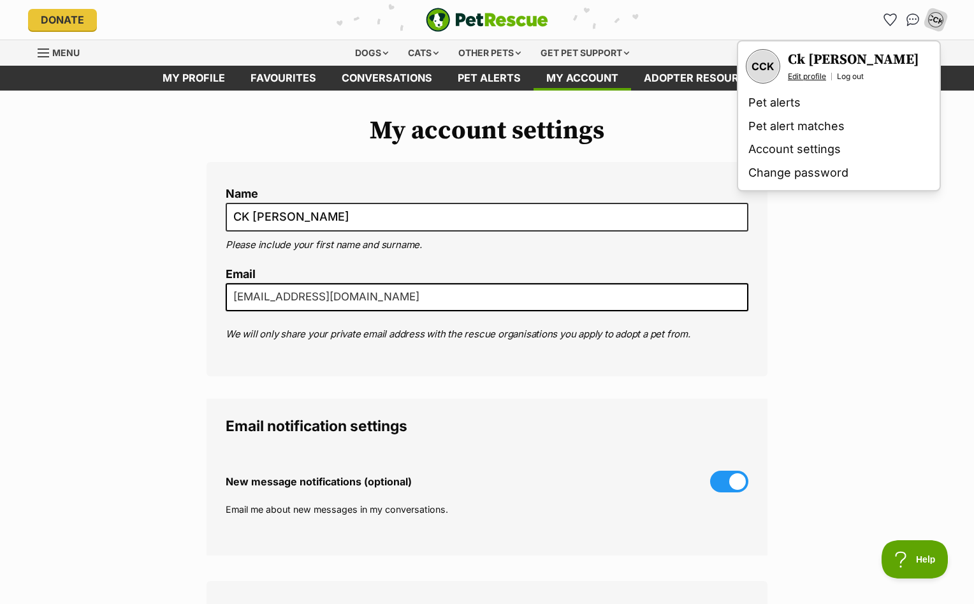
click at [796, 75] on link "Edit profile" at bounding box center [807, 76] width 38 height 10
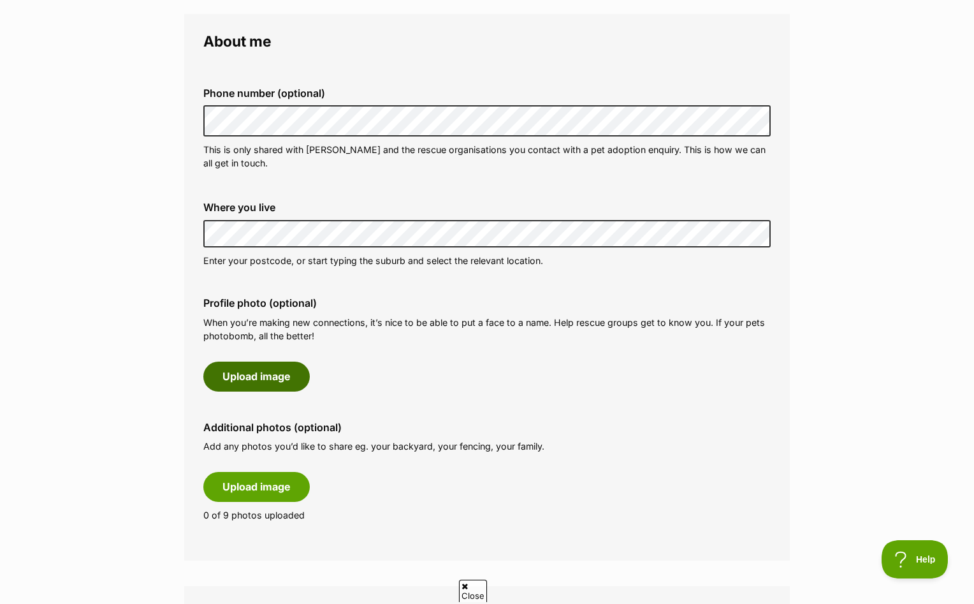
click at [264, 378] on button "Upload image" at bounding box center [256, 376] width 106 height 29
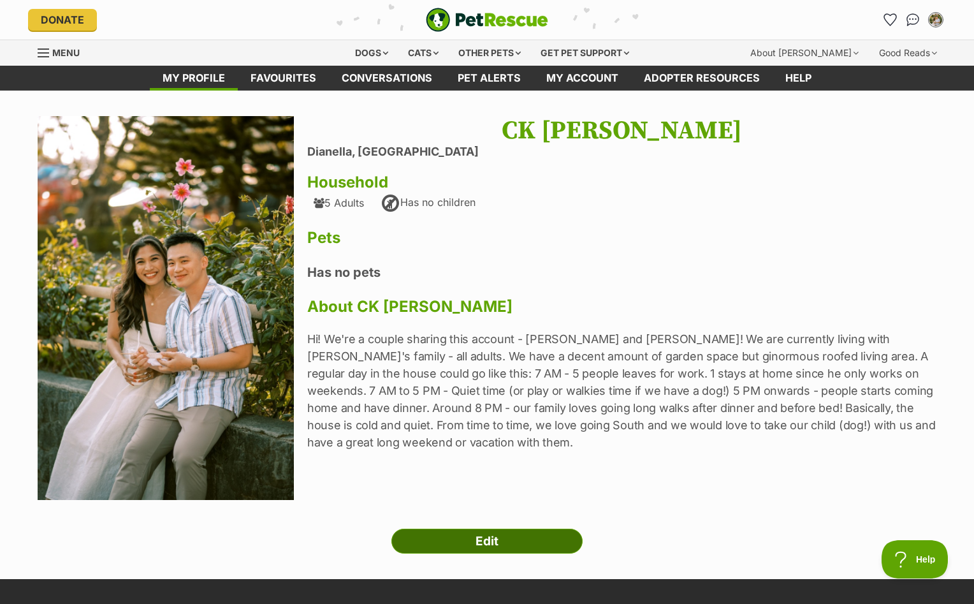
click at [467, 550] on link "Edit" at bounding box center [486, 542] width 191 height 26
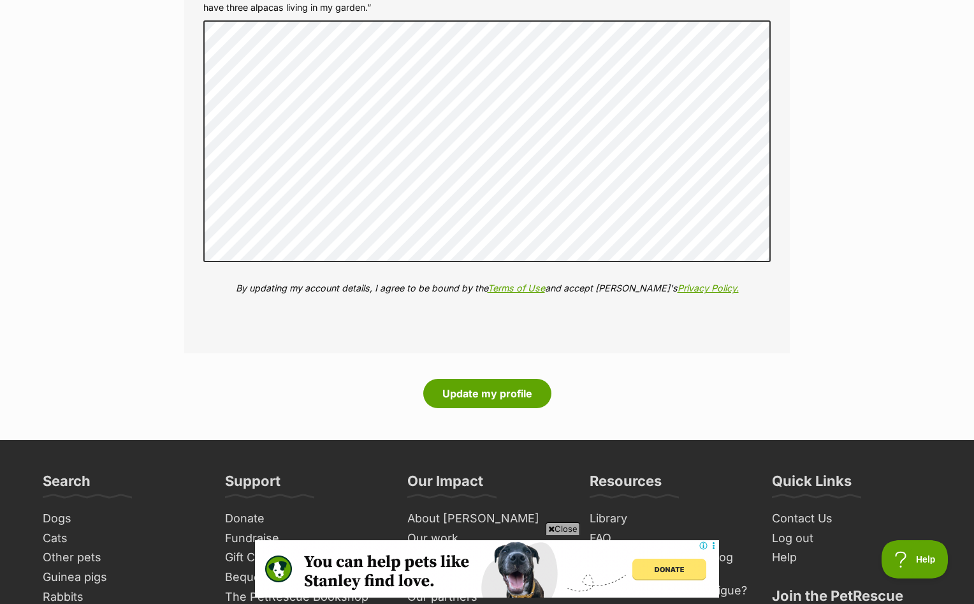
scroll to position [1648, 0]
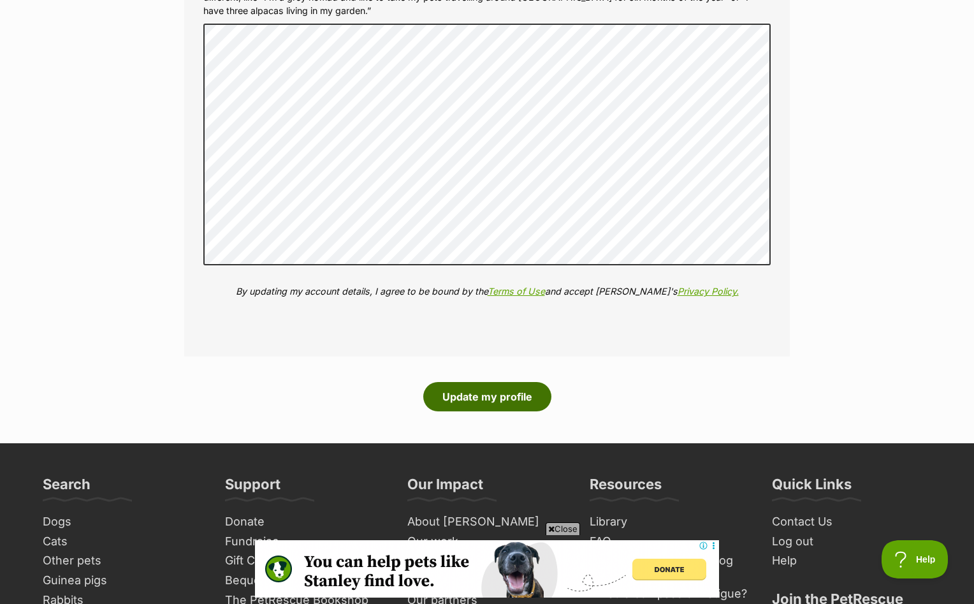
click at [457, 397] on button "Update my profile" at bounding box center [487, 396] width 128 height 29
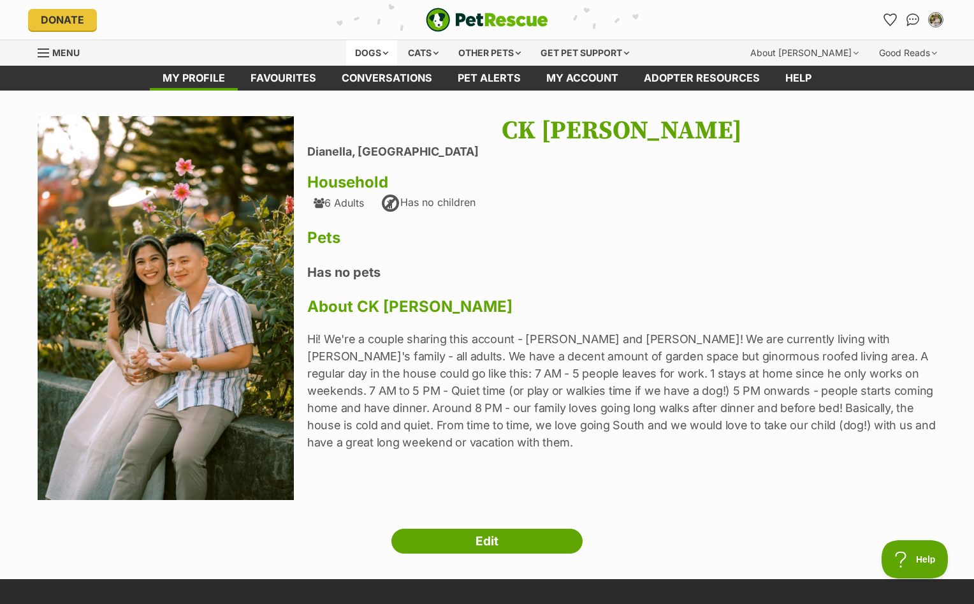
click at [372, 55] on div "Dogs" at bounding box center [371, 53] width 51 height 26
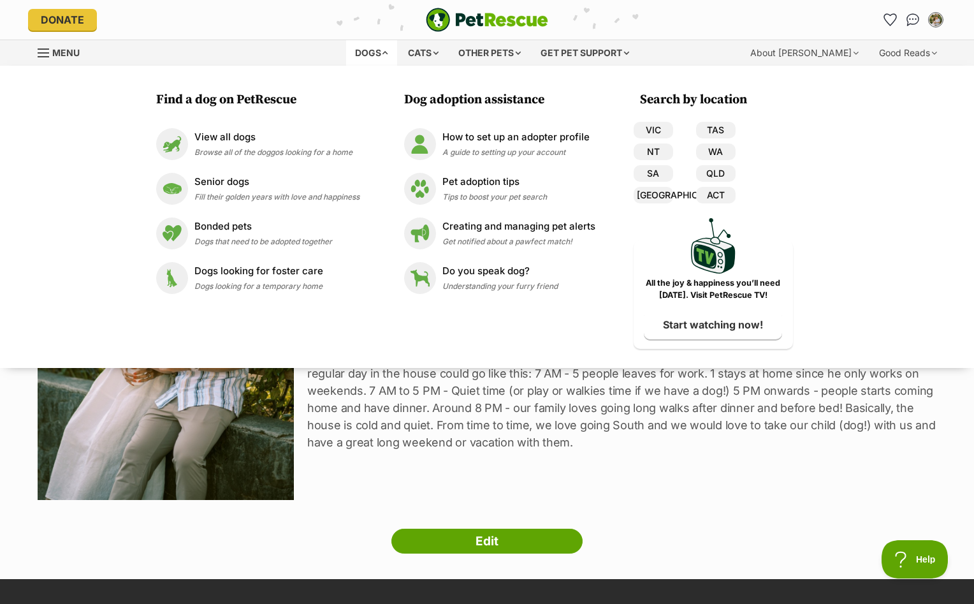
click at [465, 420] on p "Hi! We're a couple sharing this account - Christine and Tony! We are currently …" at bounding box center [621, 390] width 629 height 121
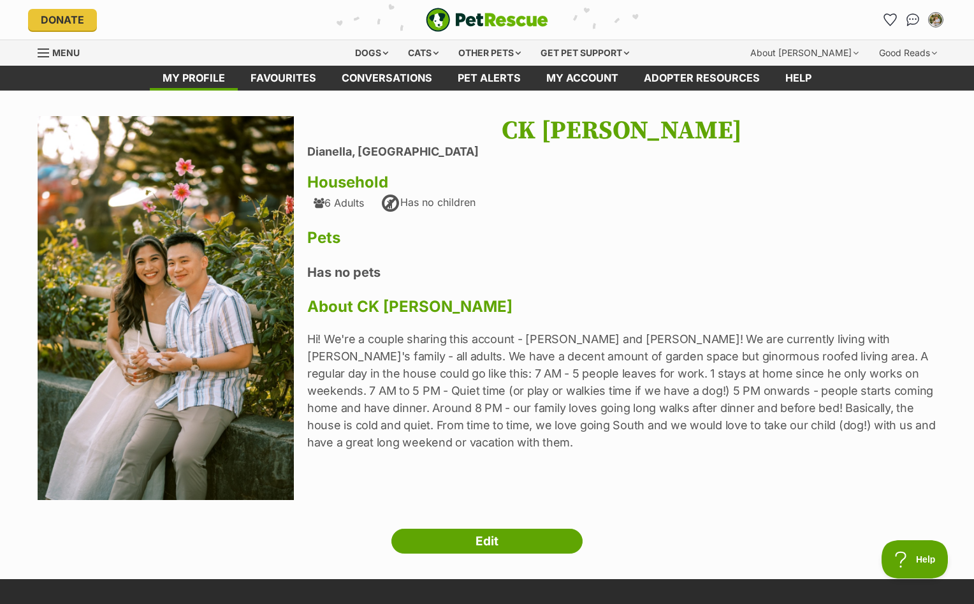
click at [57, 56] on span "Menu" at bounding box center [65, 52] width 27 height 11
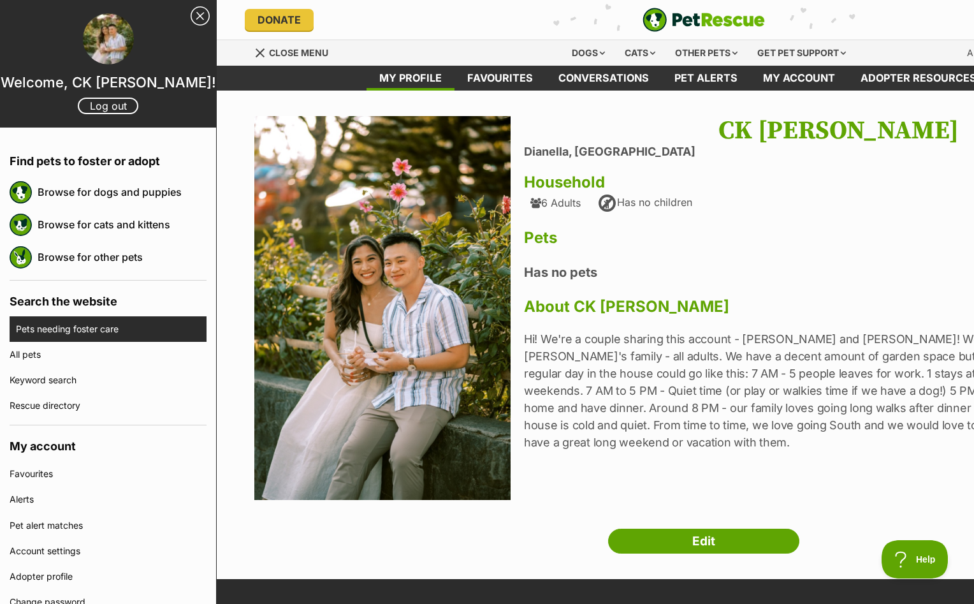
click at [119, 333] on link "Pets needing foster care" at bounding box center [111, 329] width 191 height 26
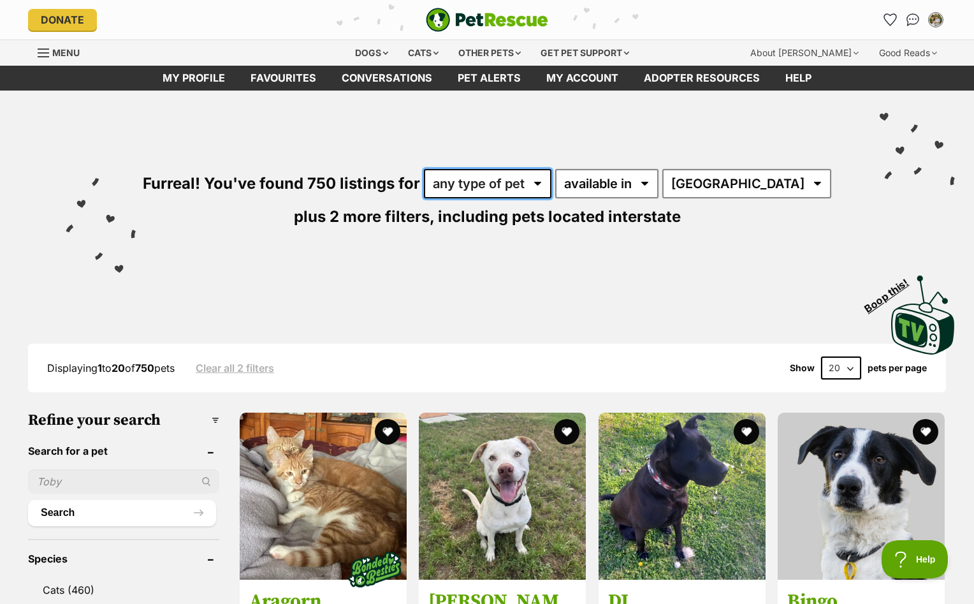
click at [516, 187] on select "any type of pet cats dogs other pets" at bounding box center [488, 183] width 128 height 29
select select "Dogs"
click at [436, 169] on select "any type of pet cats dogs other pets" at bounding box center [488, 183] width 128 height 29
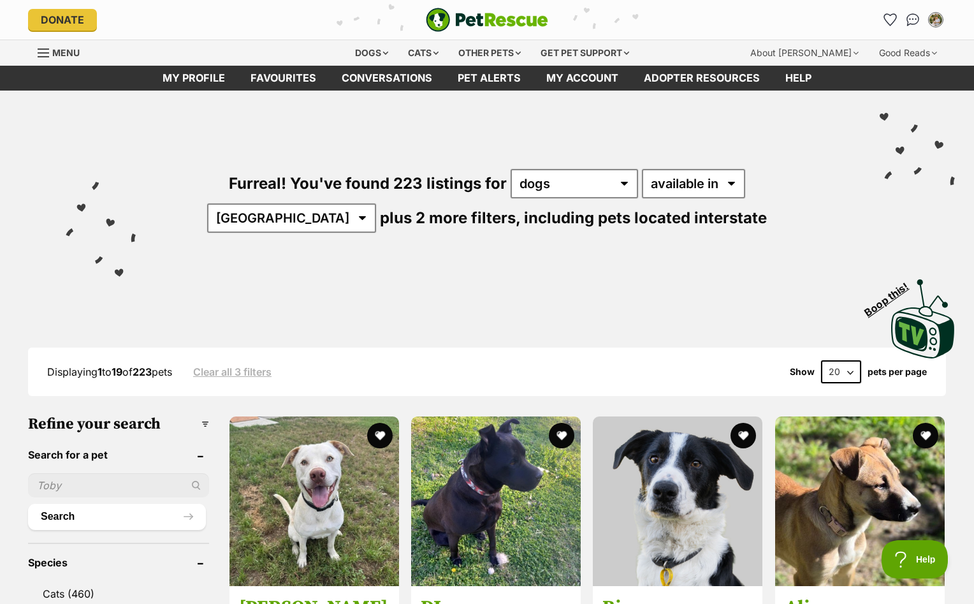
select select "disabled"
click at [642, 169] on select "available in located in" at bounding box center [693, 183] width 103 height 29
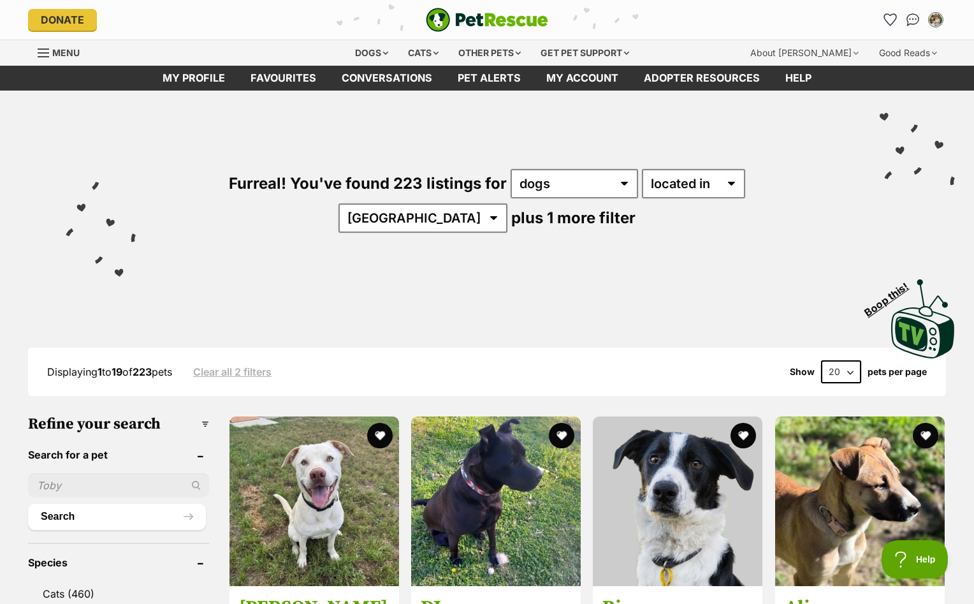
select select "WA"
click at [508, 203] on select "[GEOGRAPHIC_DATA] [GEOGRAPHIC_DATA] [GEOGRAPHIC_DATA] [GEOGRAPHIC_DATA] [GEOGRA…" at bounding box center [423, 217] width 169 height 29
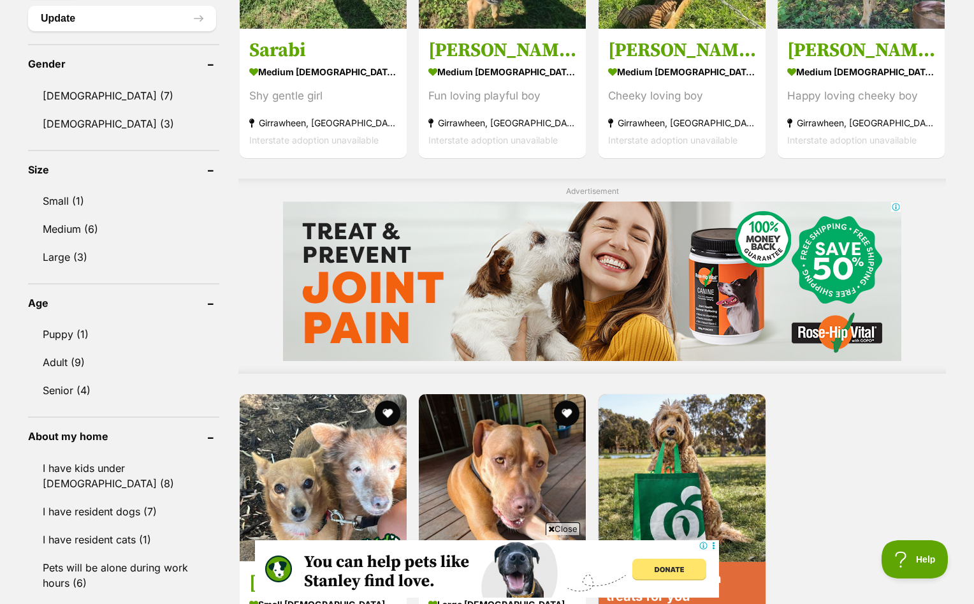
scroll to position [1335, 0]
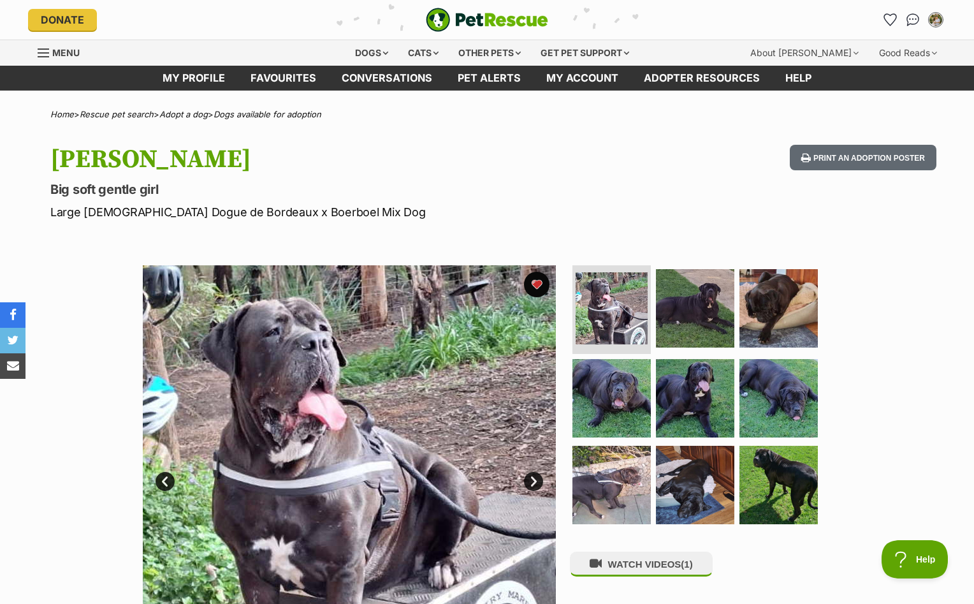
click at [47, 53] on span "Menu" at bounding box center [43, 52] width 11 height 1
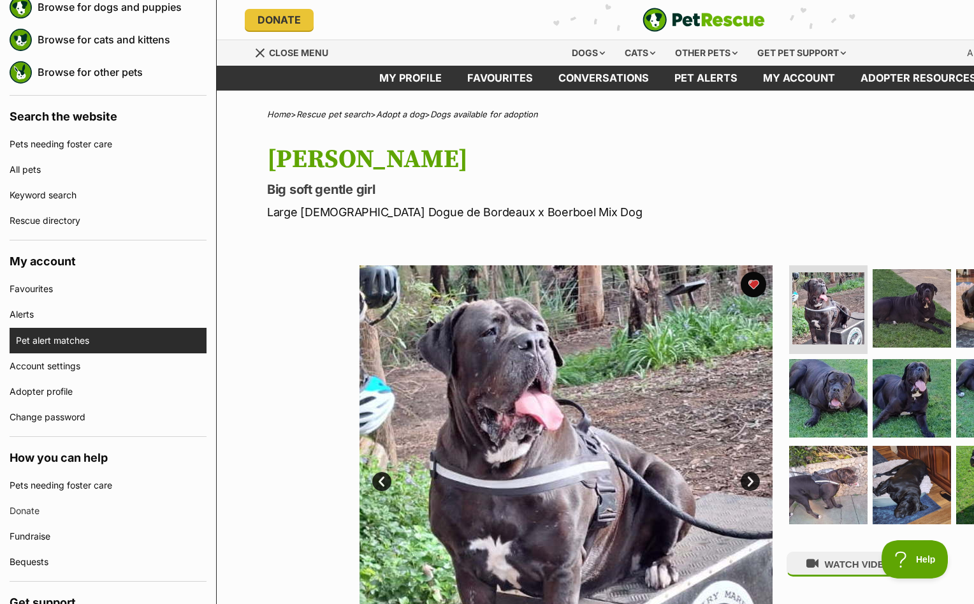
scroll to position [184, 0]
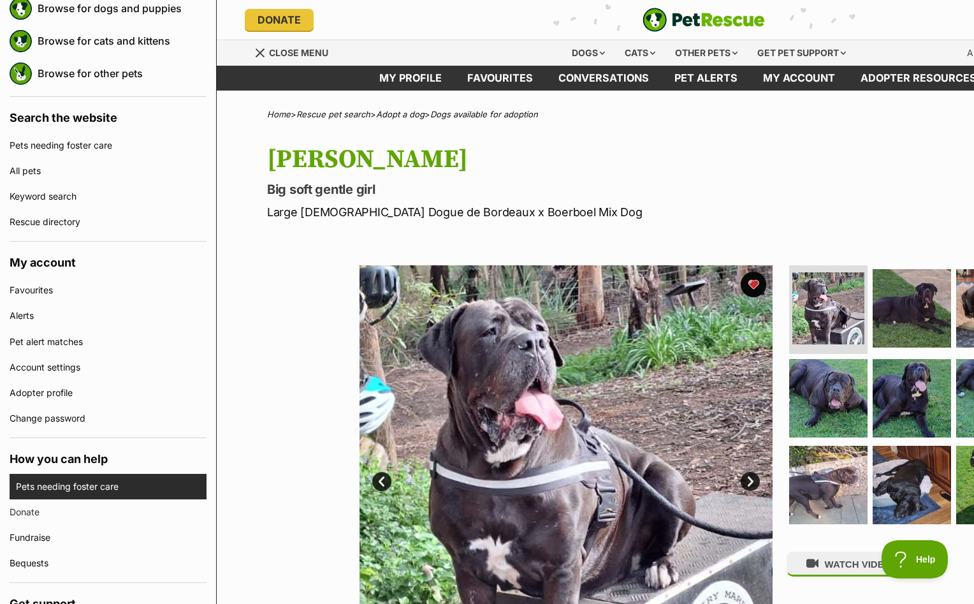
click at [71, 479] on link "Pets needing foster care" at bounding box center [111, 487] width 191 height 26
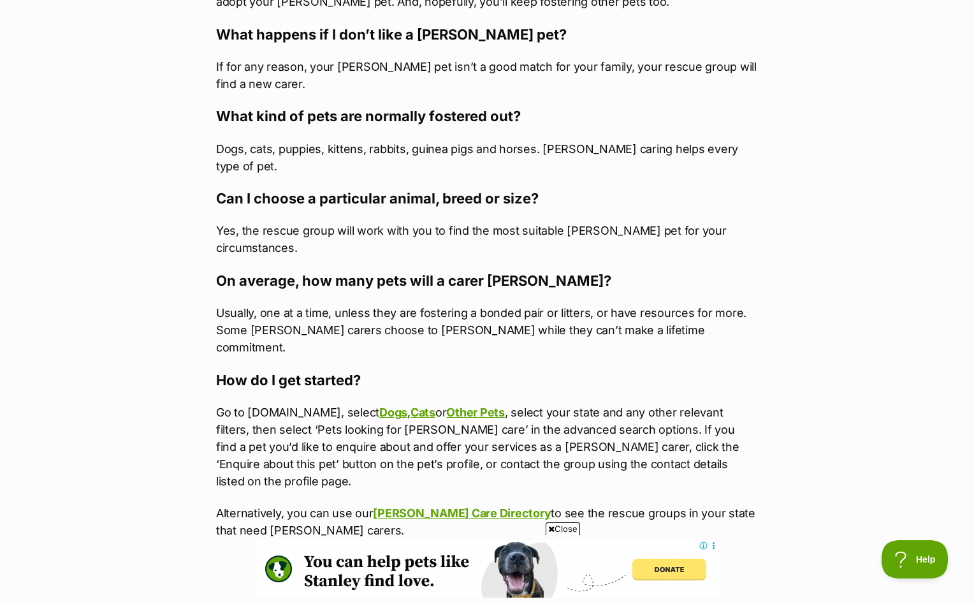
scroll to position [1699, 0]
